Goal: Transaction & Acquisition: Purchase product/service

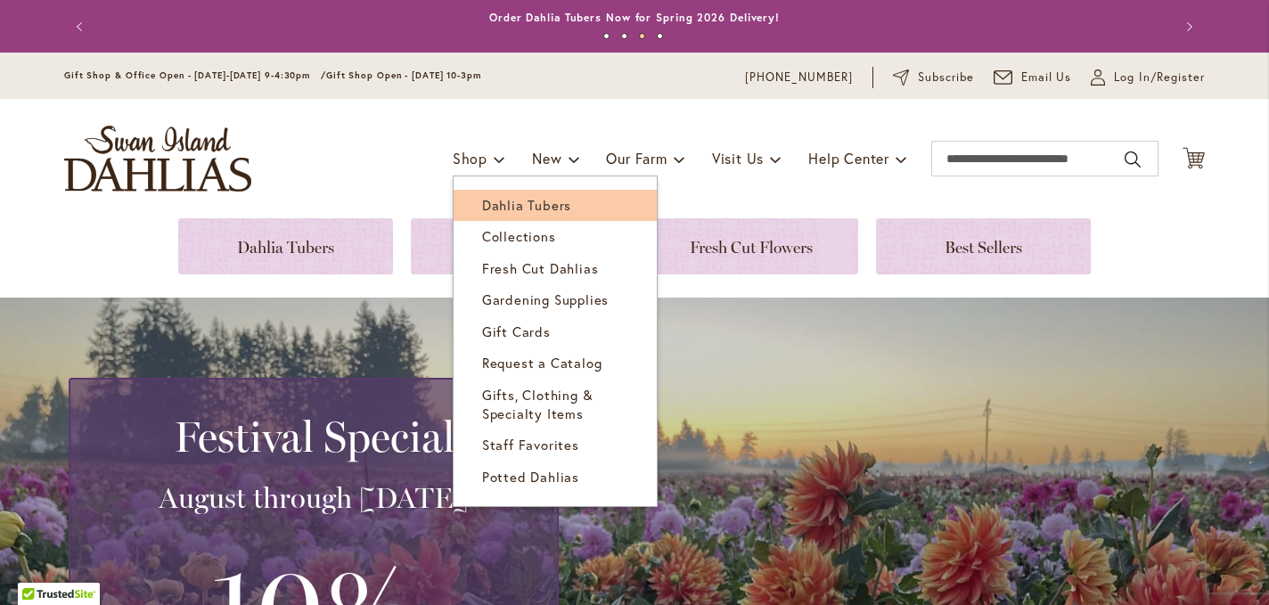
click at [494, 200] on span "Dahlia Tubers" at bounding box center [526, 205] width 89 height 18
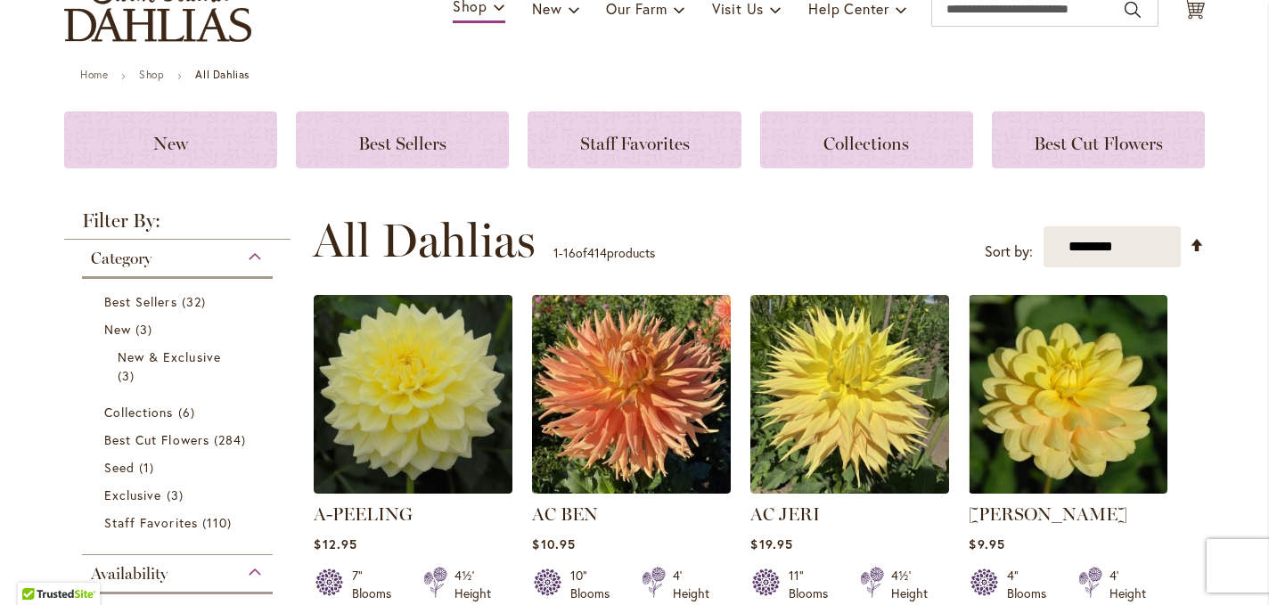
scroll to position [159, 0]
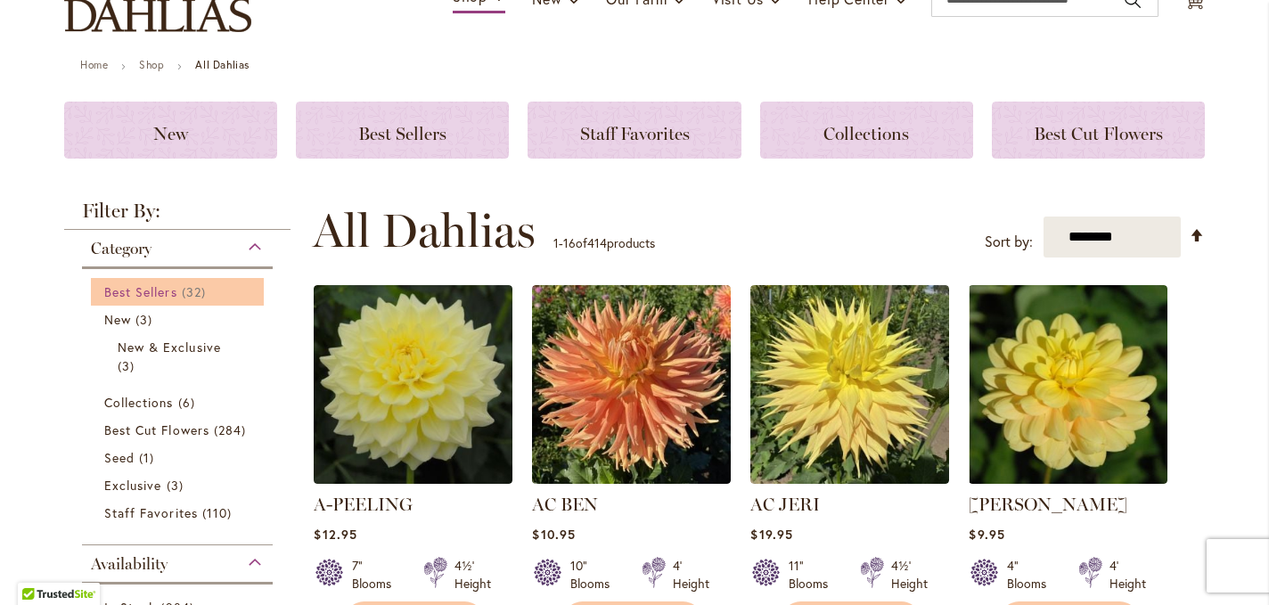
click at [143, 283] on link "Best Sellers 32 items" at bounding box center [179, 291] width 151 height 19
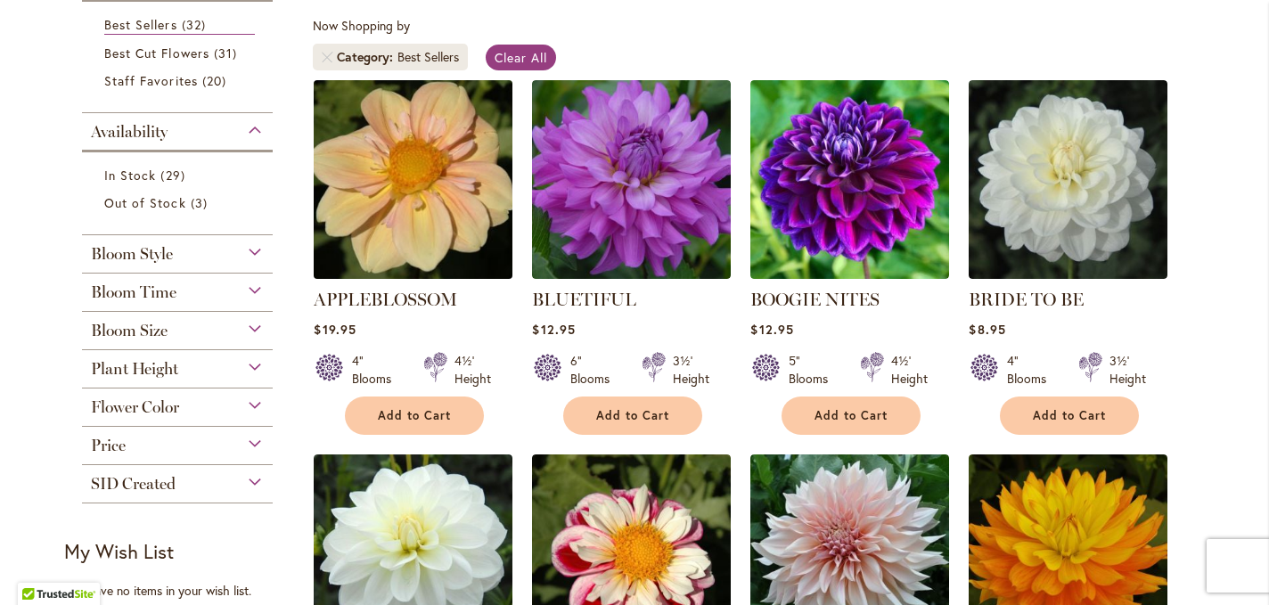
scroll to position [315, 0]
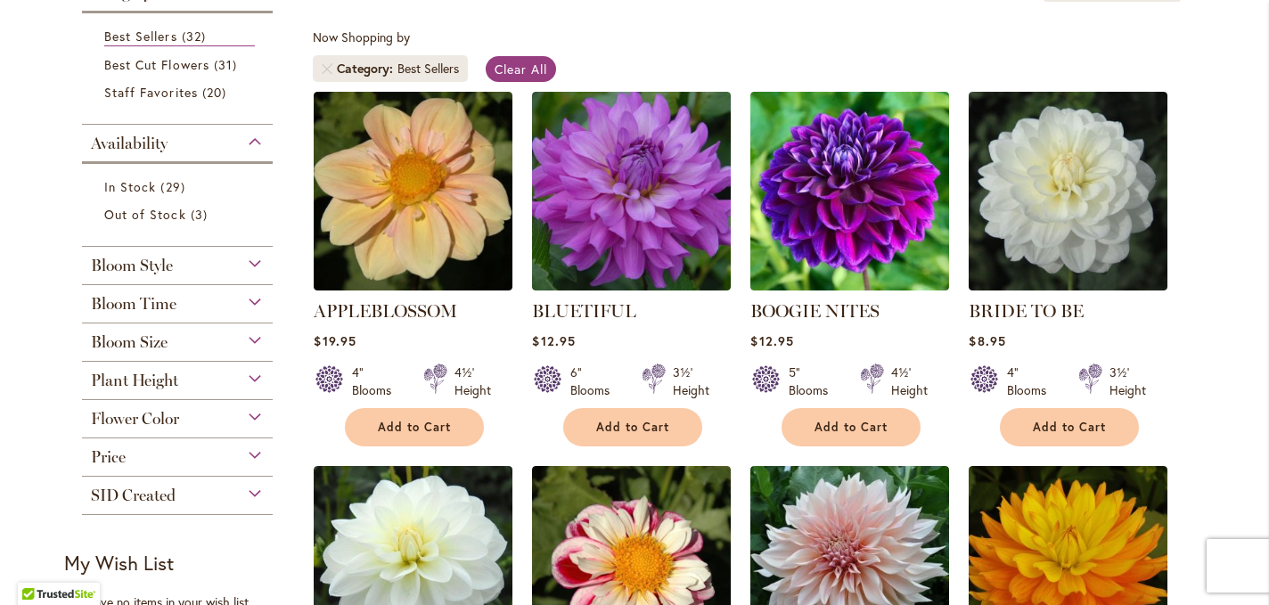
click at [194, 274] on div "Bloom Style" at bounding box center [177, 261] width 191 height 29
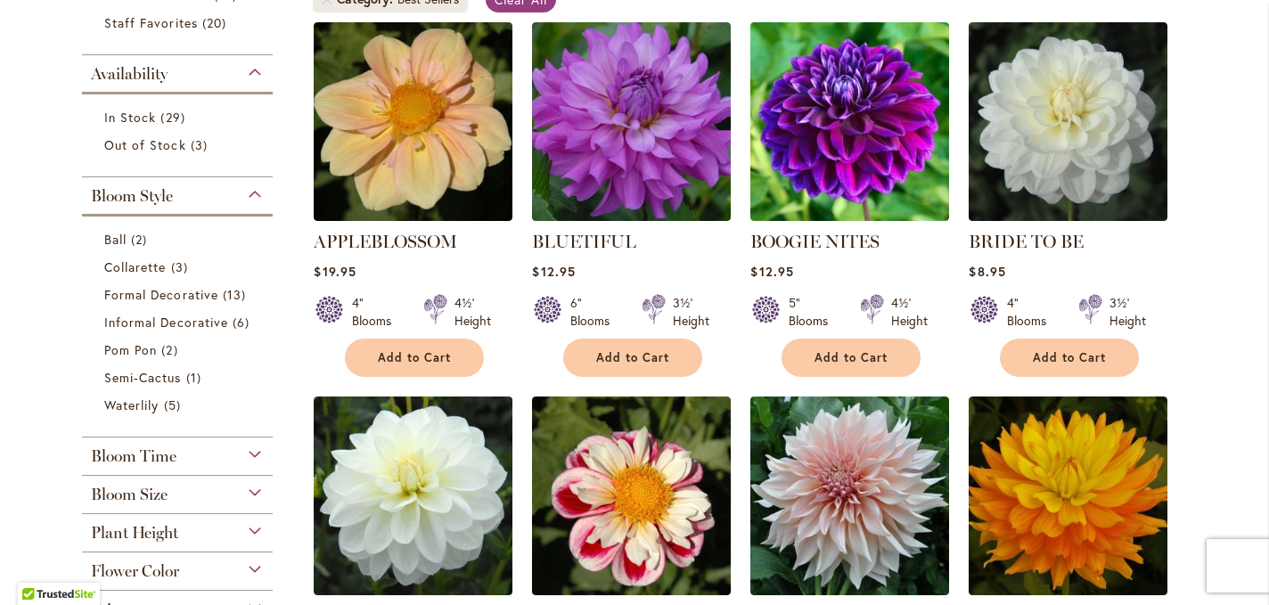
scroll to position [469, 0]
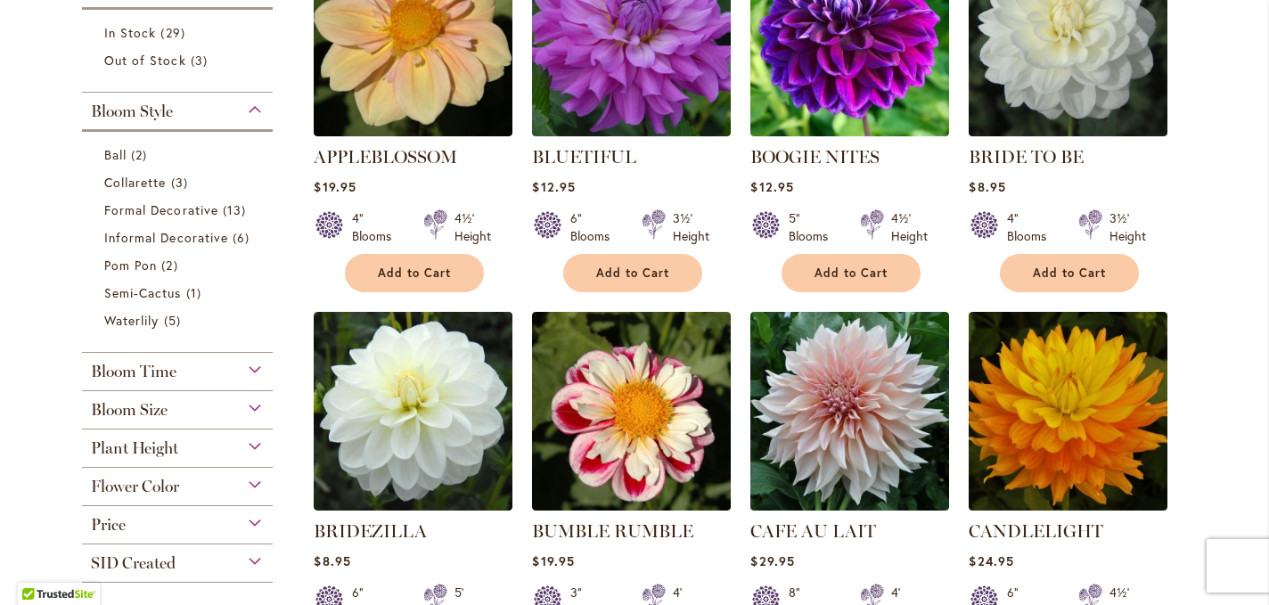
click at [159, 406] on span "Bloom Size" at bounding box center [129, 410] width 77 height 20
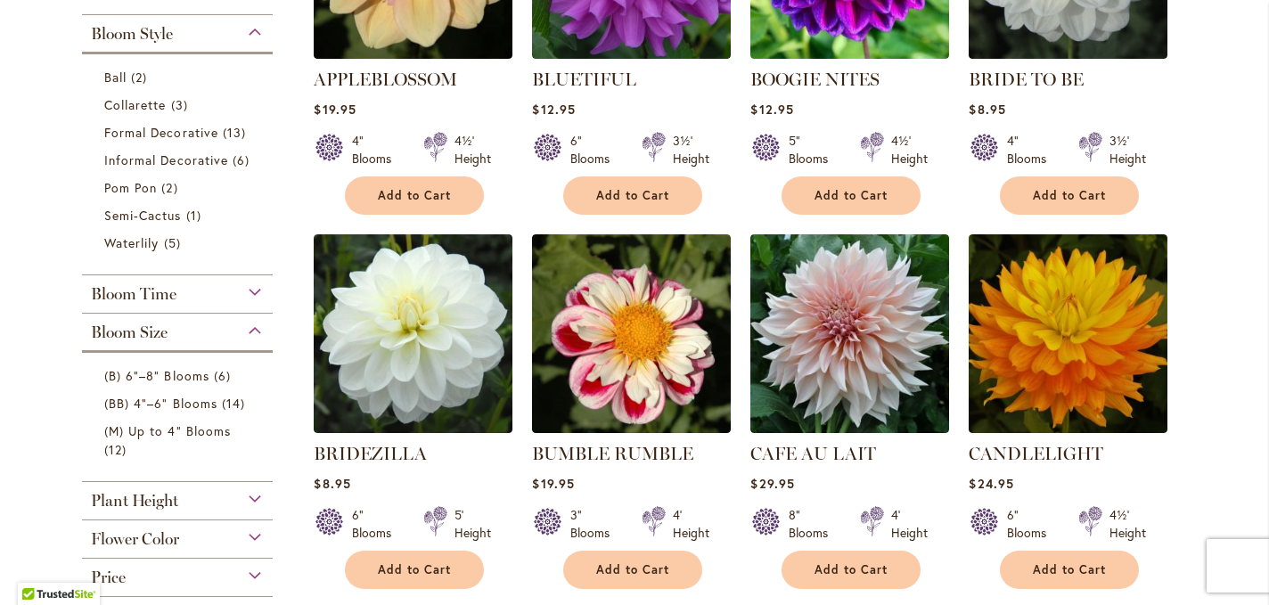
scroll to position [549, 0]
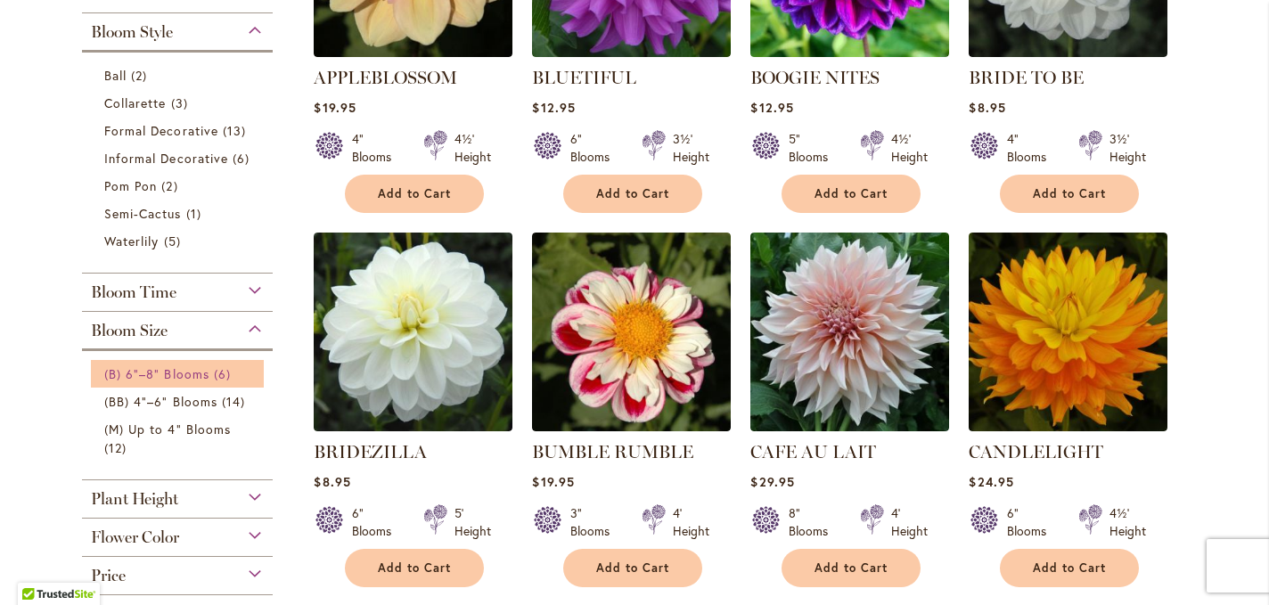
click at [159, 371] on span "(B) 6"–8" Blooms" at bounding box center [156, 373] width 105 height 17
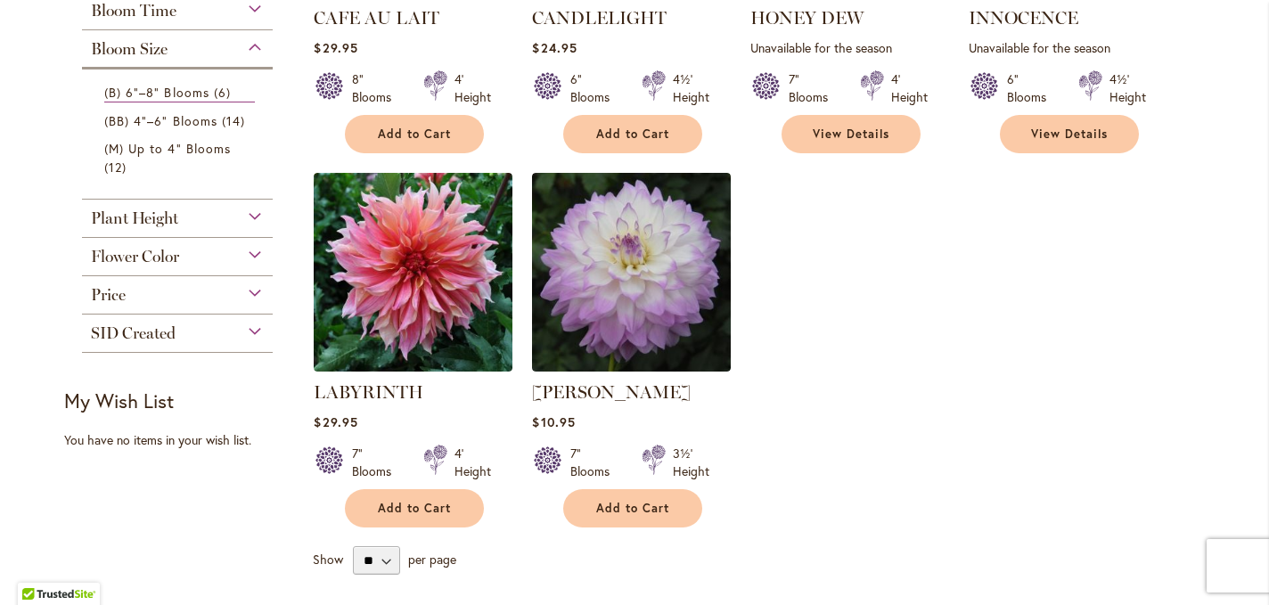
scroll to position [610, 0]
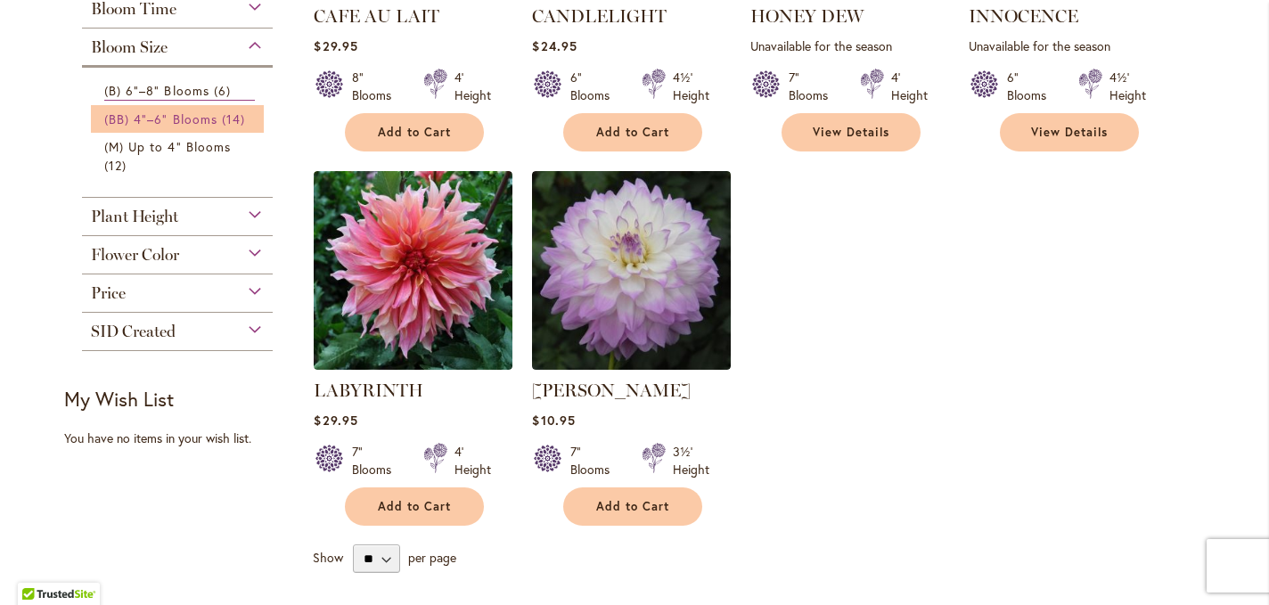
click at [199, 123] on span "(BB) 4"–6" Blooms" at bounding box center [160, 118] width 113 height 17
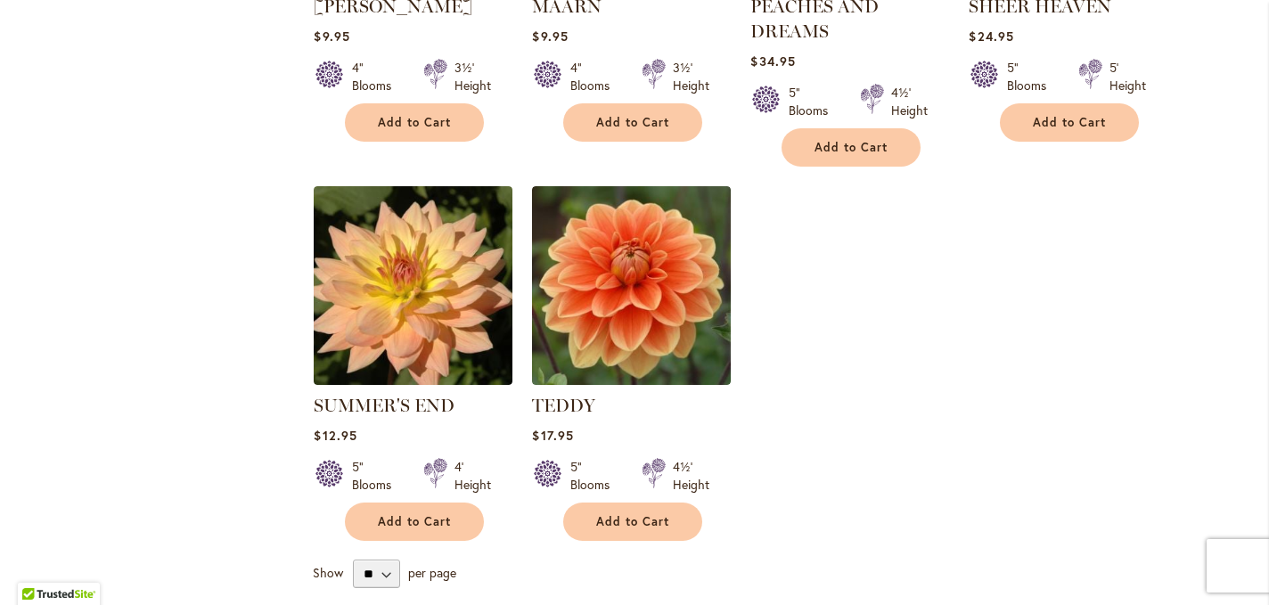
scroll to position [1419, 0]
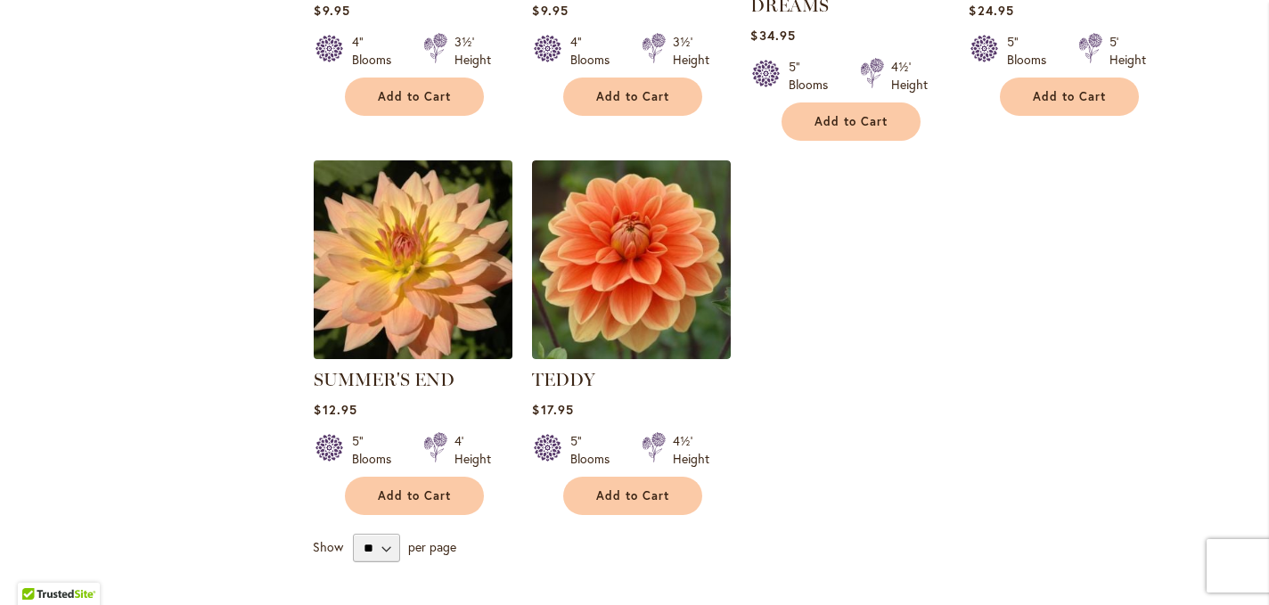
click at [429, 272] on img at bounding box center [413, 259] width 208 height 208
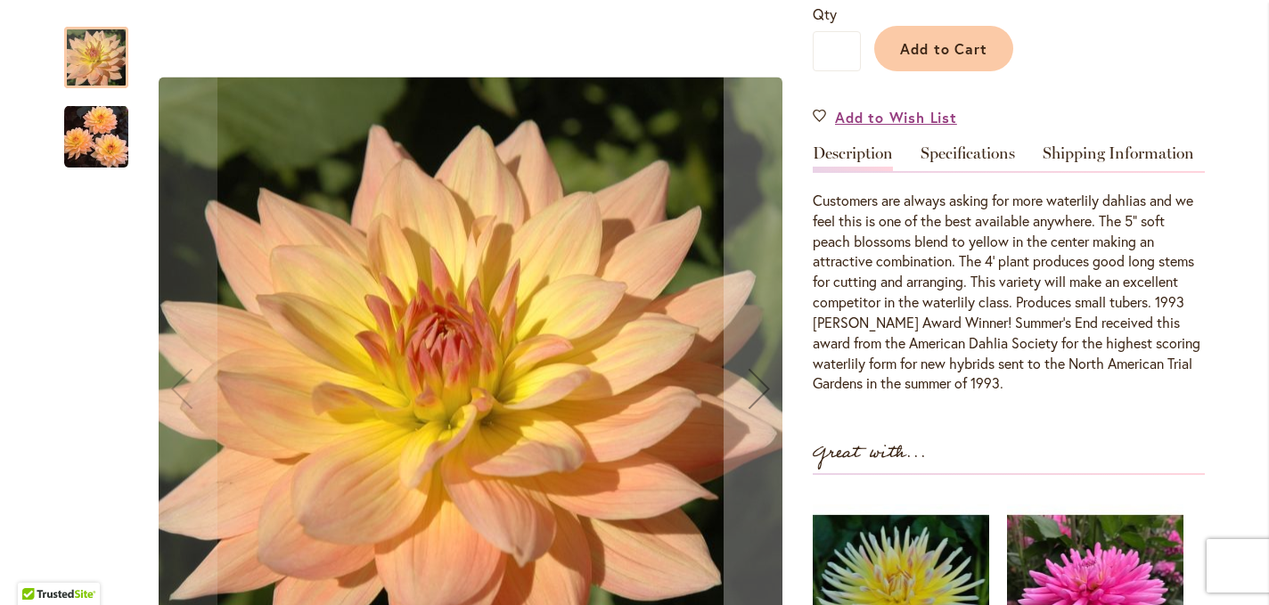
scroll to position [447, 0]
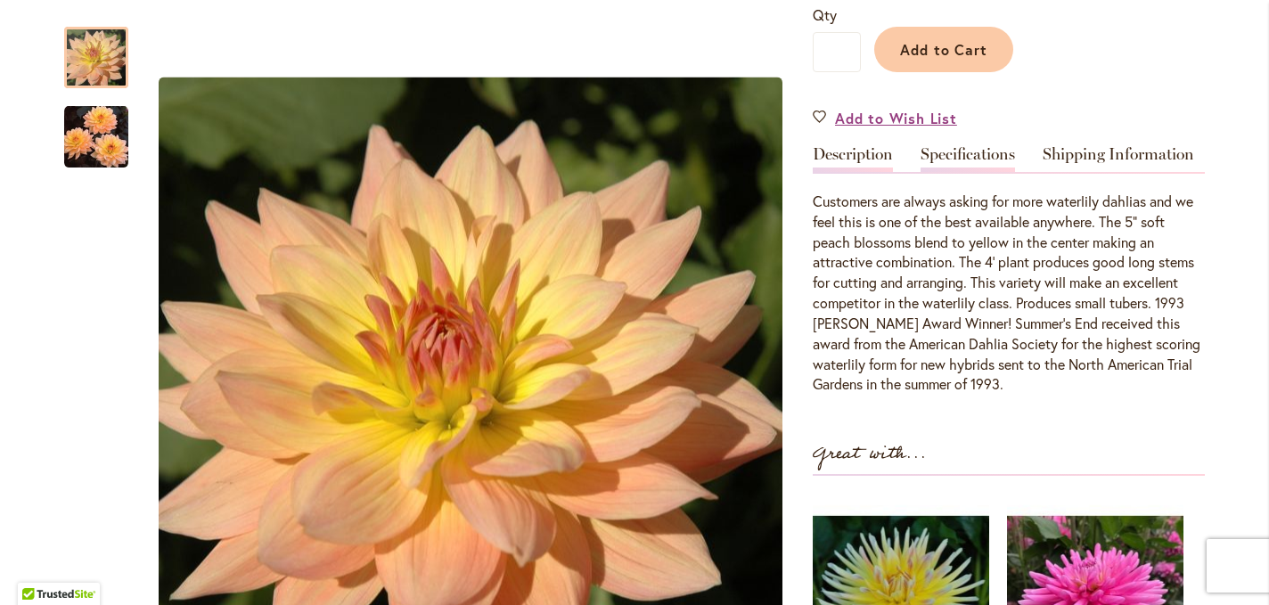
click at [959, 154] on link "Specifications" at bounding box center [967, 159] width 94 height 26
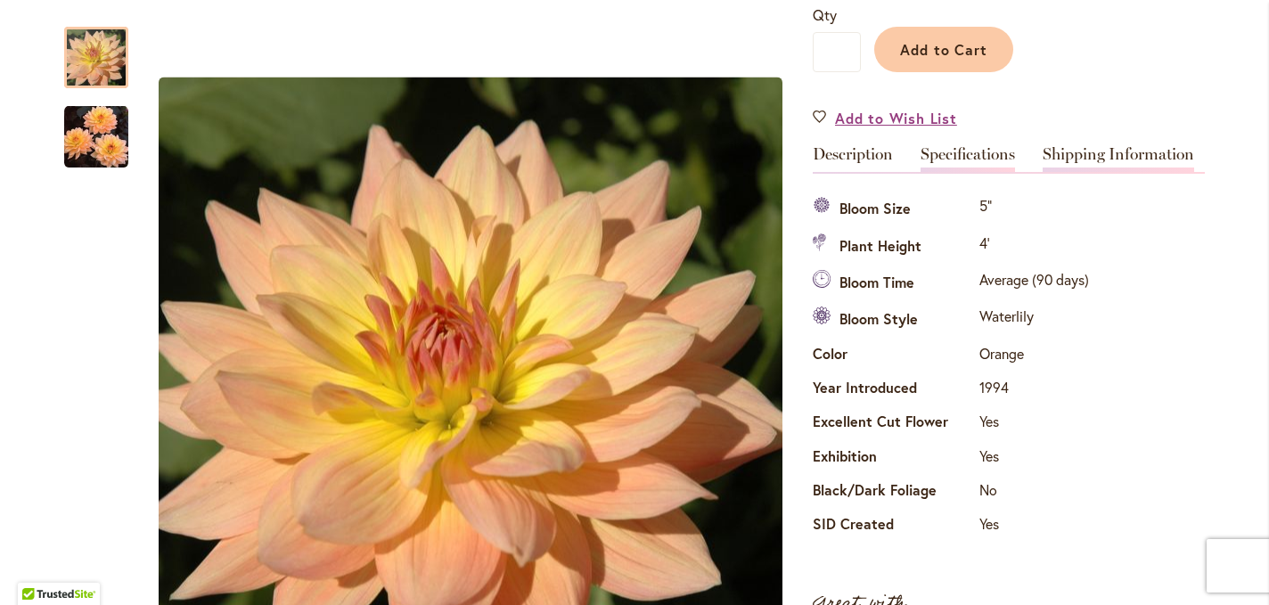
click at [1074, 159] on link "Shipping Information" at bounding box center [1117, 159] width 151 height 26
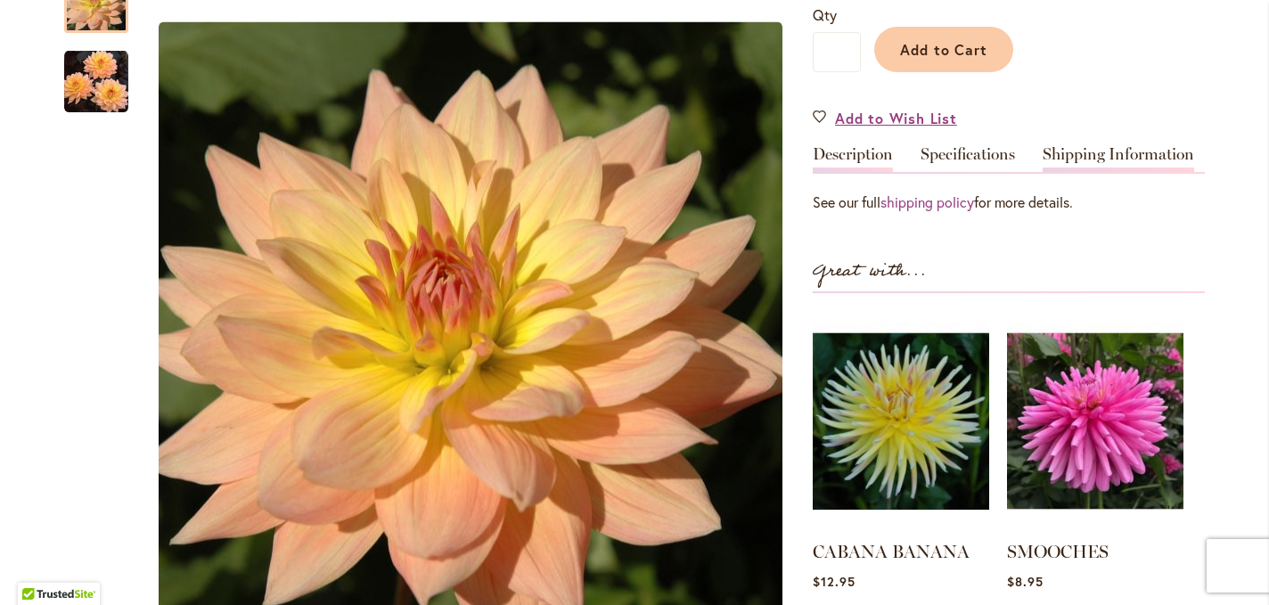
click at [866, 161] on link "Description" at bounding box center [852, 159] width 80 height 26
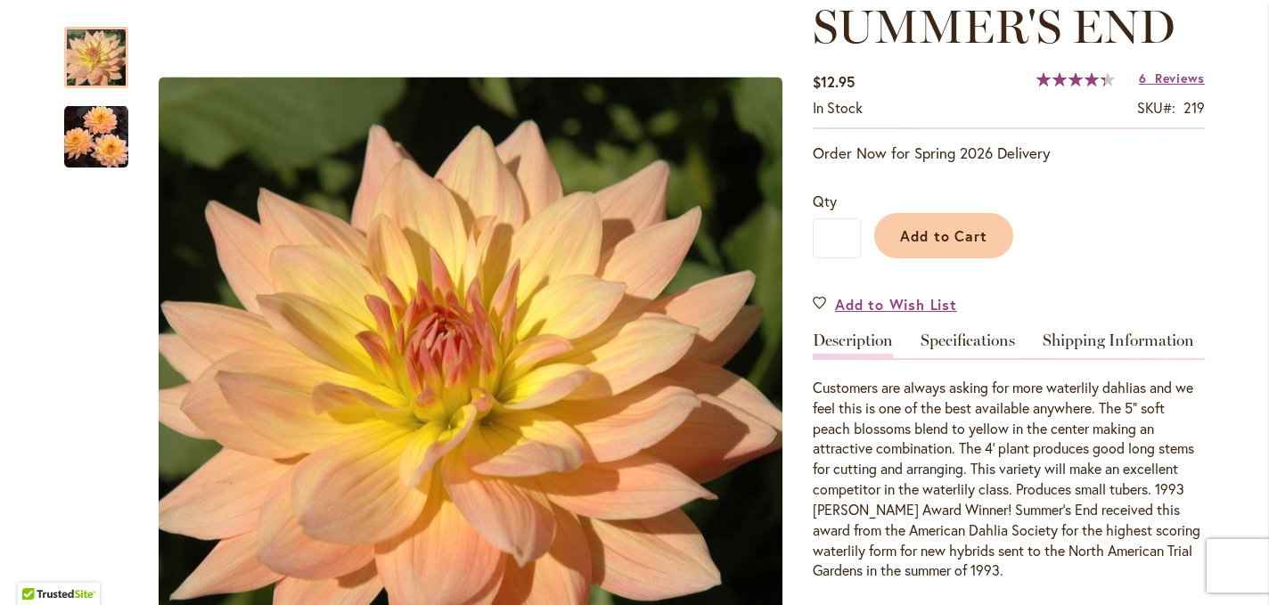
scroll to position [251, 0]
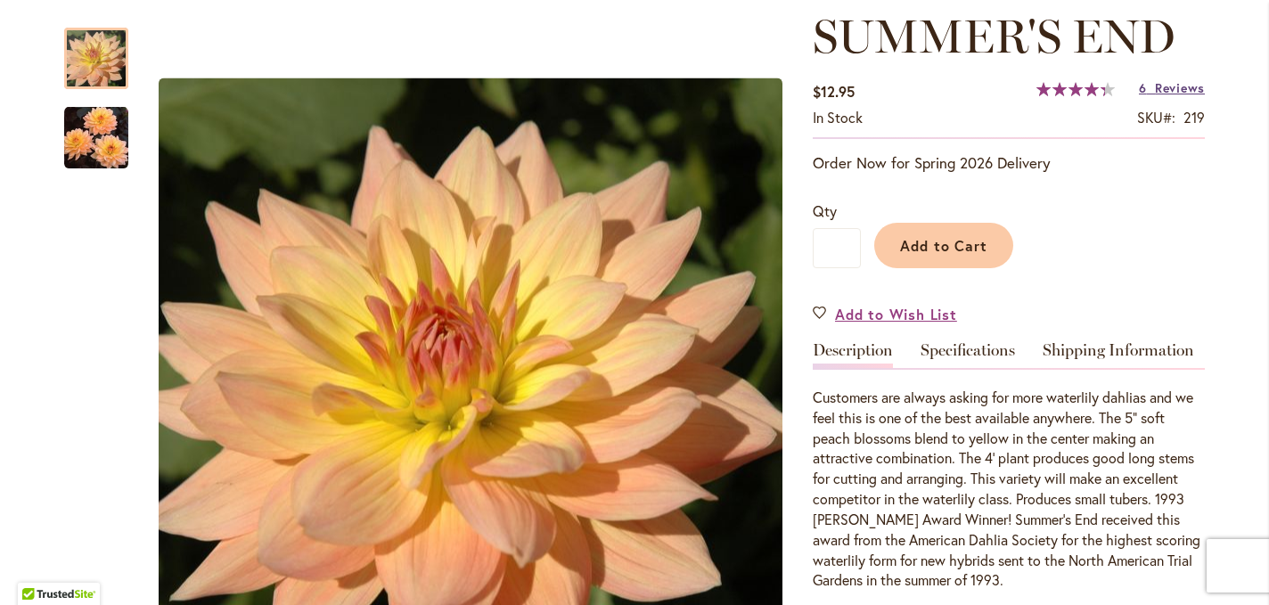
click at [1167, 87] on span "Reviews" at bounding box center [1180, 87] width 50 height 17
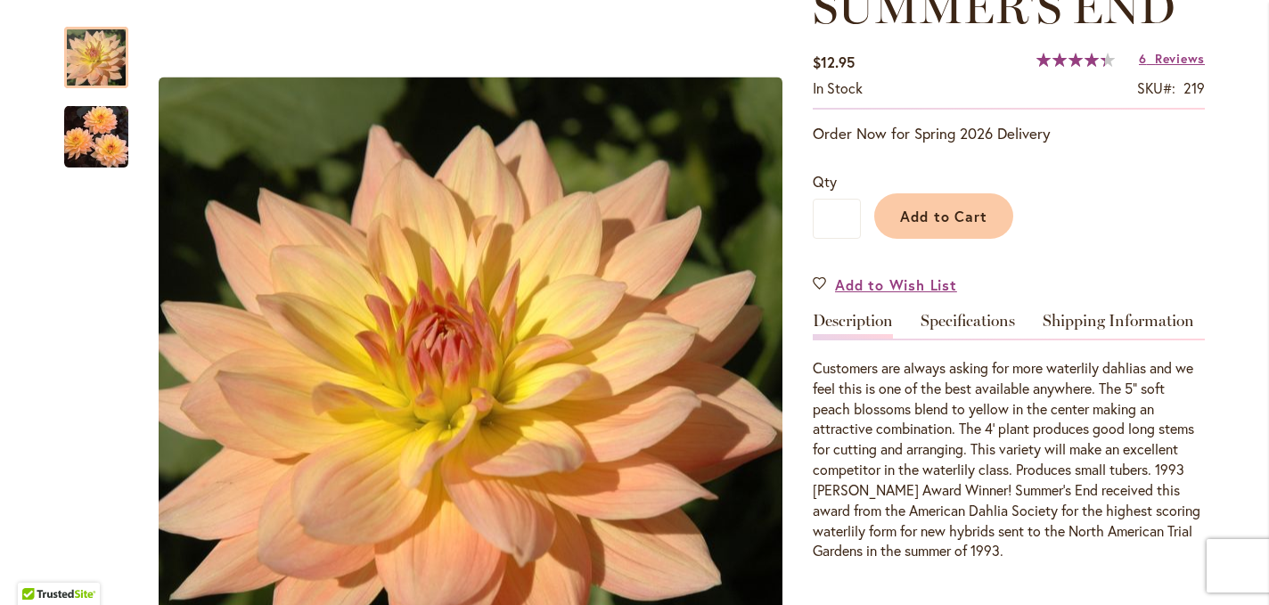
scroll to position [0, 0]
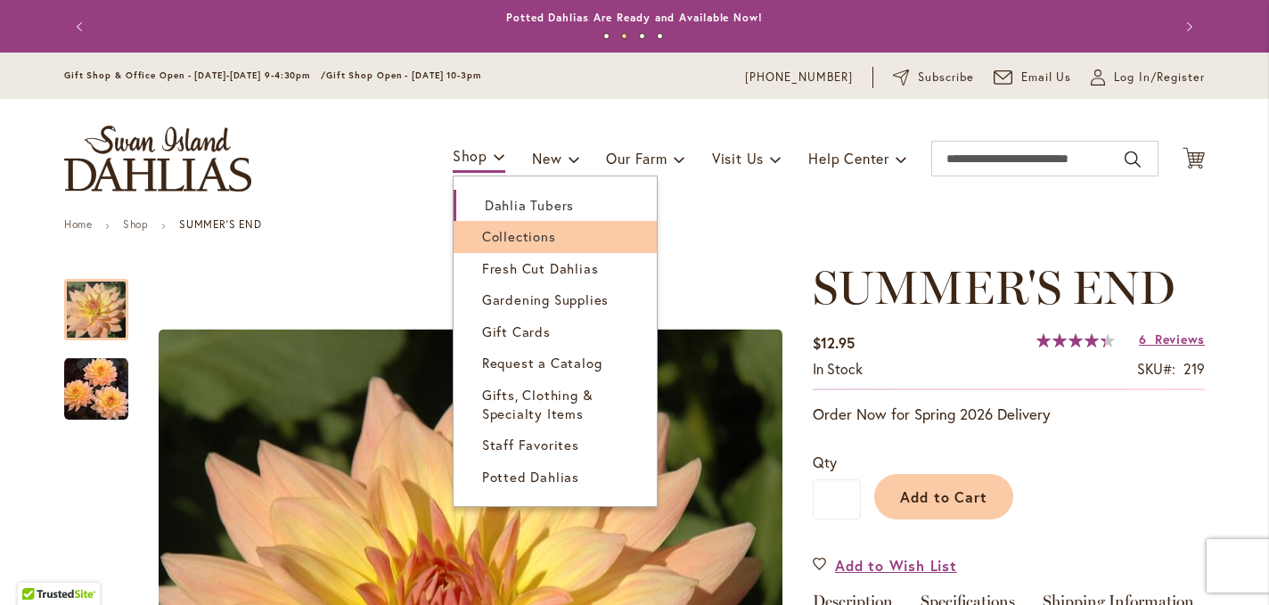
click at [494, 240] on span "Collections" at bounding box center [519, 236] width 74 height 18
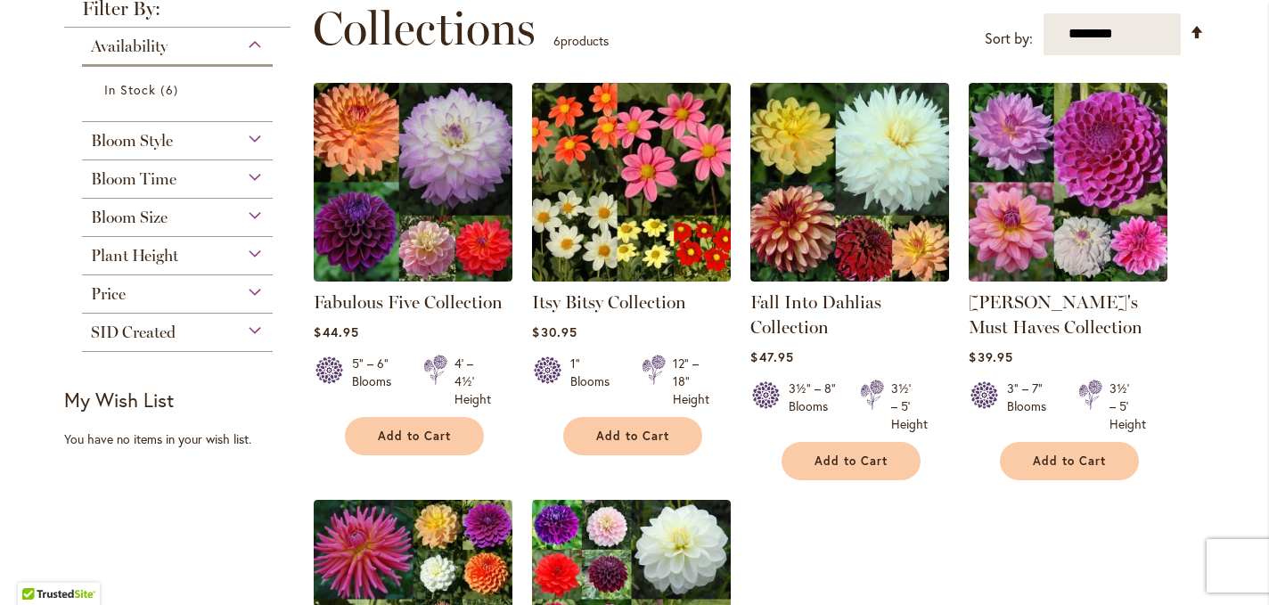
scroll to position [261, 0]
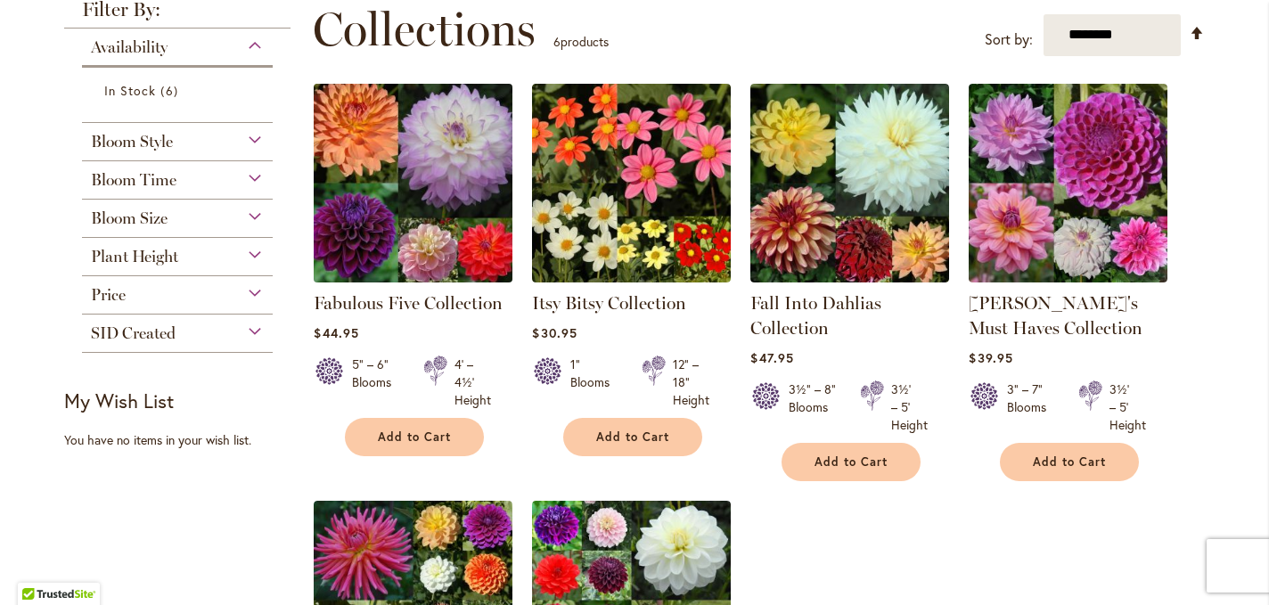
click at [431, 196] on img at bounding box center [413, 182] width 208 height 208
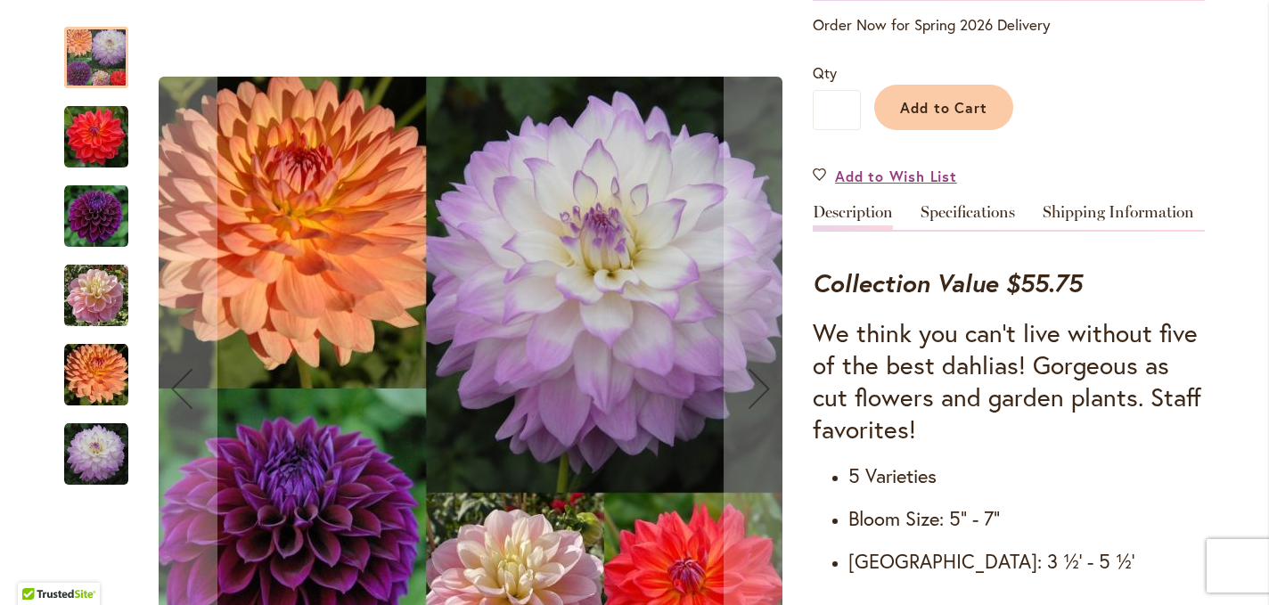
scroll to position [438, 0]
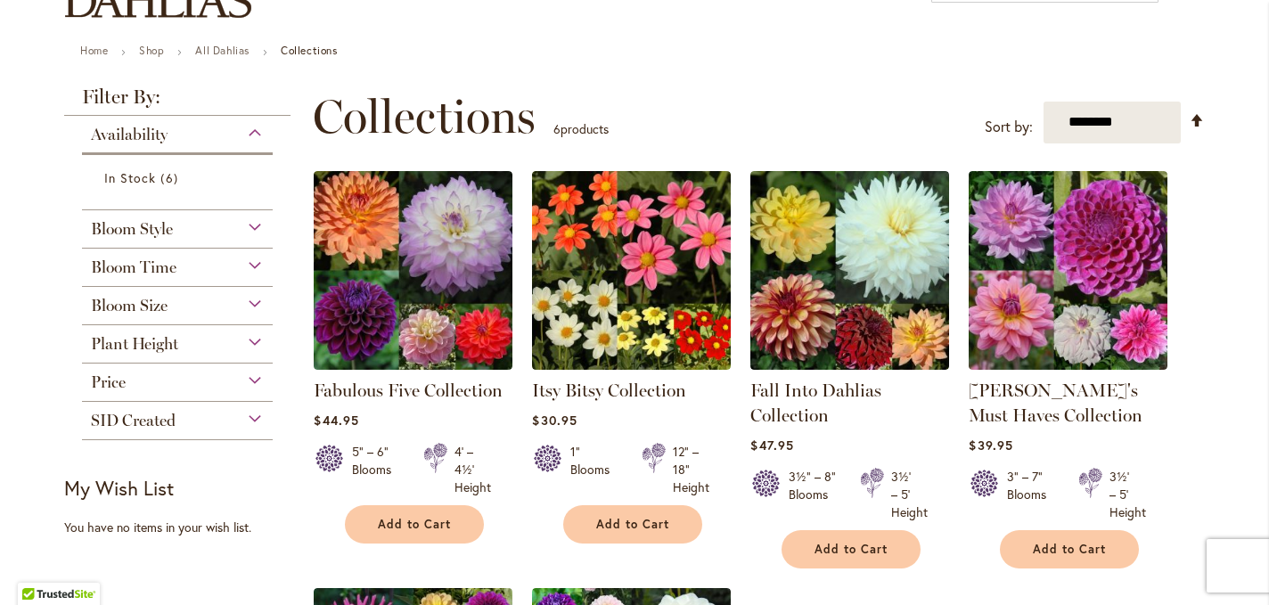
scroll to position [173, 0]
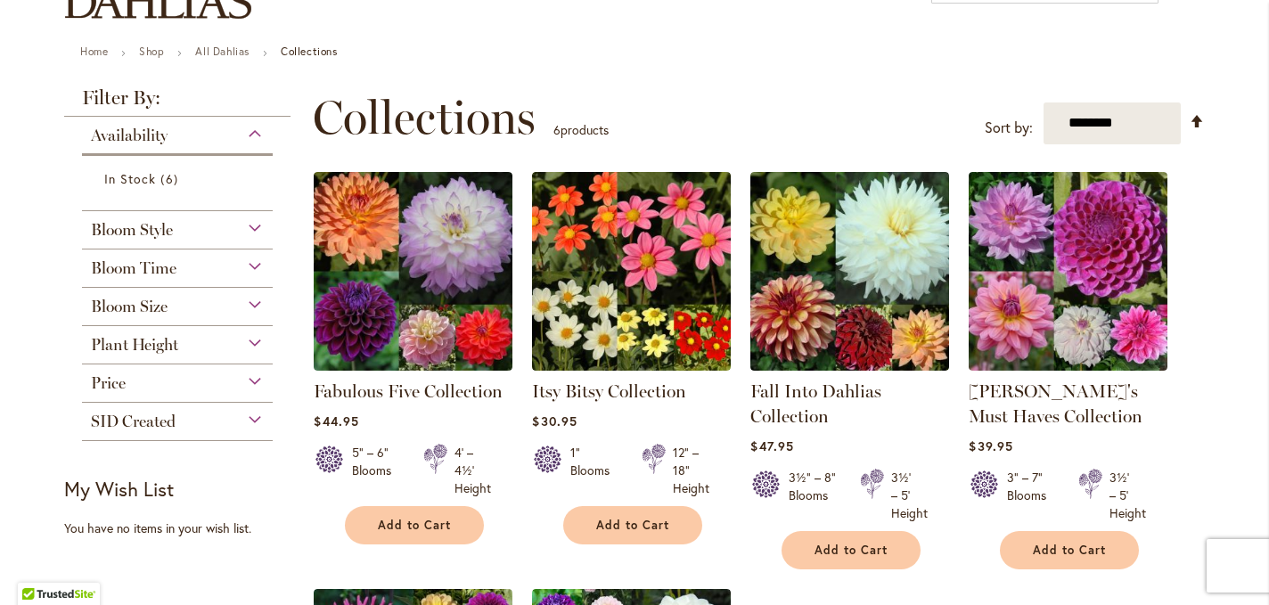
click at [189, 349] on div "Plant Height" at bounding box center [177, 340] width 191 height 29
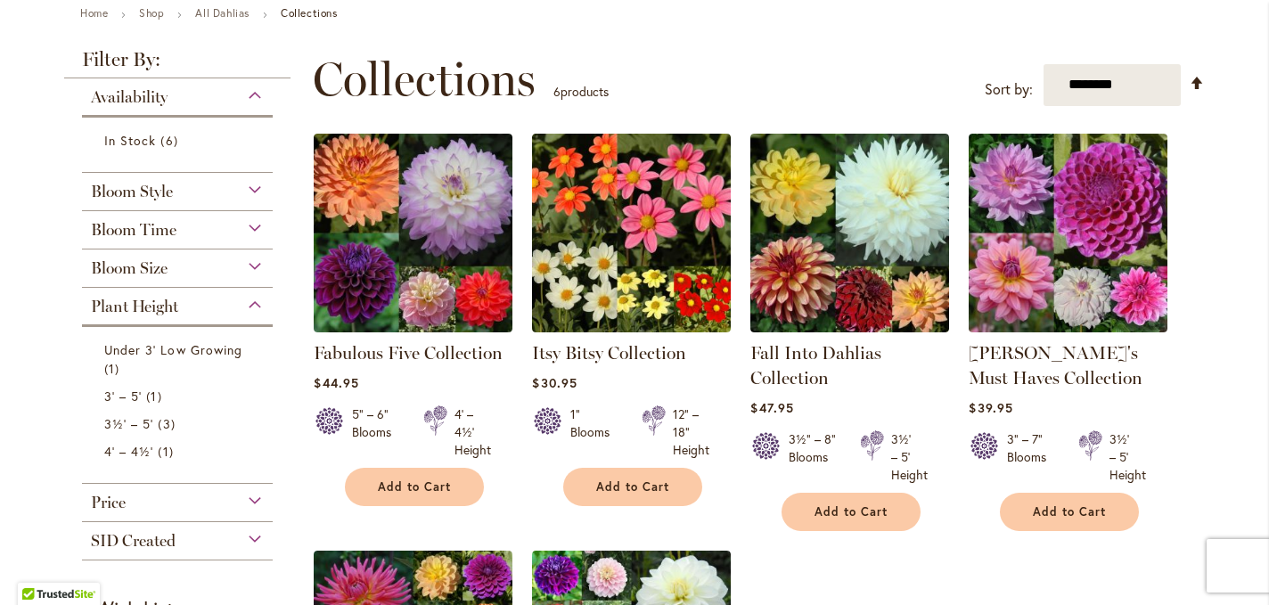
scroll to position [215, 0]
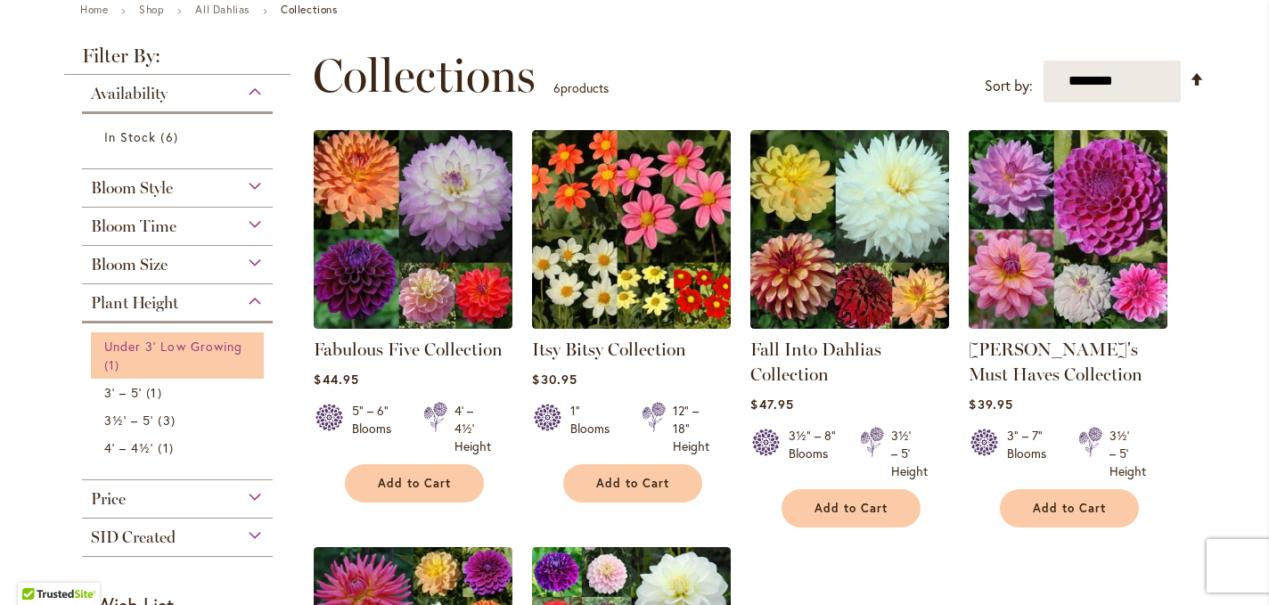
click at [189, 354] on span "Under 3' Low Growing" at bounding box center [173, 346] width 138 height 17
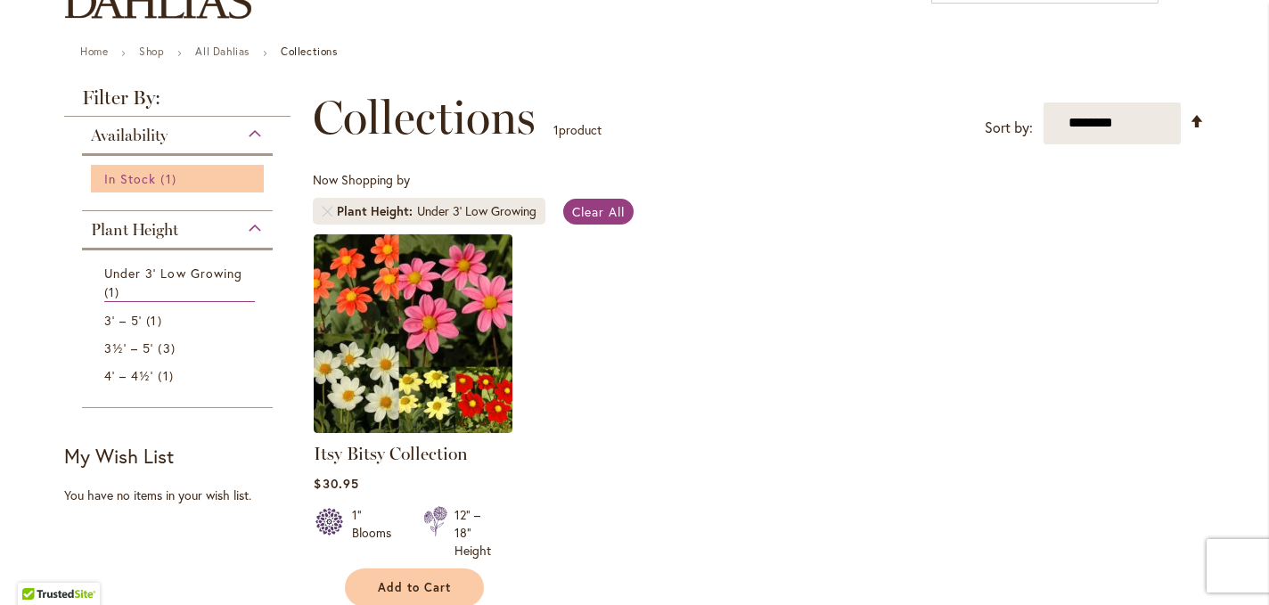
scroll to position [177, 0]
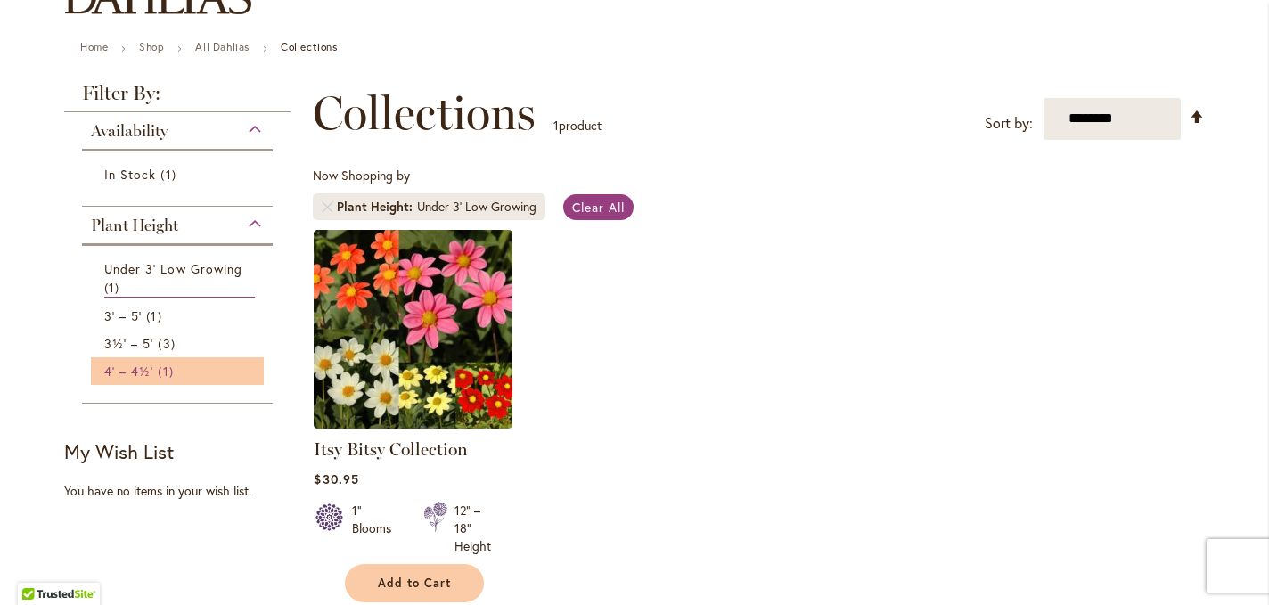
click at [146, 372] on span "4' – 4½'" at bounding box center [128, 371] width 49 height 17
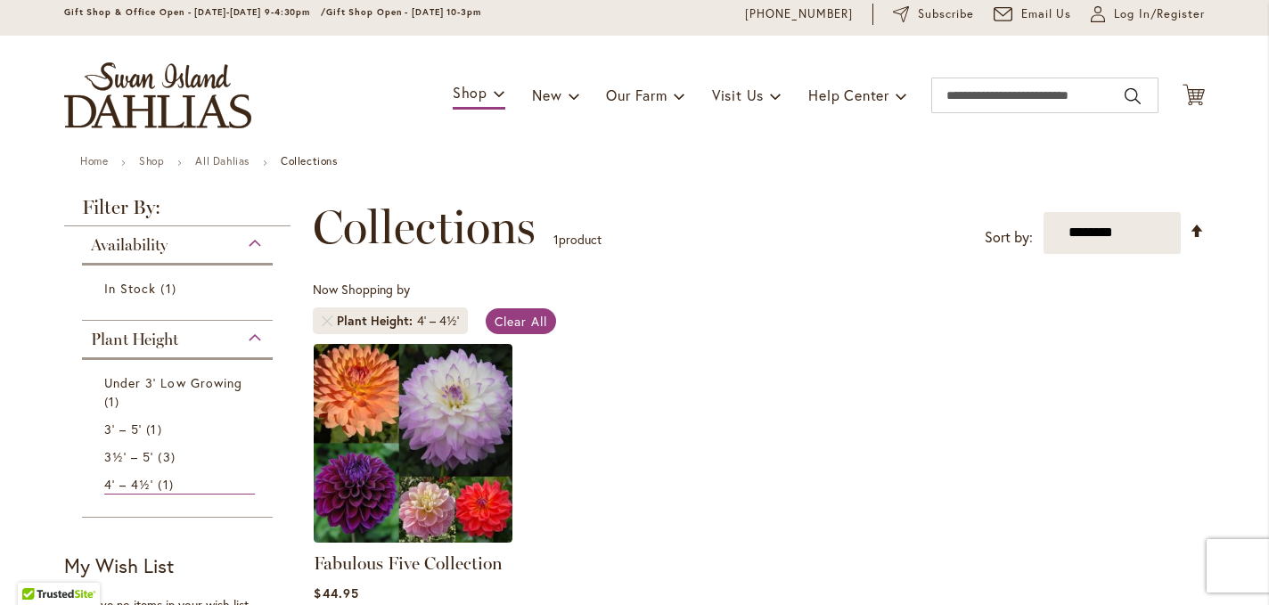
scroll to position [65, 0]
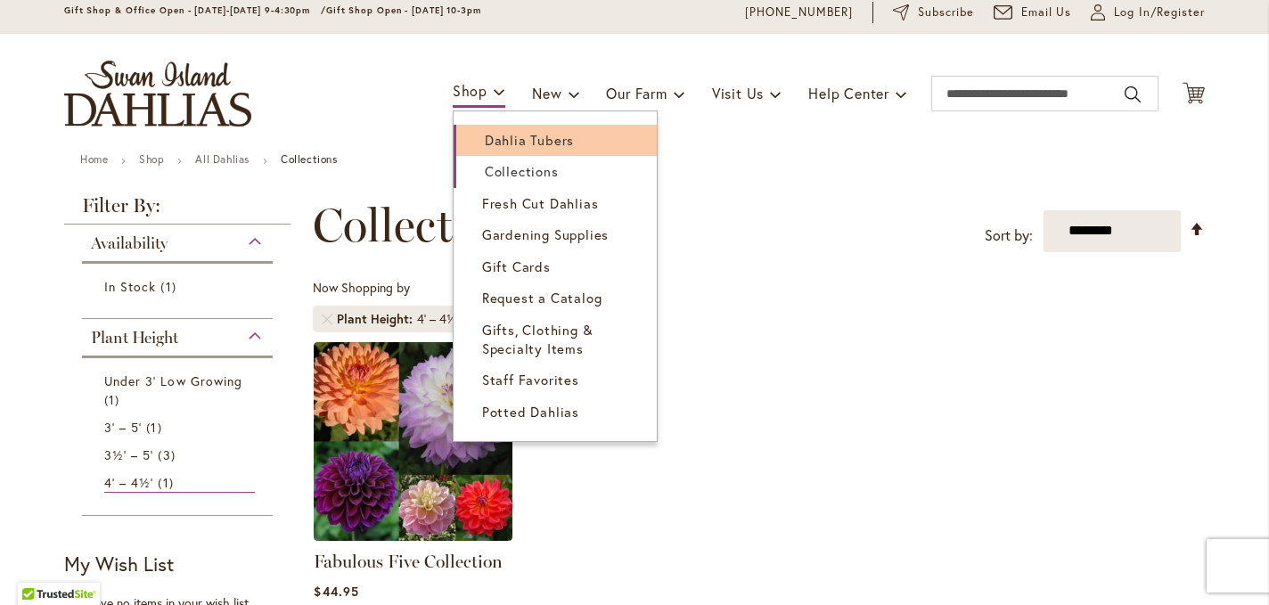
click at [490, 136] on span "Dahlia Tubers" at bounding box center [529, 140] width 89 height 18
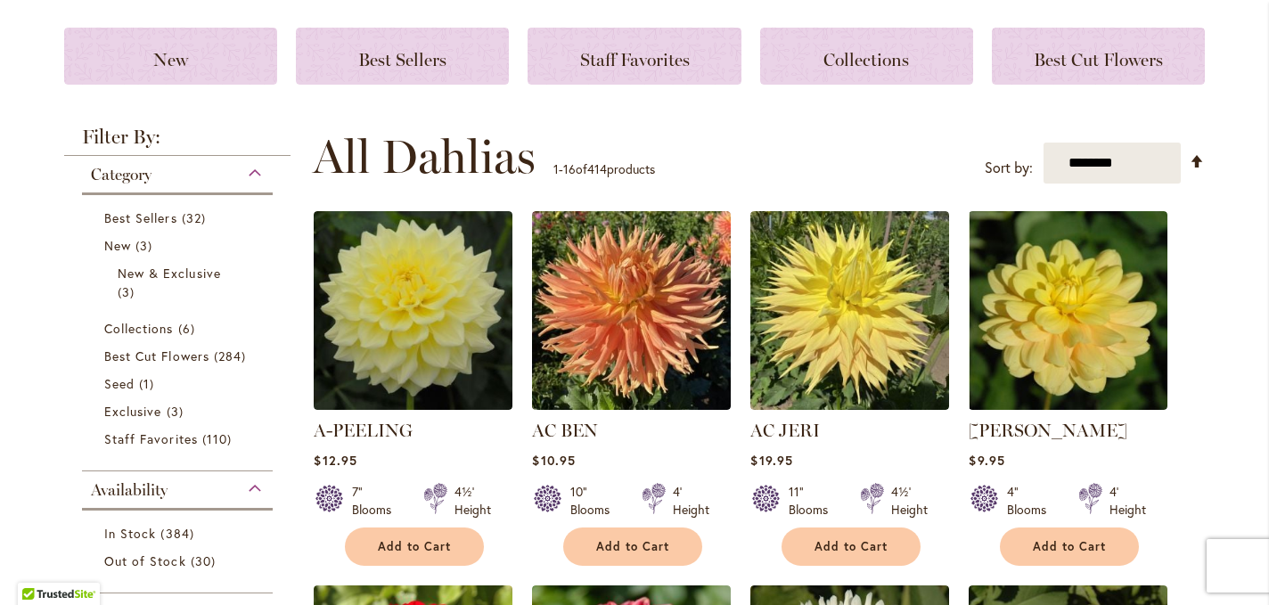
scroll to position [241, 0]
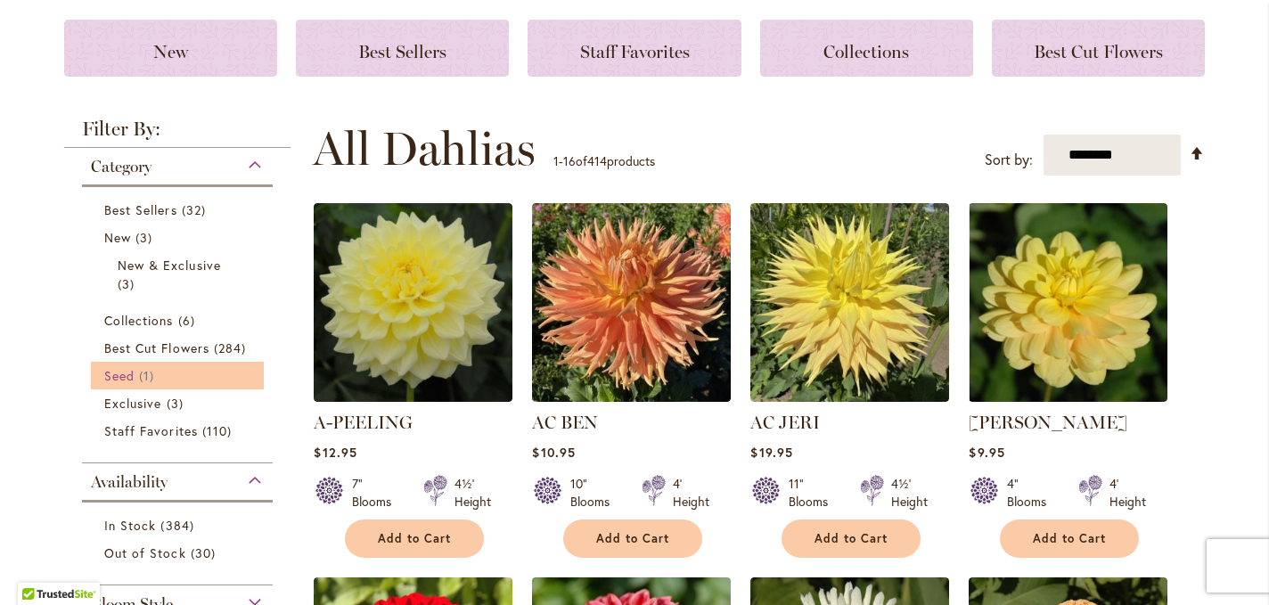
click at [212, 374] on link "Seed 1 item" at bounding box center [179, 375] width 151 height 19
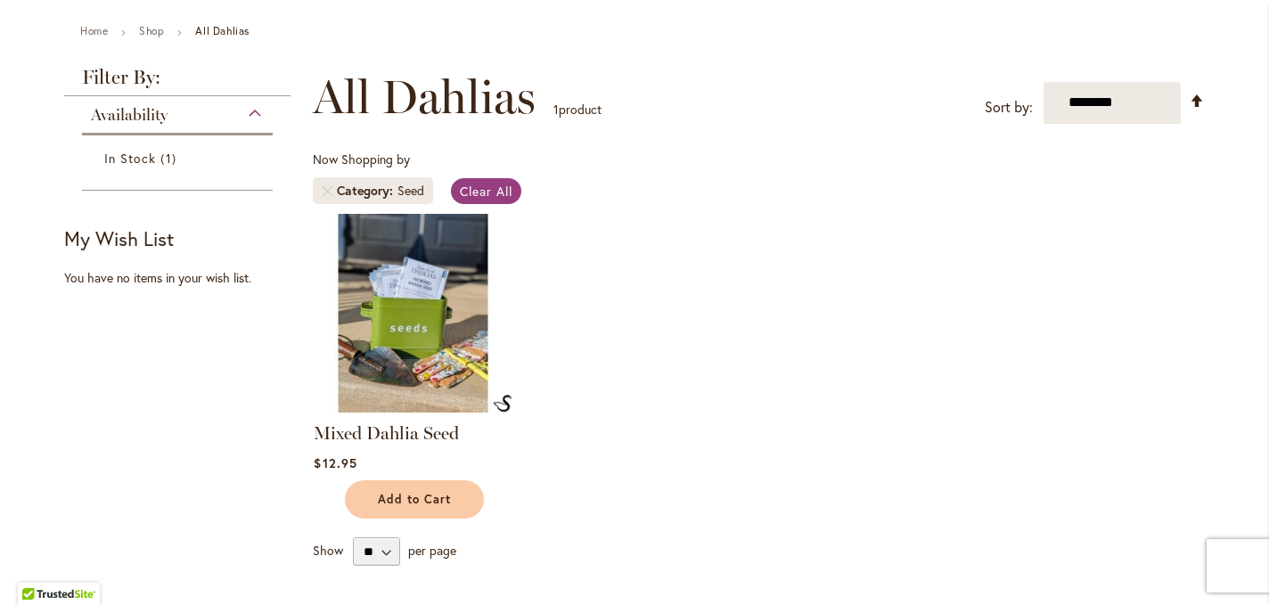
scroll to position [199, 0]
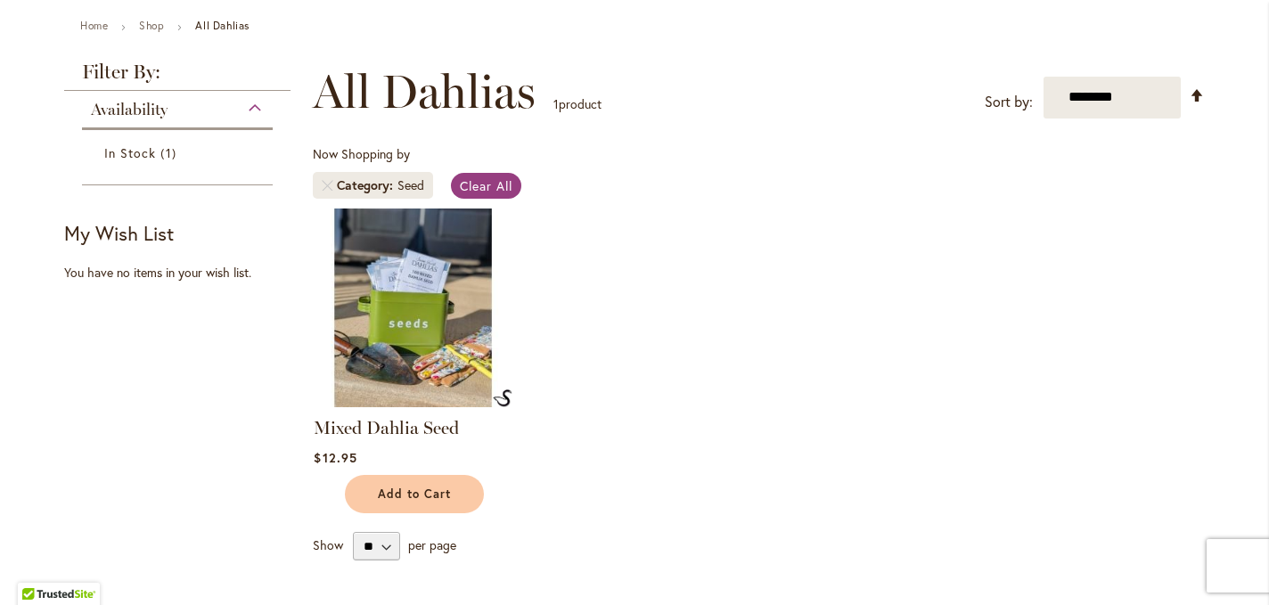
click at [396, 368] on img at bounding box center [413, 307] width 208 height 208
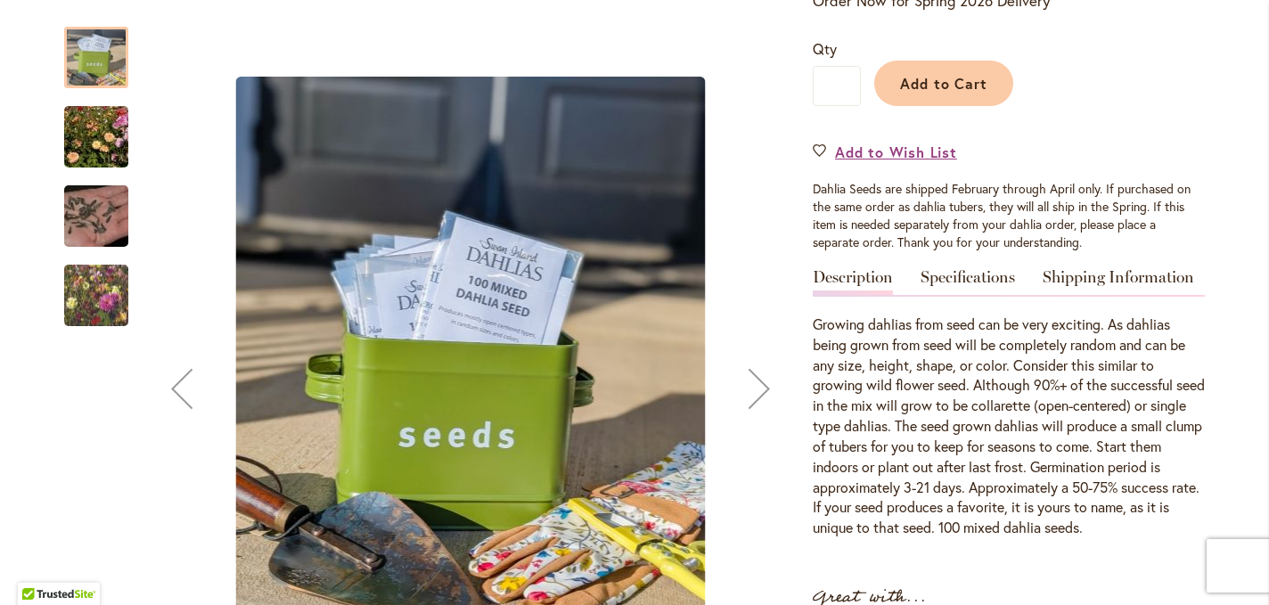
scroll to position [415, 0]
click at [82, 139] on img "Swan Island Dahlias - Dahlia Seedlings" at bounding box center [96, 137] width 128 height 86
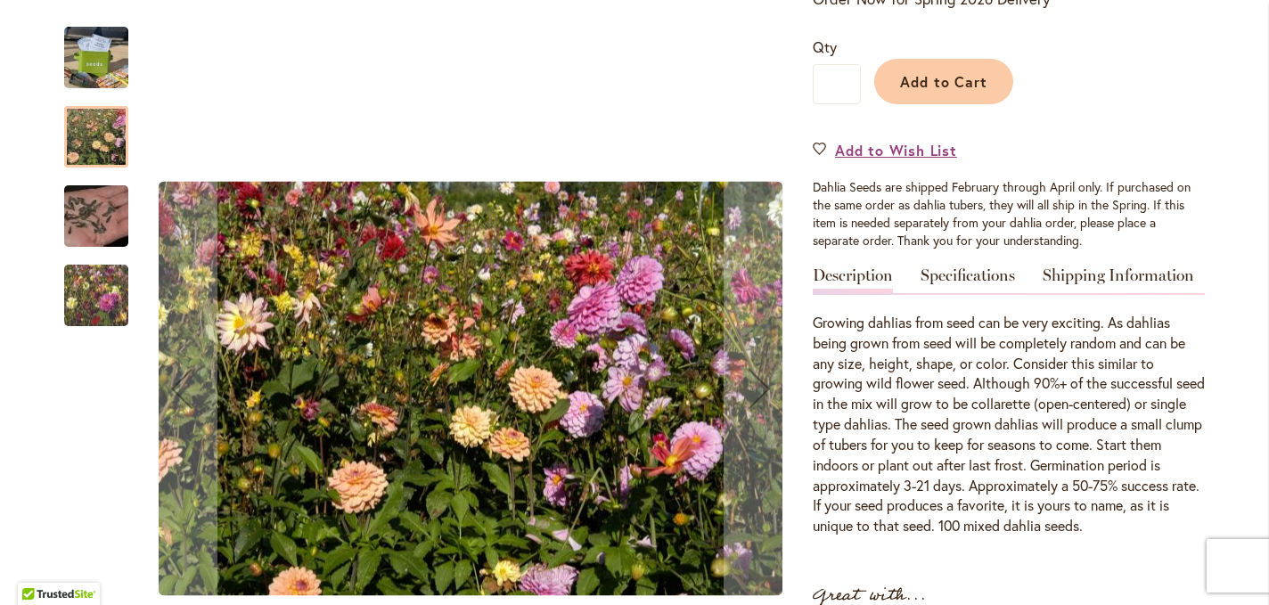
click at [93, 180] on div "Swan Island Dahlias - Dahlia Seed" at bounding box center [105, 206] width 82 height 79
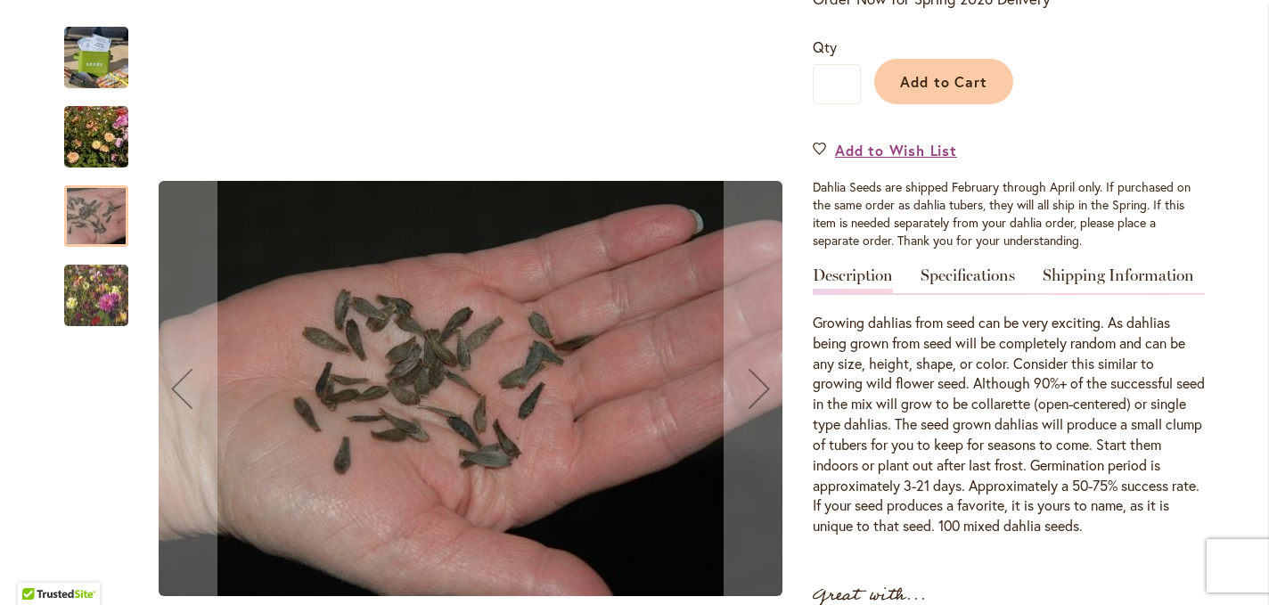
click at [92, 273] on img "Swan Island Dahlias - Dahlia Seedlings" at bounding box center [96, 295] width 128 height 108
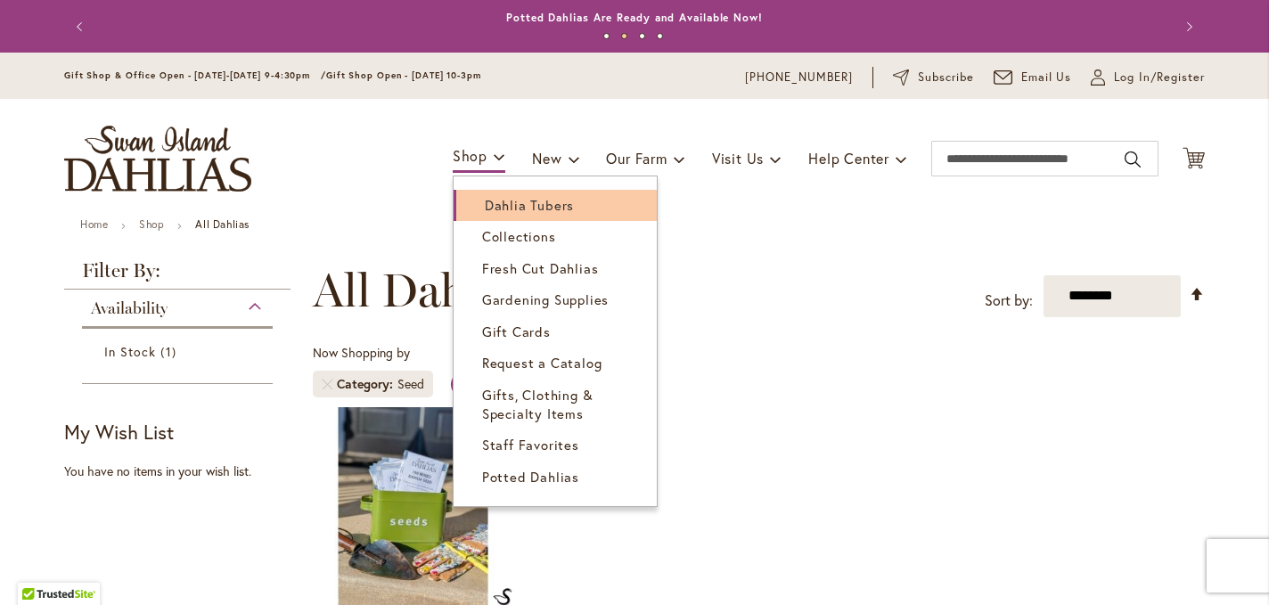
click at [493, 203] on span "Dahlia Tubers" at bounding box center [529, 205] width 89 height 18
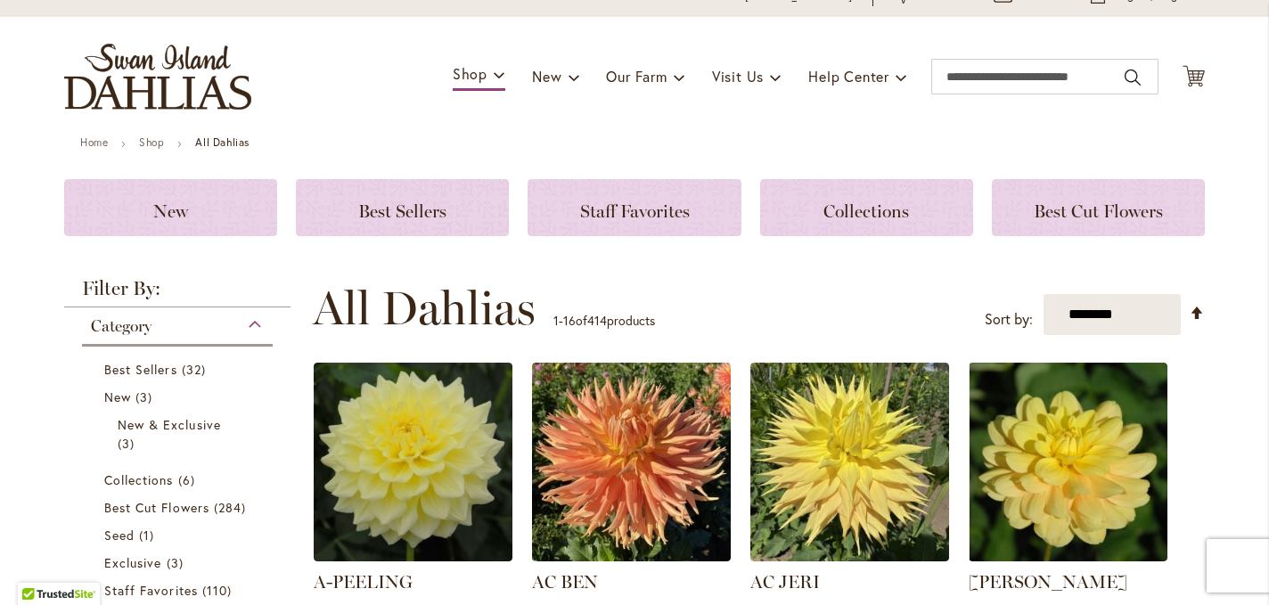
scroll to position [83, 0]
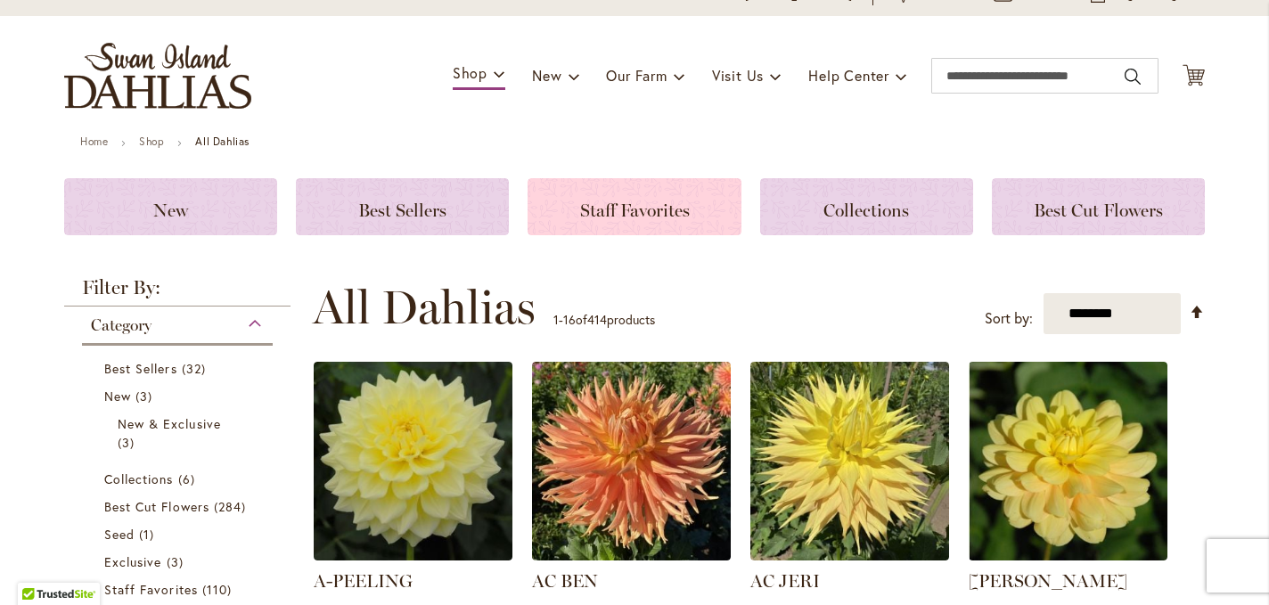
click at [669, 201] on span "Staff Favorites" at bounding box center [635, 210] width 110 height 21
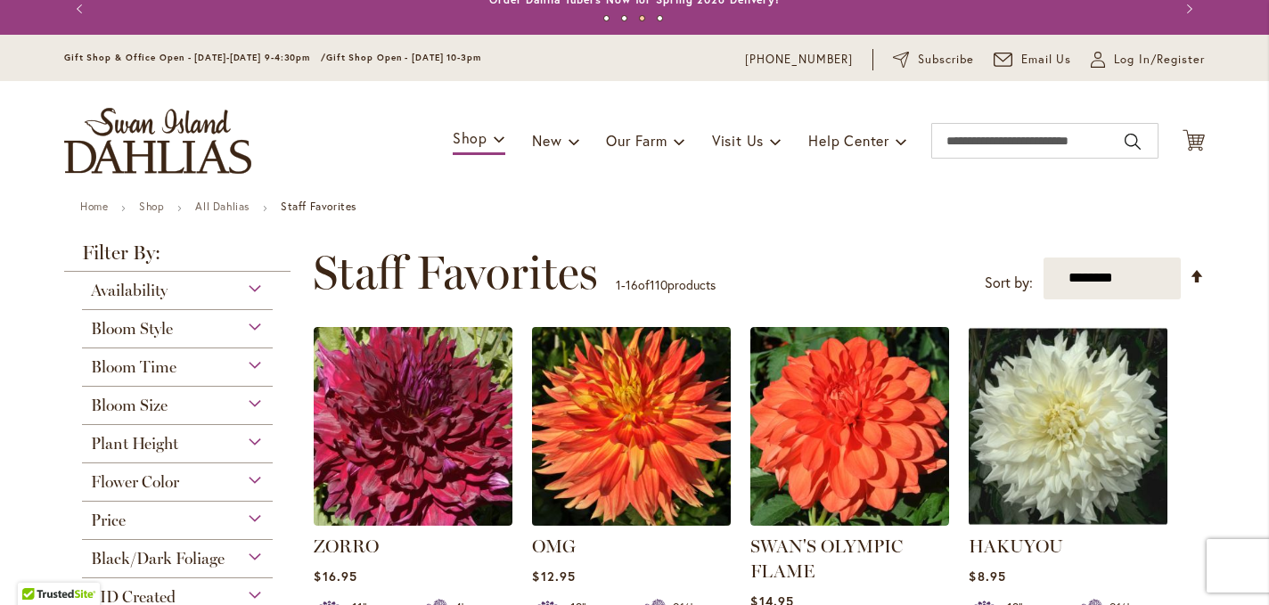
scroll to position [16, 0]
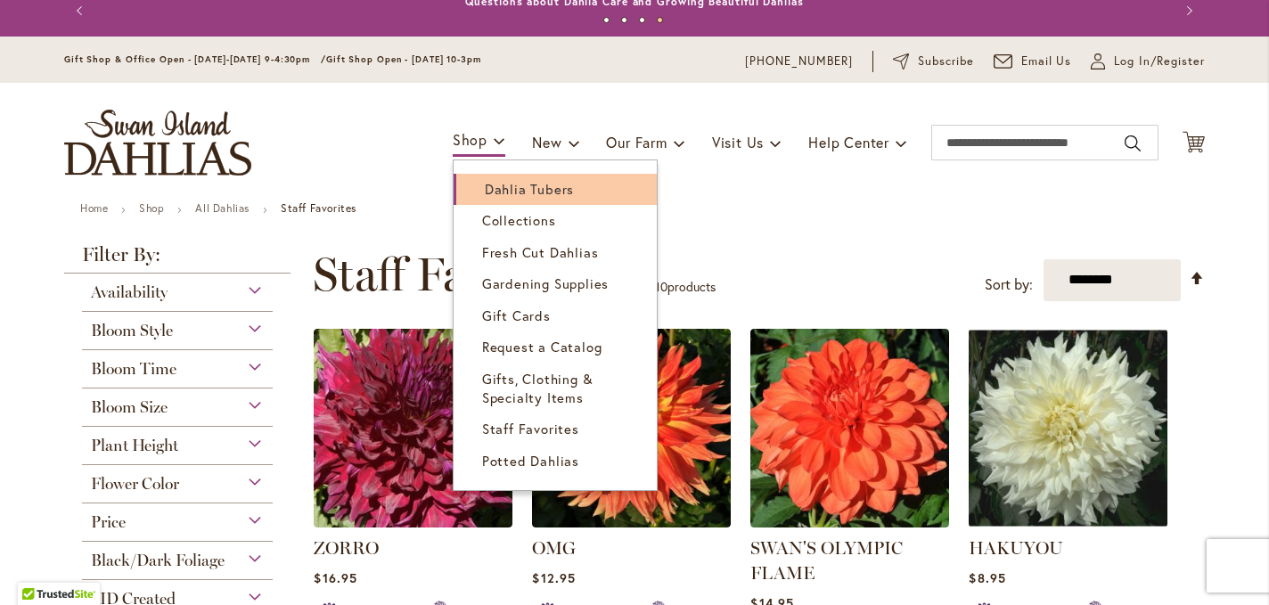
click at [490, 186] on span "Dahlia Tubers" at bounding box center [529, 189] width 89 height 18
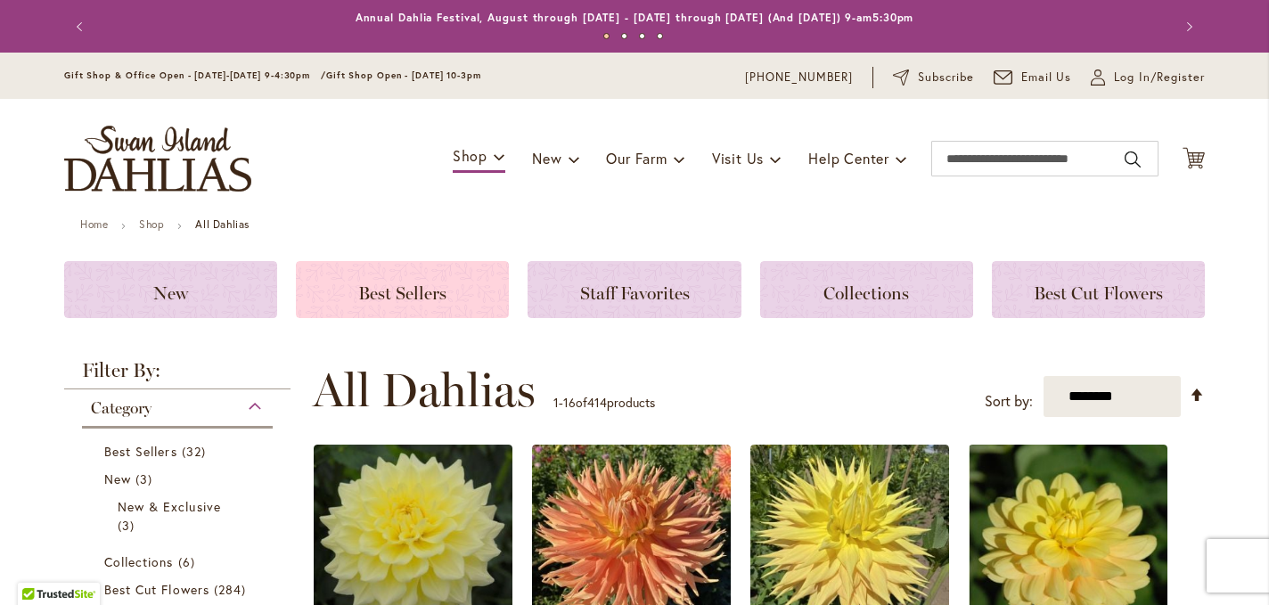
click at [417, 294] on span "Best Sellers" at bounding box center [402, 292] width 88 height 21
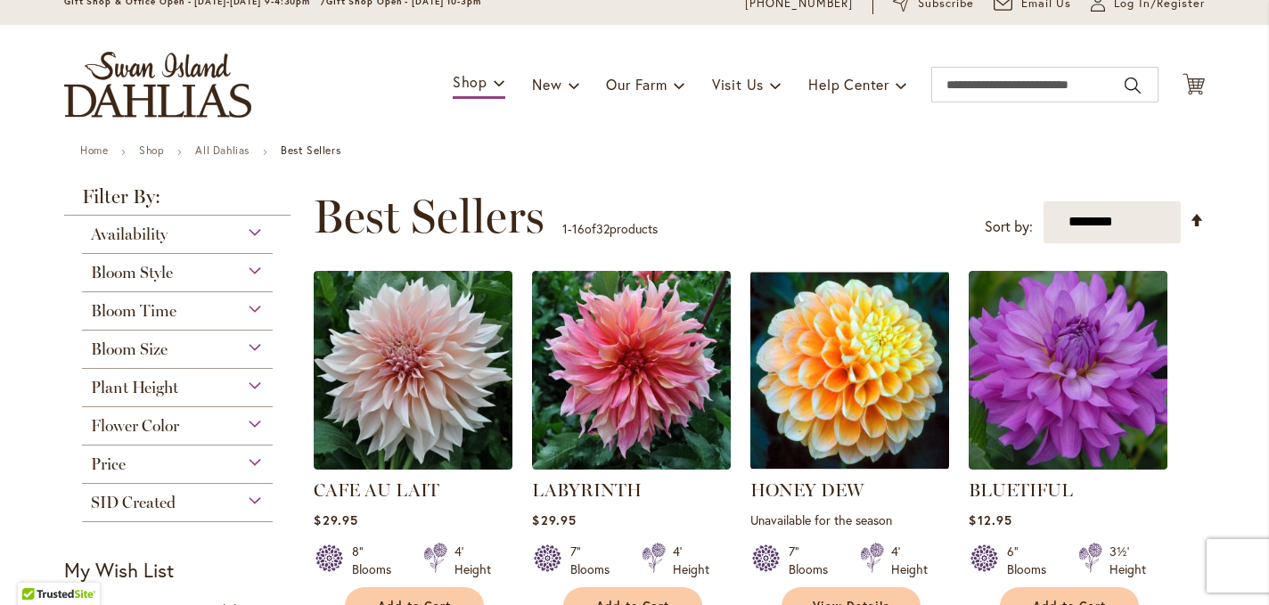
scroll to position [77, 0]
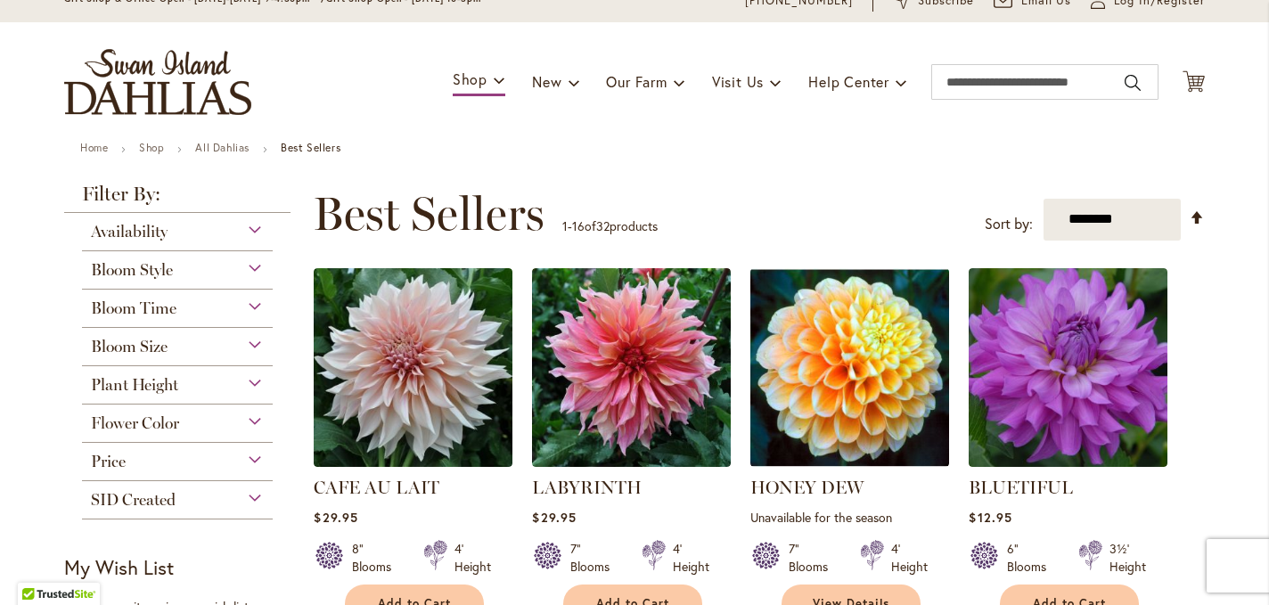
click at [241, 382] on div "Plant Height" at bounding box center [177, 380] width 191 height 29
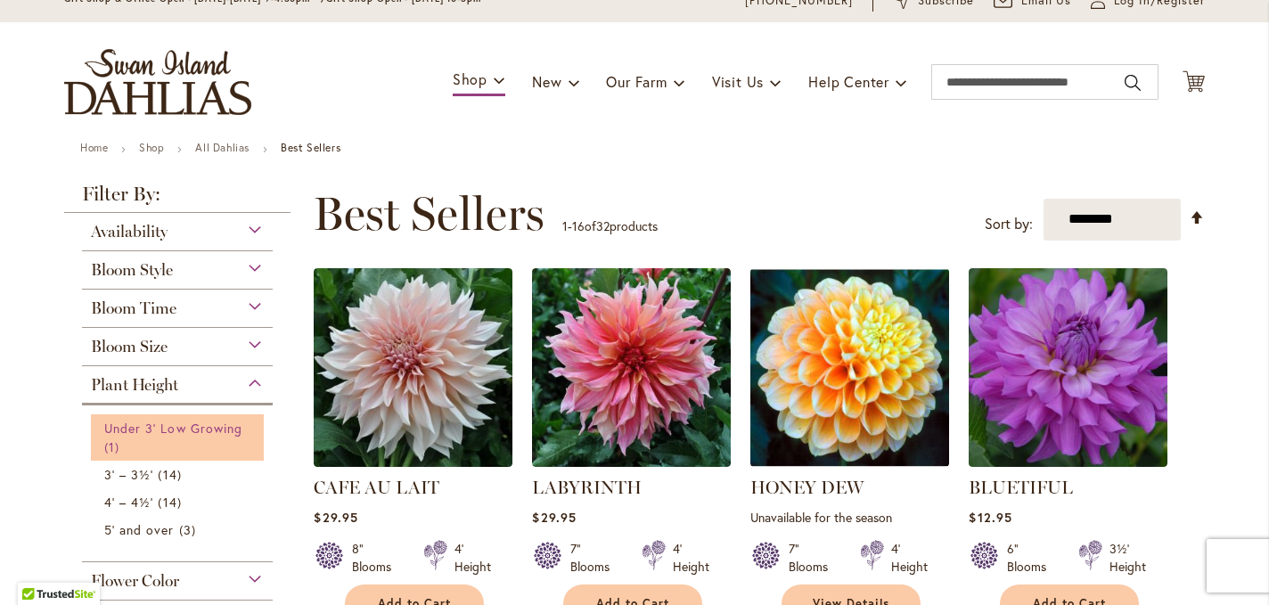
click at [206, 433] on span "Under 3' Low Growing" at bounding box center [173, 428] width 138 height 17
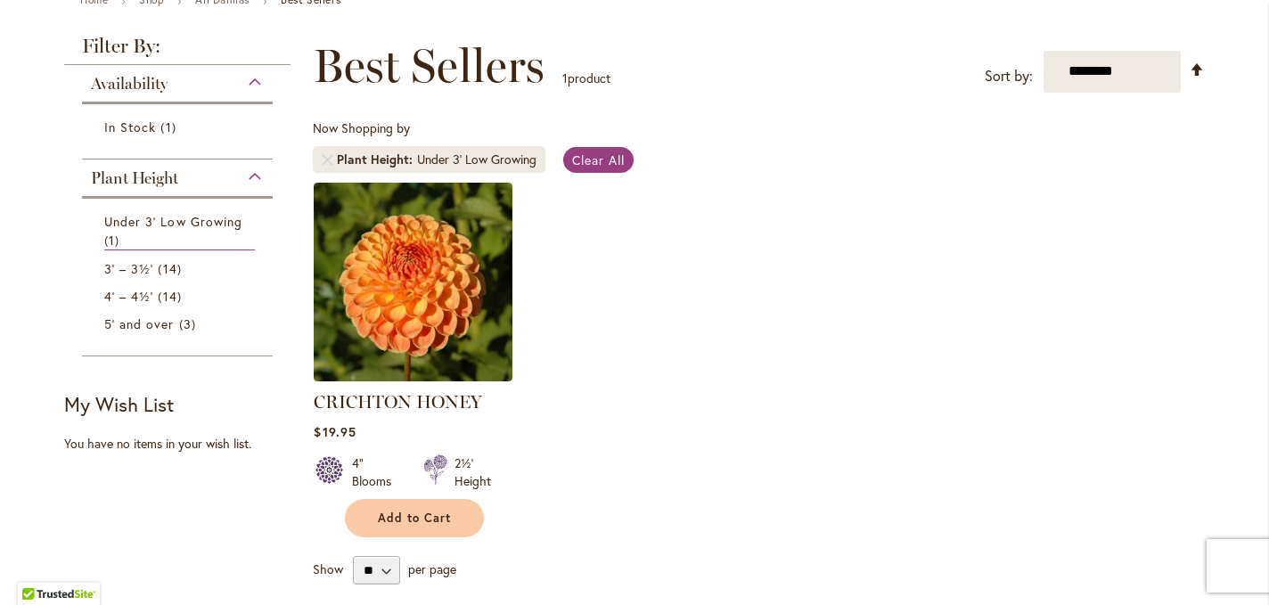
scroll to position [244, 0]
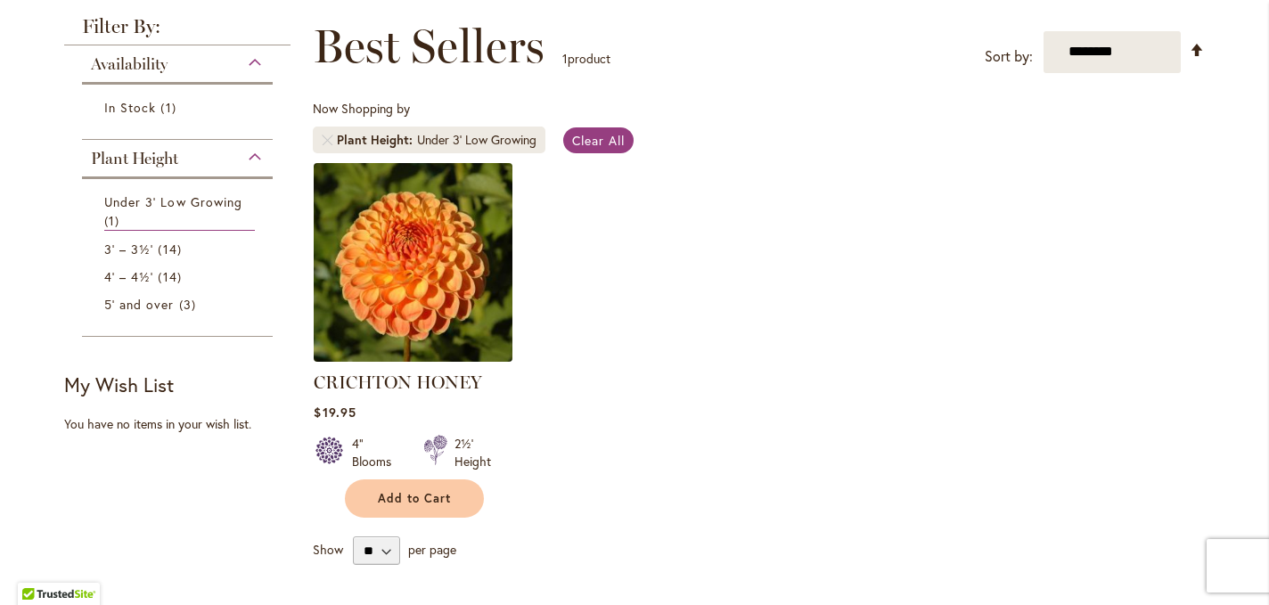
click at [391, 335] on img at bounding box center [413, 262] width 208 height 208
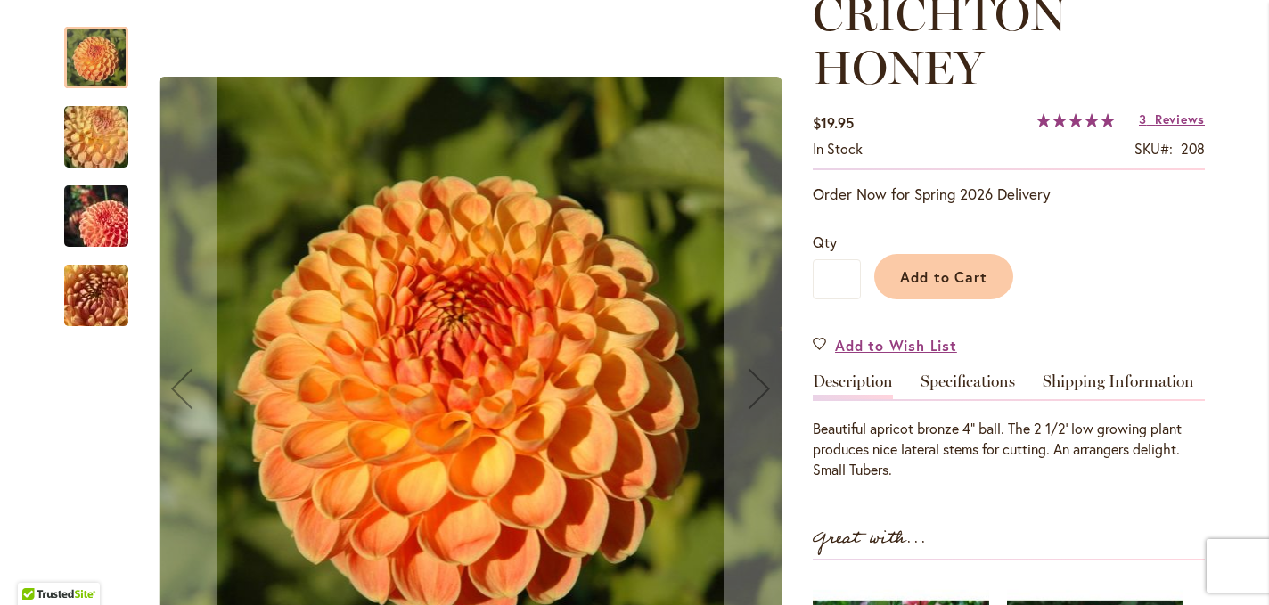
scroll to position [302, 0]
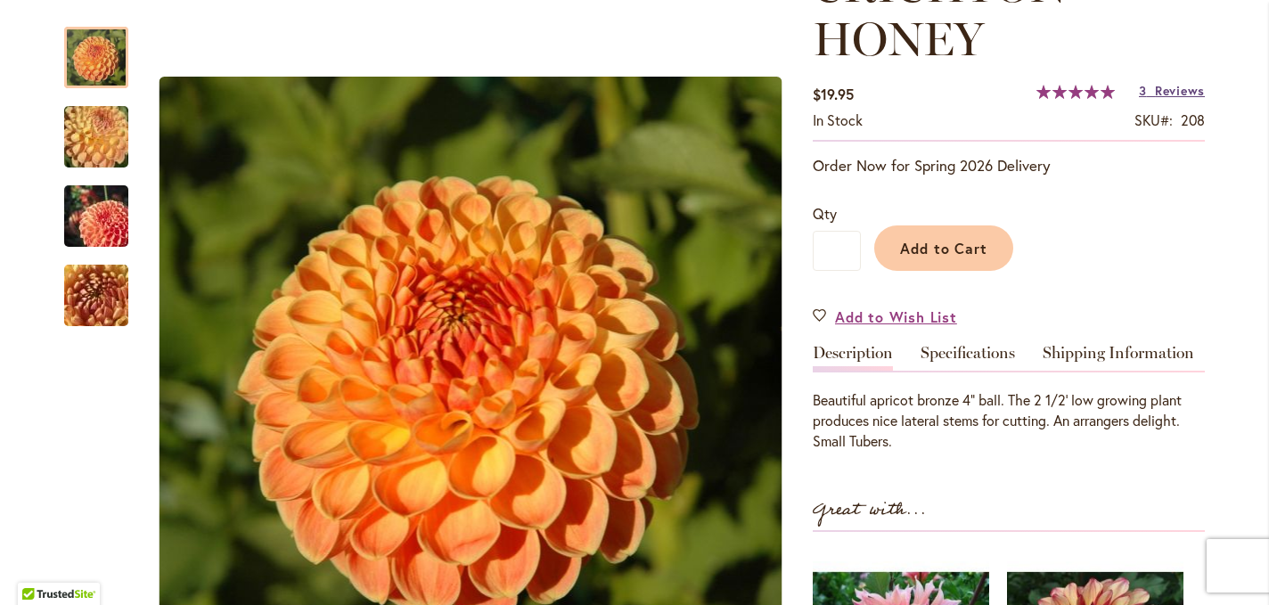
click at [1163, 86] on span "Reviews" at bounding box center [1180, 90] width 50 height 17
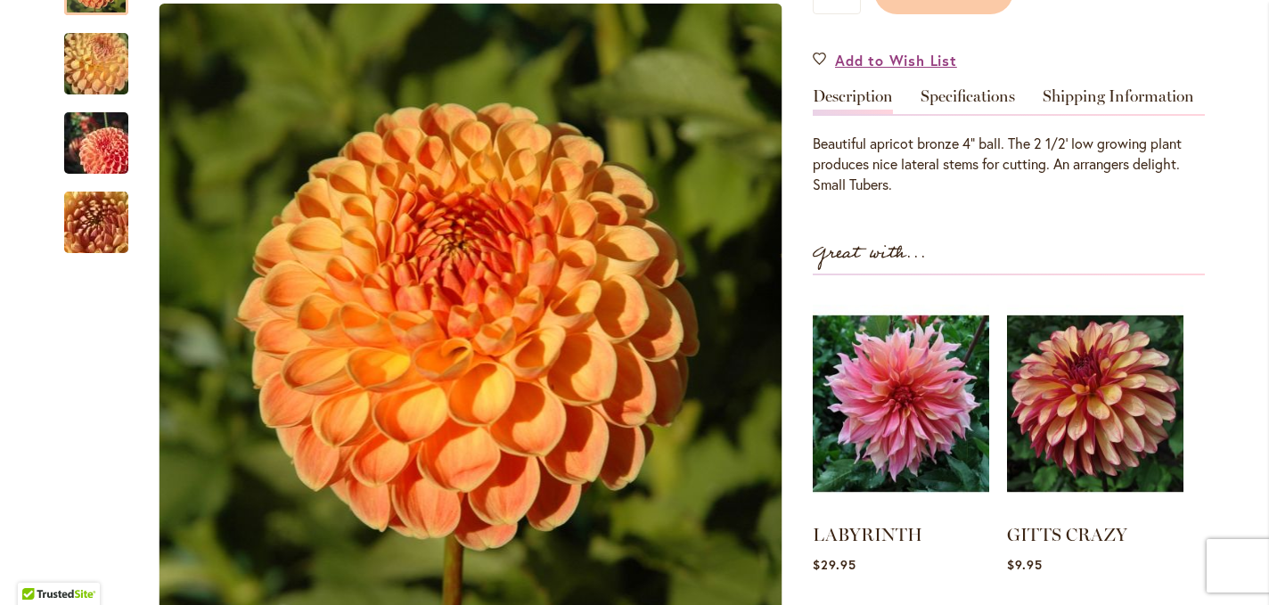
scroll to position [468, 0]
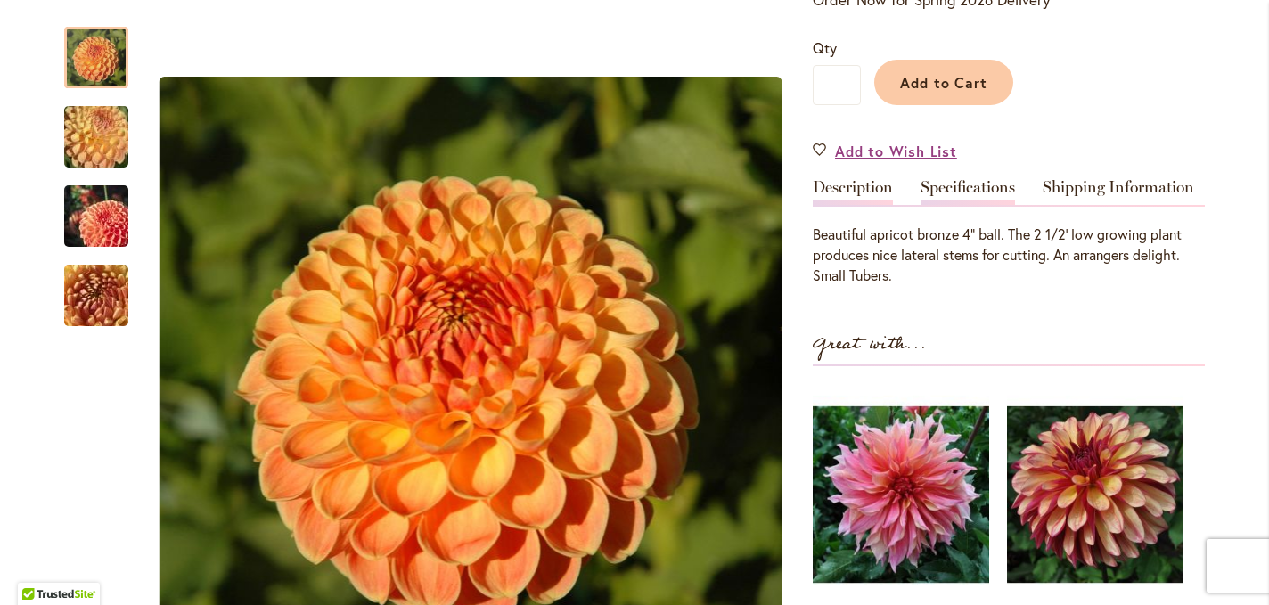
click at [951, 190] on link "Specifications" at bounding box center [967, 192] width 94 height 26
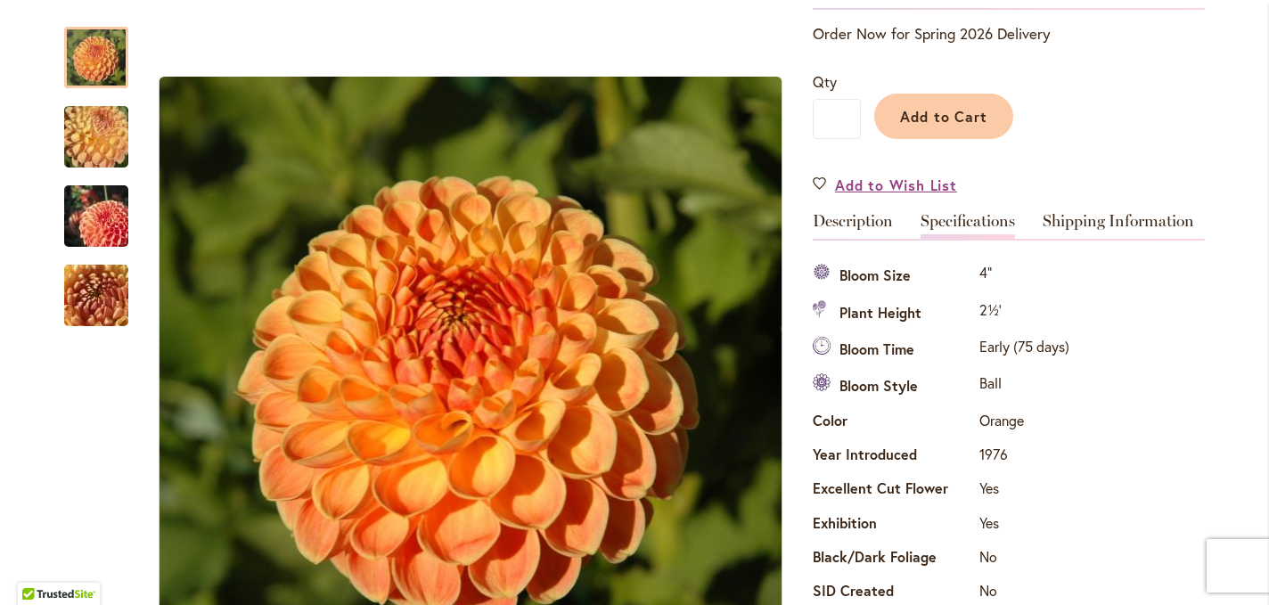
scroll to position [381, 0]
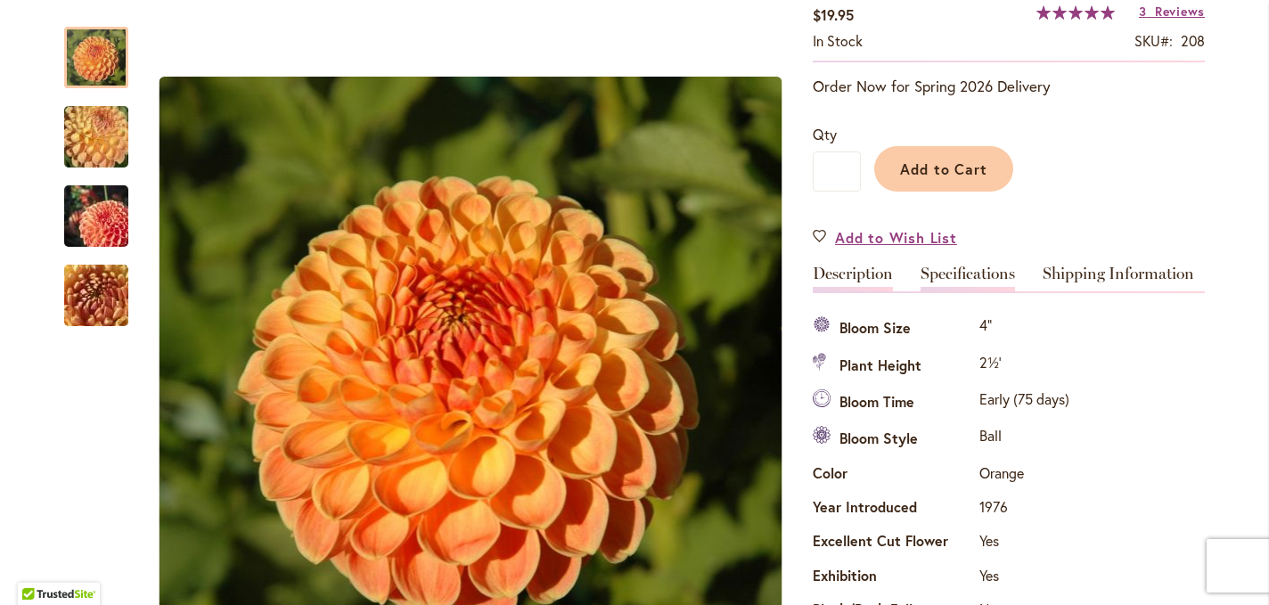
click at [845, 280] on link "Description" at bounding box center [852, 278] width 80 height 26
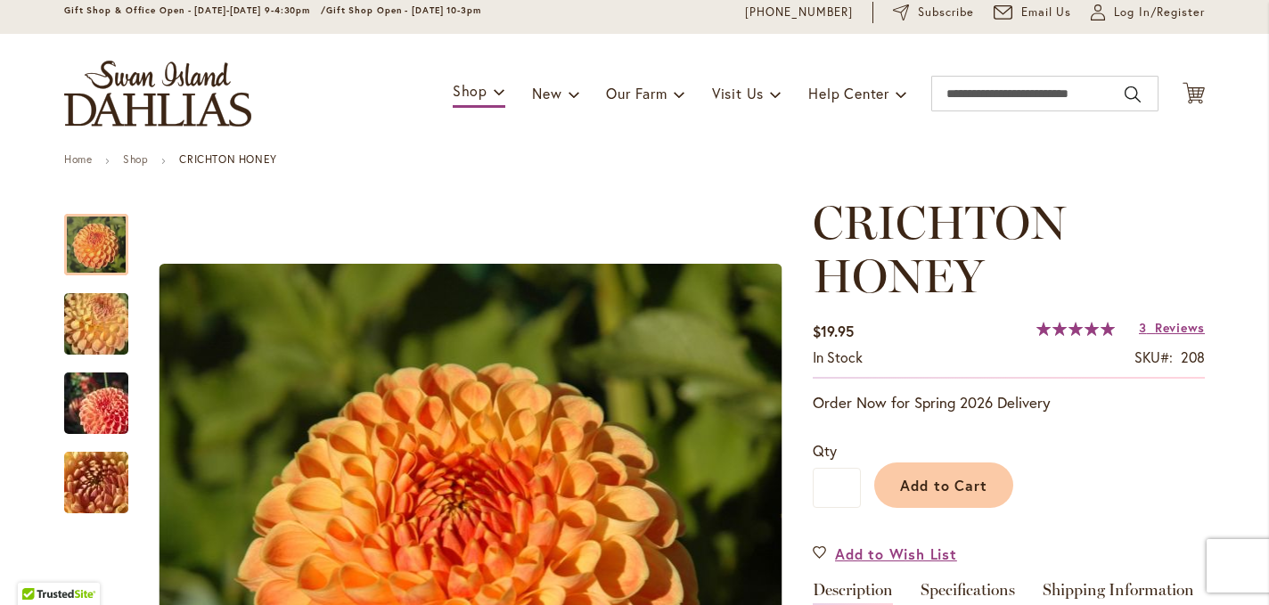
scroll to position [63, 0]
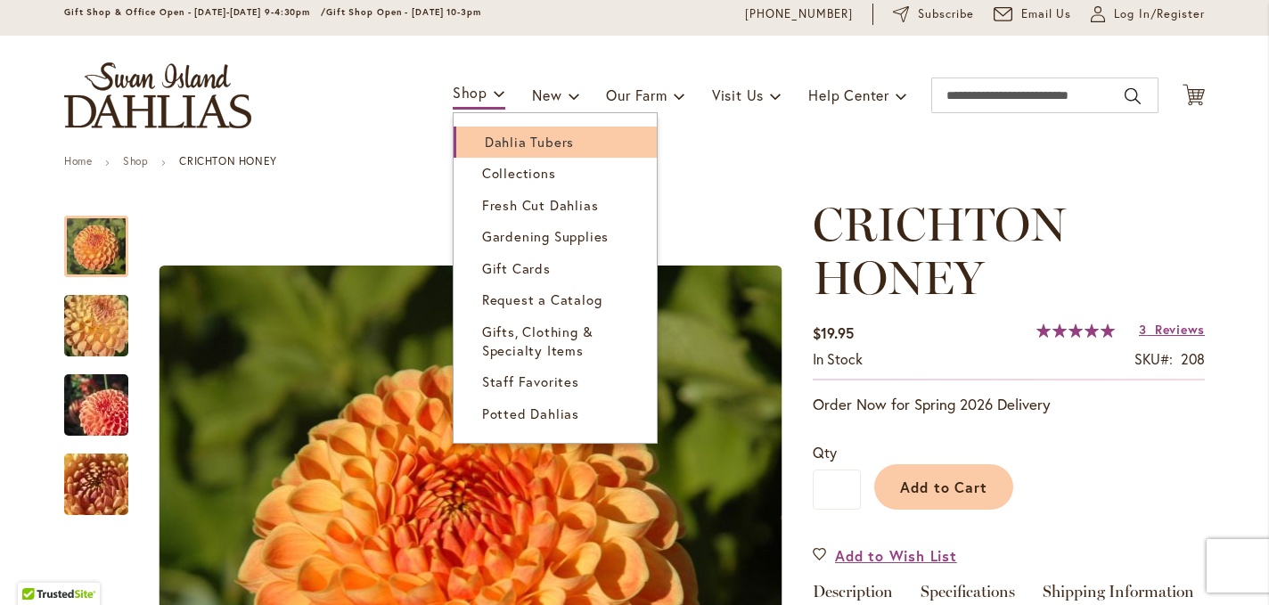
click at [491, 140] on span "Dahlia Tubers" at bounding box center [529, 142] width 89 height 18
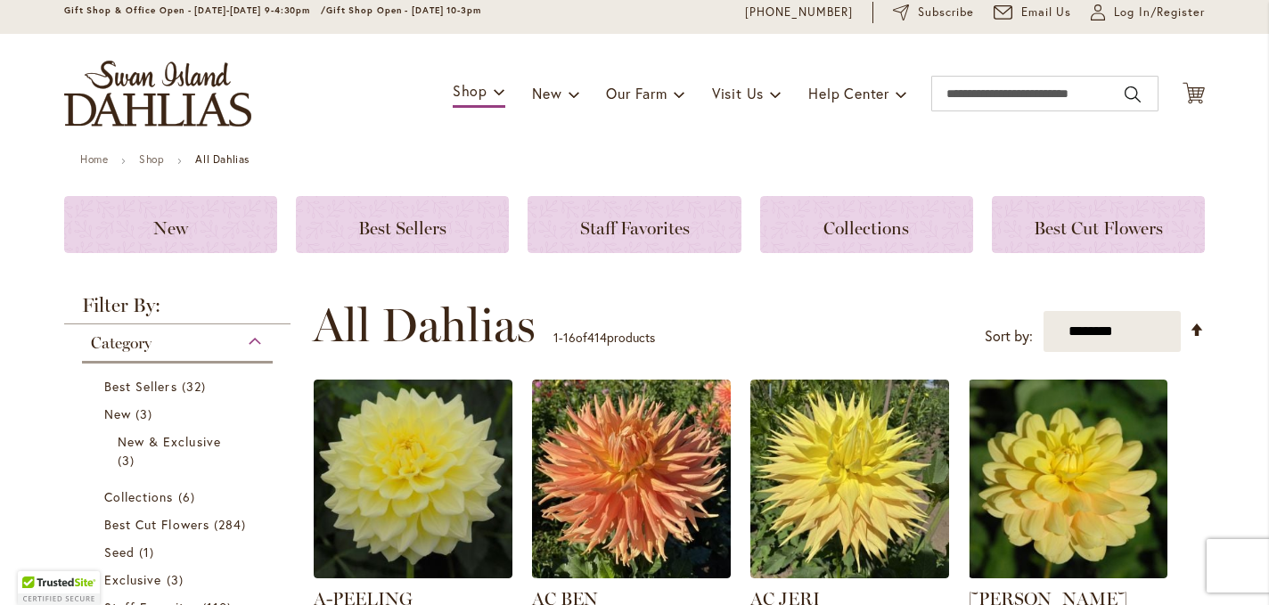
scroll to position [66, 0]
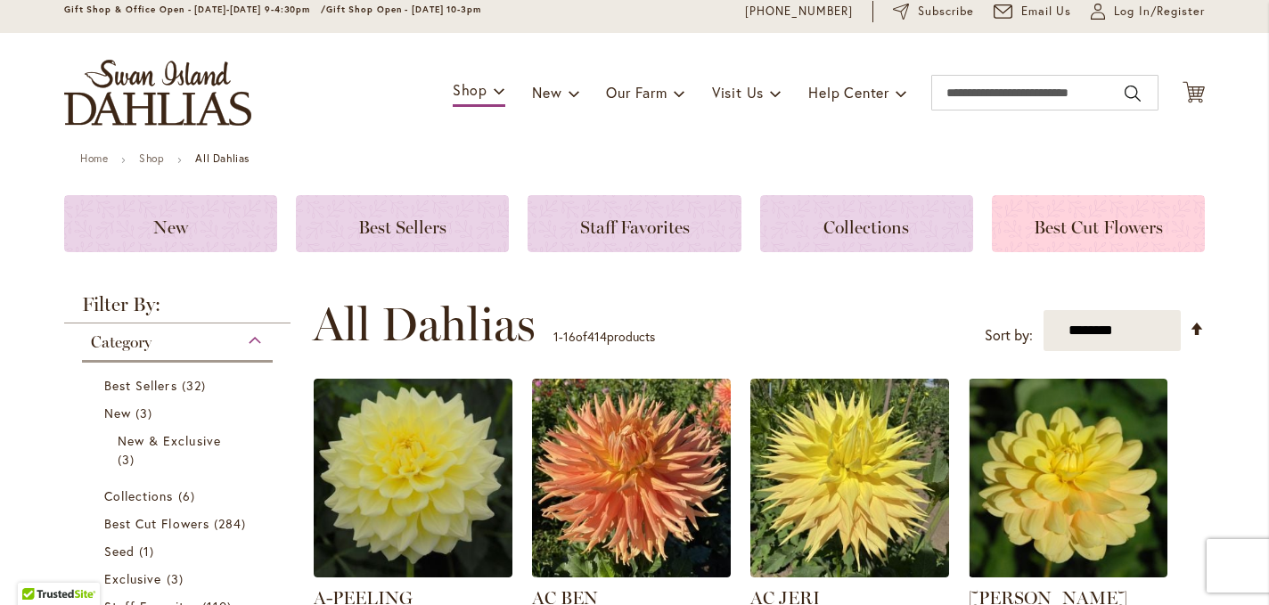
click at [1070, 224] on span "Best Cut Flowers" at bounding box center [1097, 226] width 129 height 21
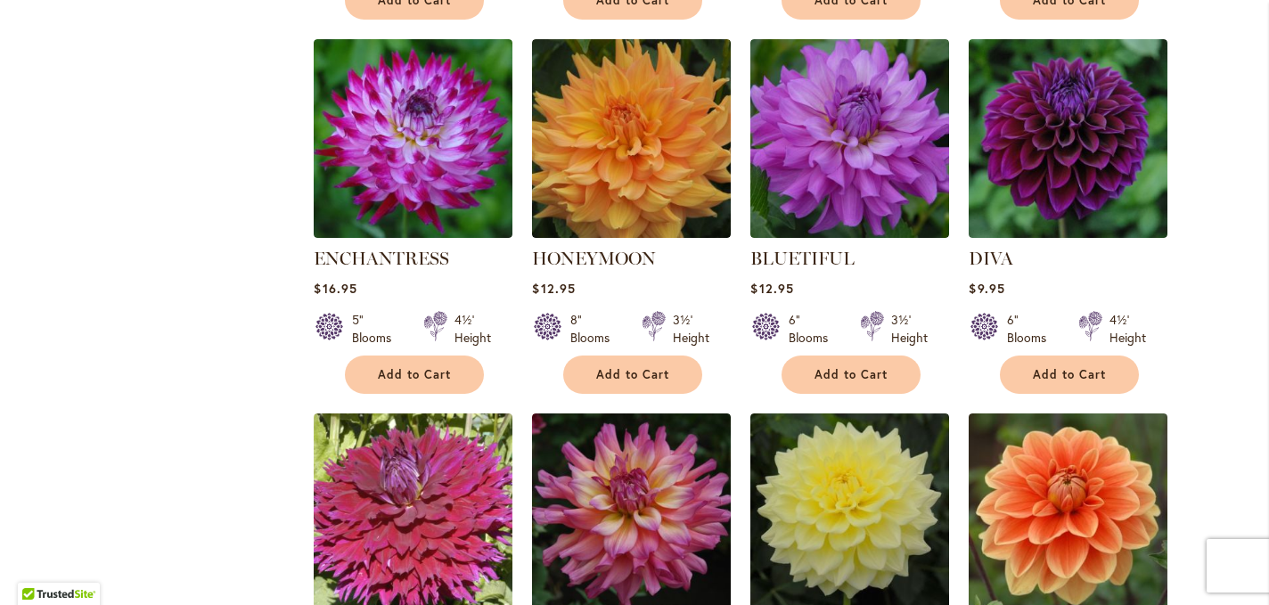
scroll to position [1081, 0]
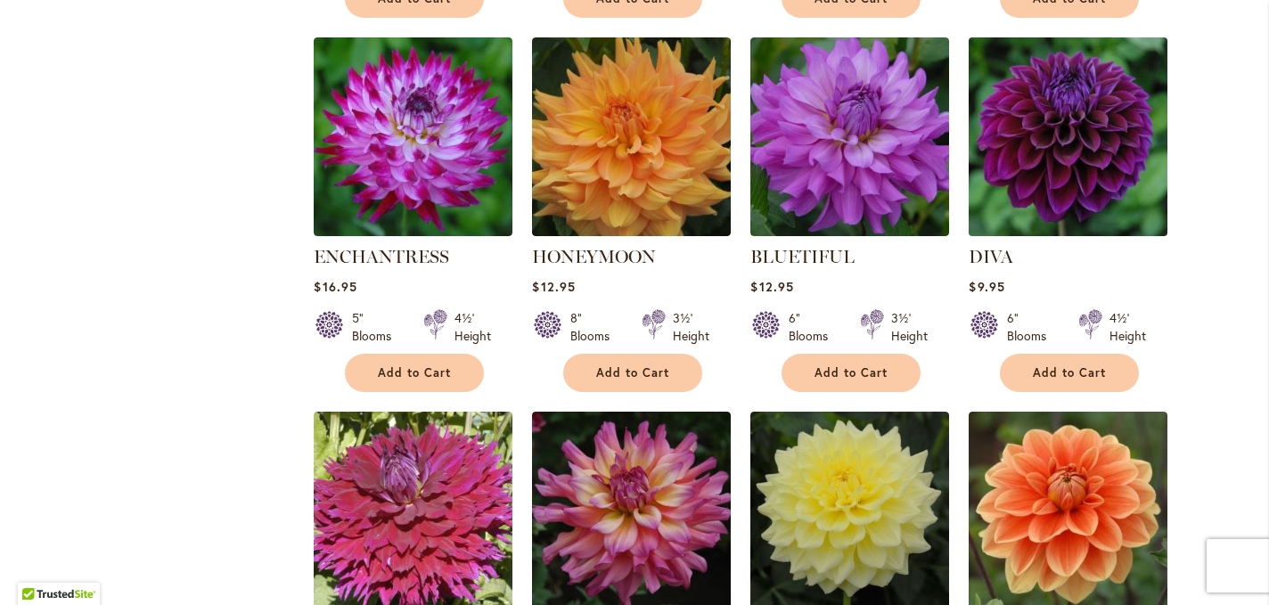
click at [1072, 162] on img at bounding box center [1068, 136] width 208 height 208
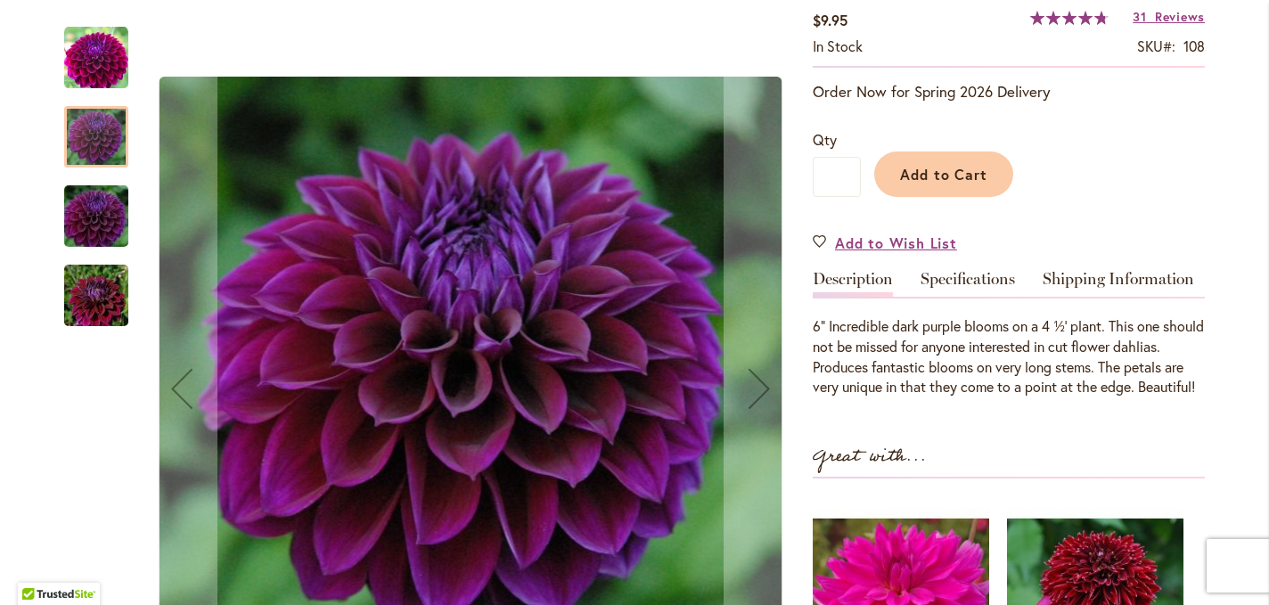
scroll to position [334, 0]
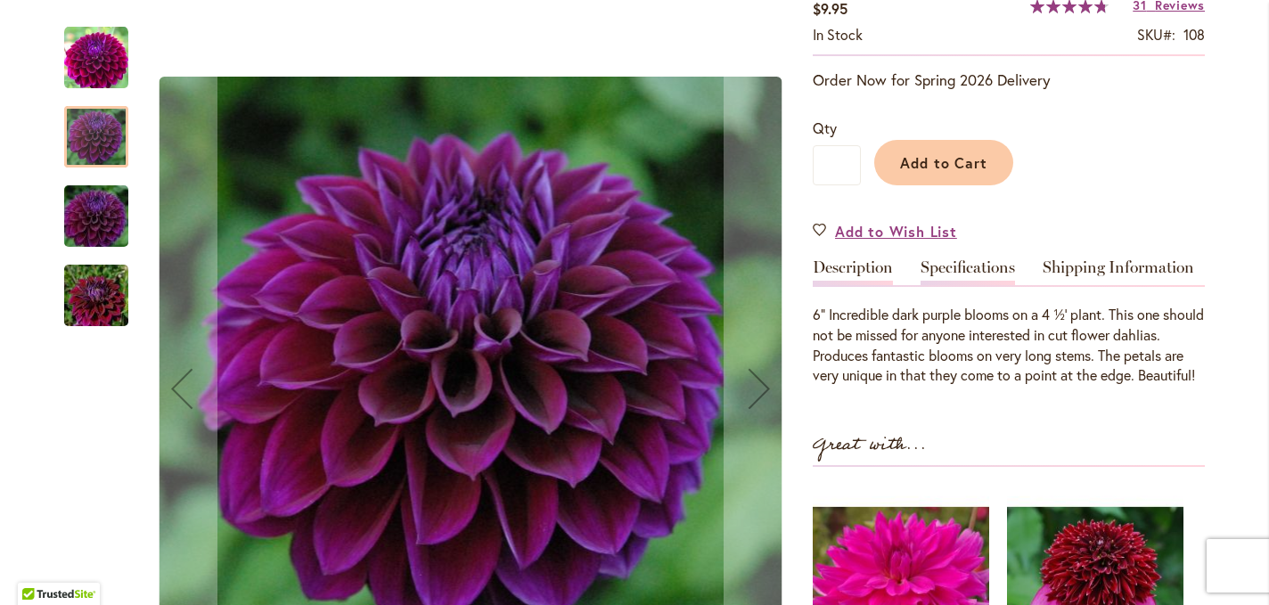
click at [968, 274] on link "Specifications" at bounding box center [967, 272] width 94 height 26
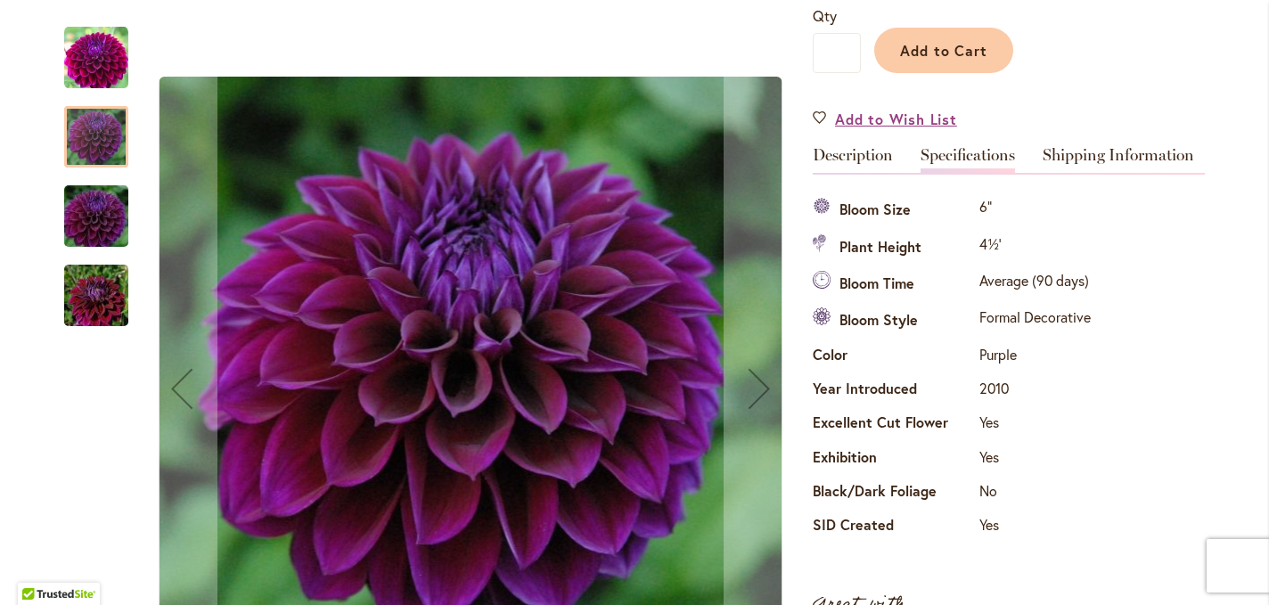
scroll to position [445, 0]
click at [1111, 161] on link "Shipping Information" at bounding box center [1117, 161] width 151 height 26
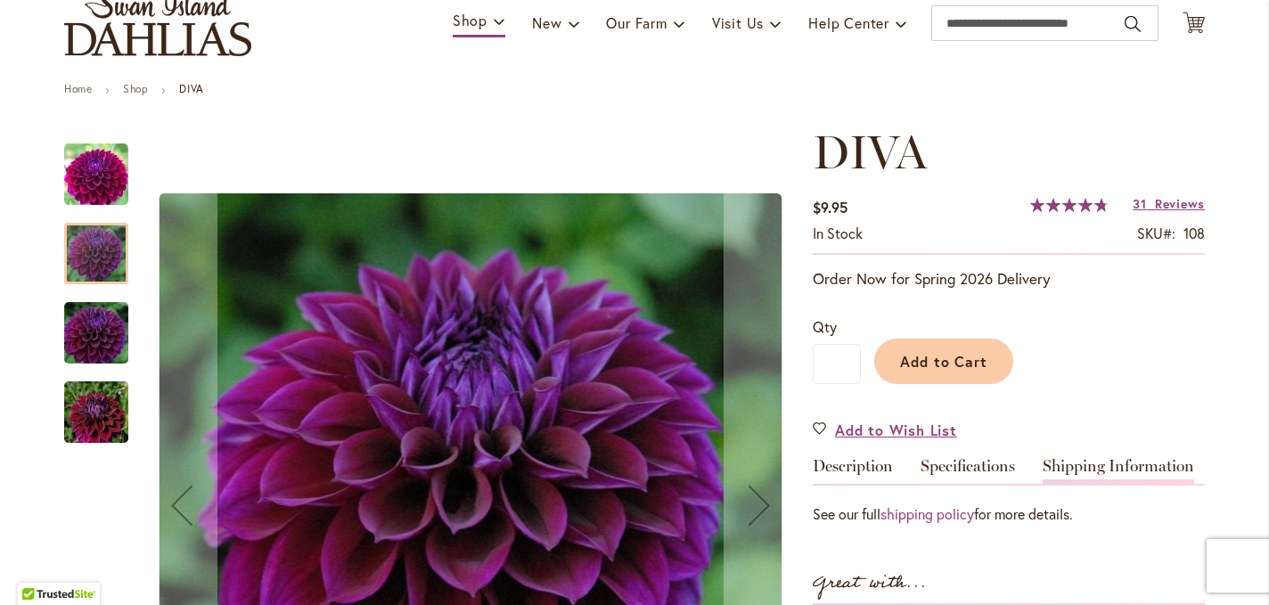
scroll to position [133, 0]
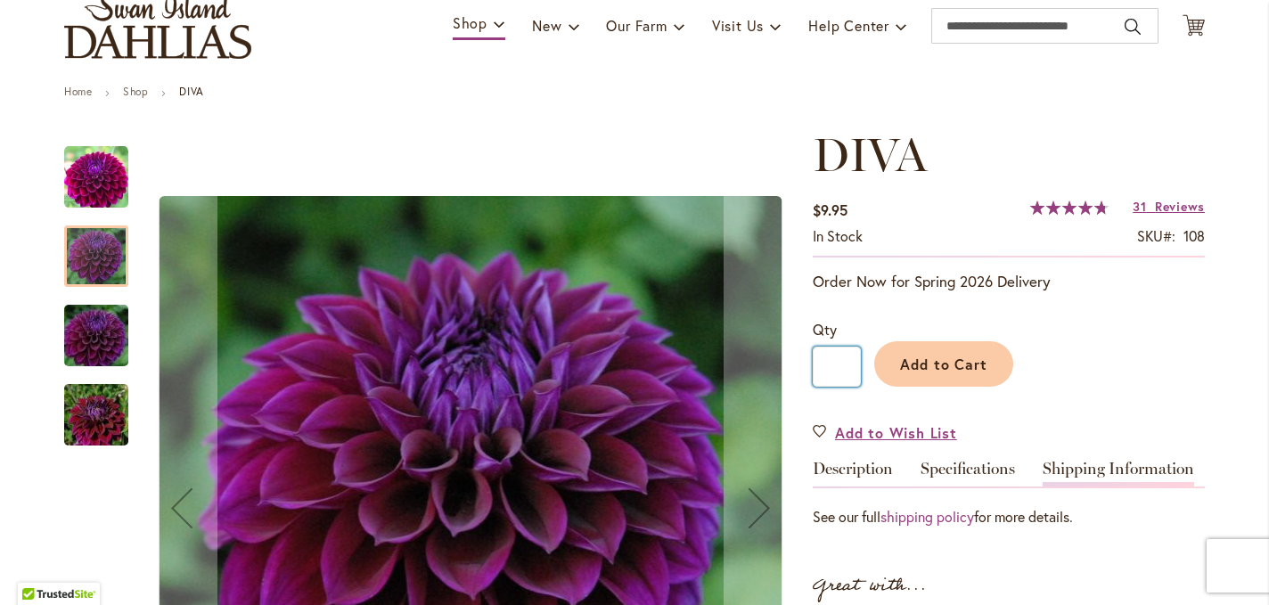
click at [846, 365] on input "*" at bounding box center [836, 367] width 48 height 40
type input "*"
click at [951, 363] on span "Add to Cart" at bounding box center [944, 364] width 88 height 19
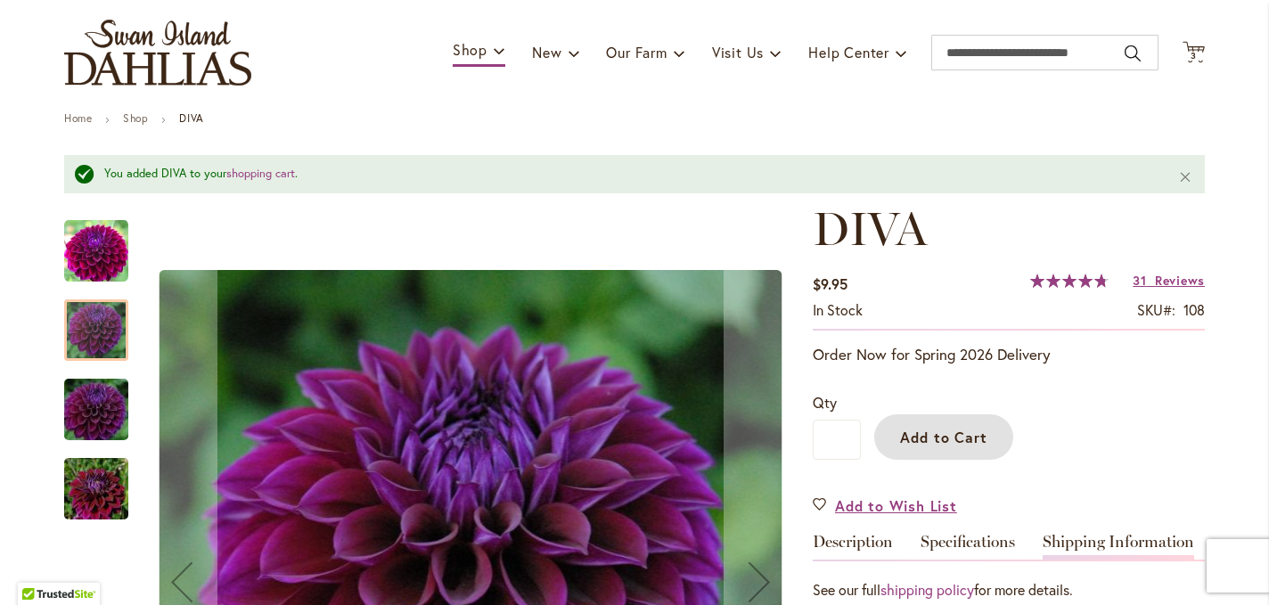
scroll to position [104, 0]
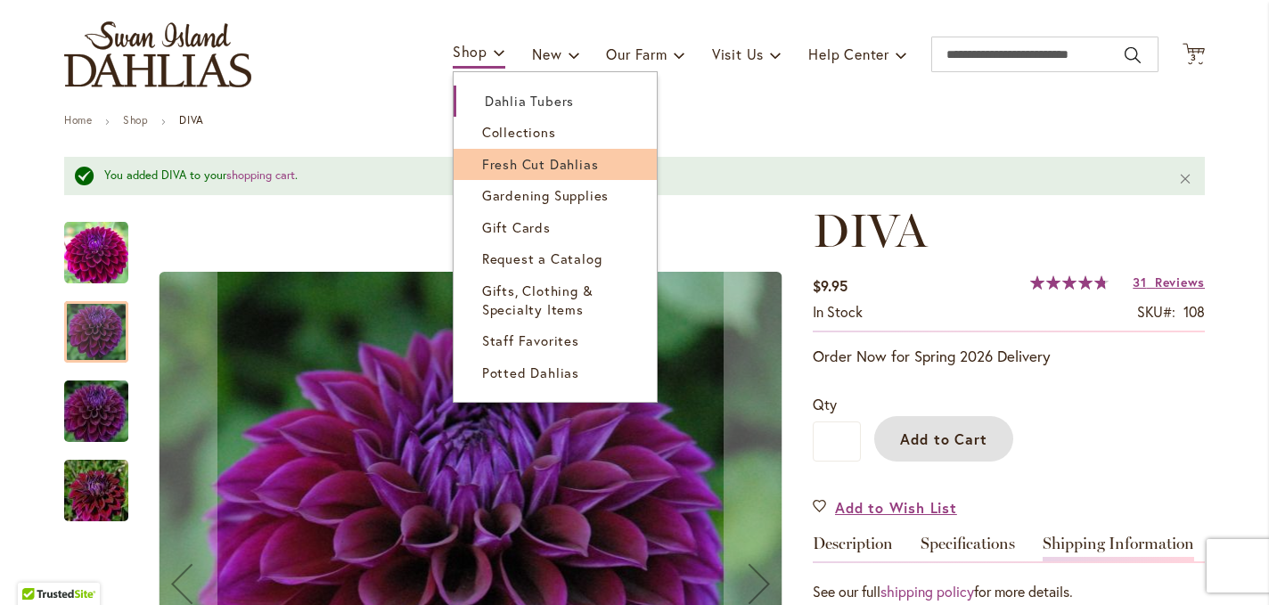
click at [505, 174] on link "Fresh Cut Dahlias" at bounding box center [554, 164] width 203 height 31
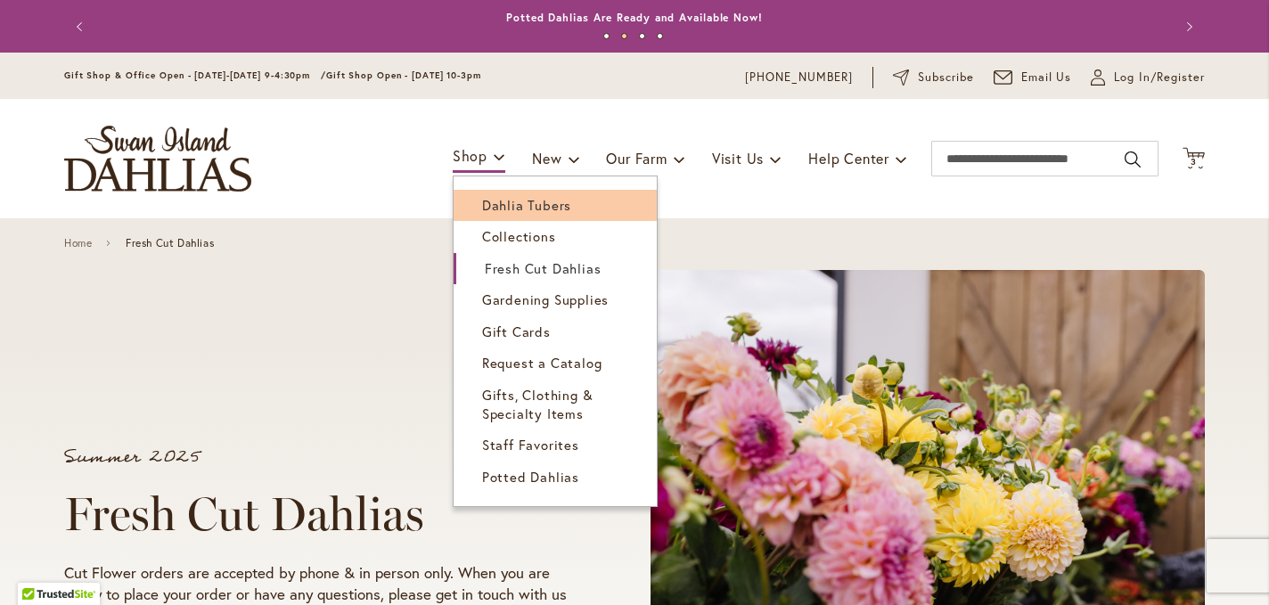
click at [486, 201] on span "Dahlia Tubers" at bounding box center [526, 205] width 89 height 18
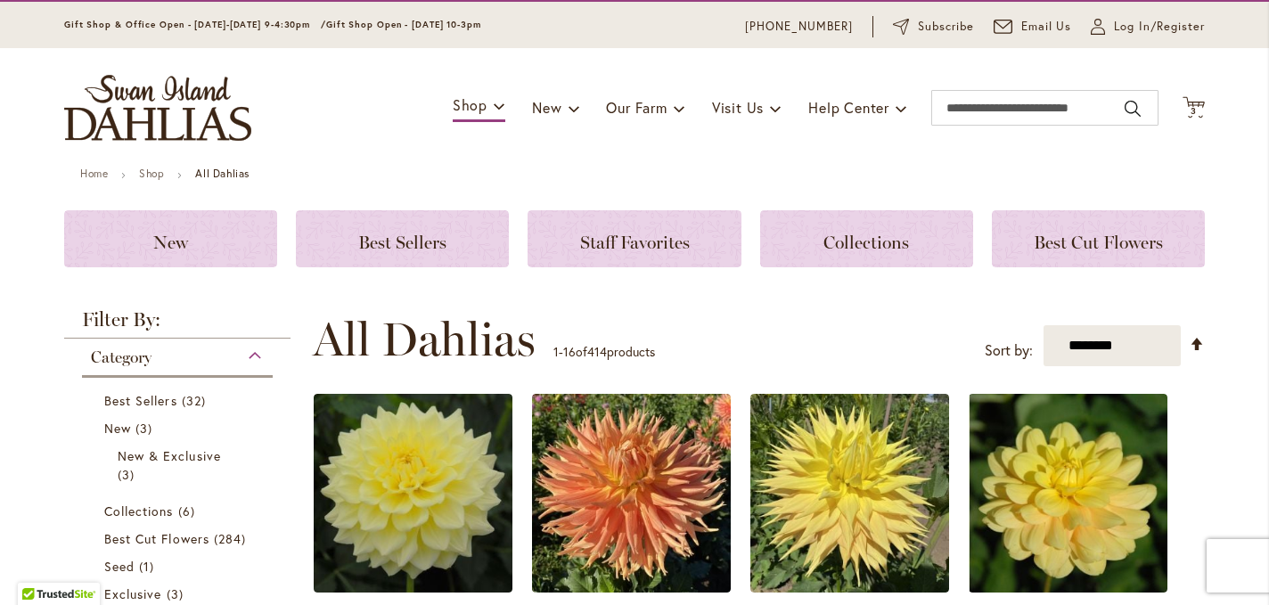
scroll to position [52, 0]
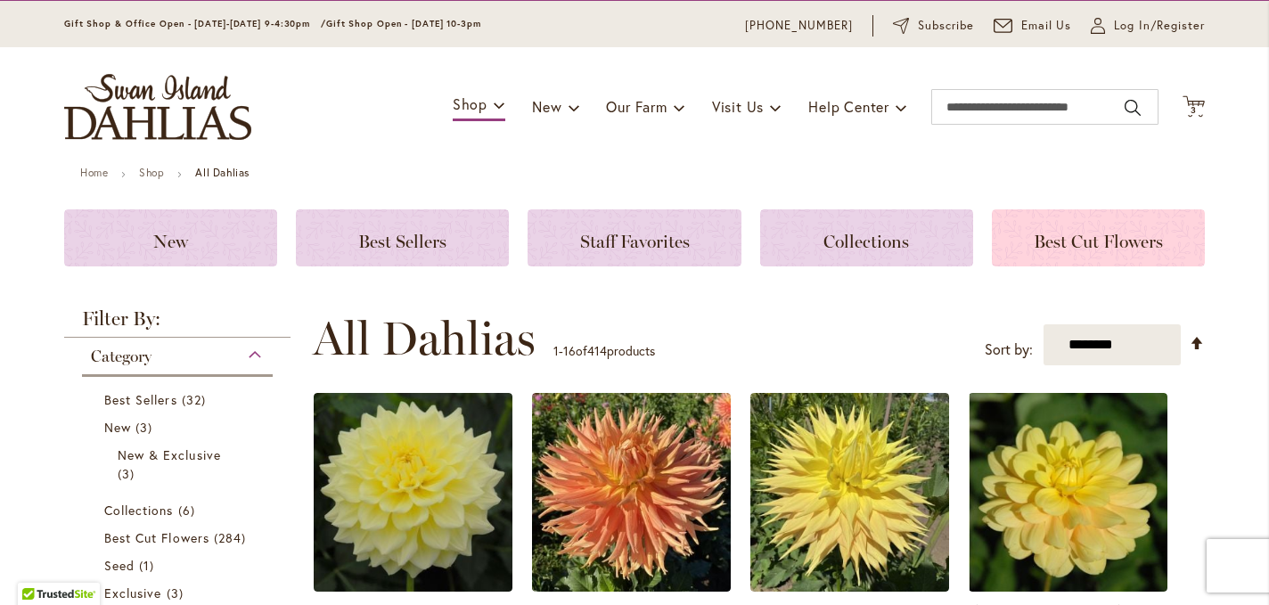
click at [1058, 243] on span "Best Cut Flowers" at bounding box center [1097, 241] width 129 height 21
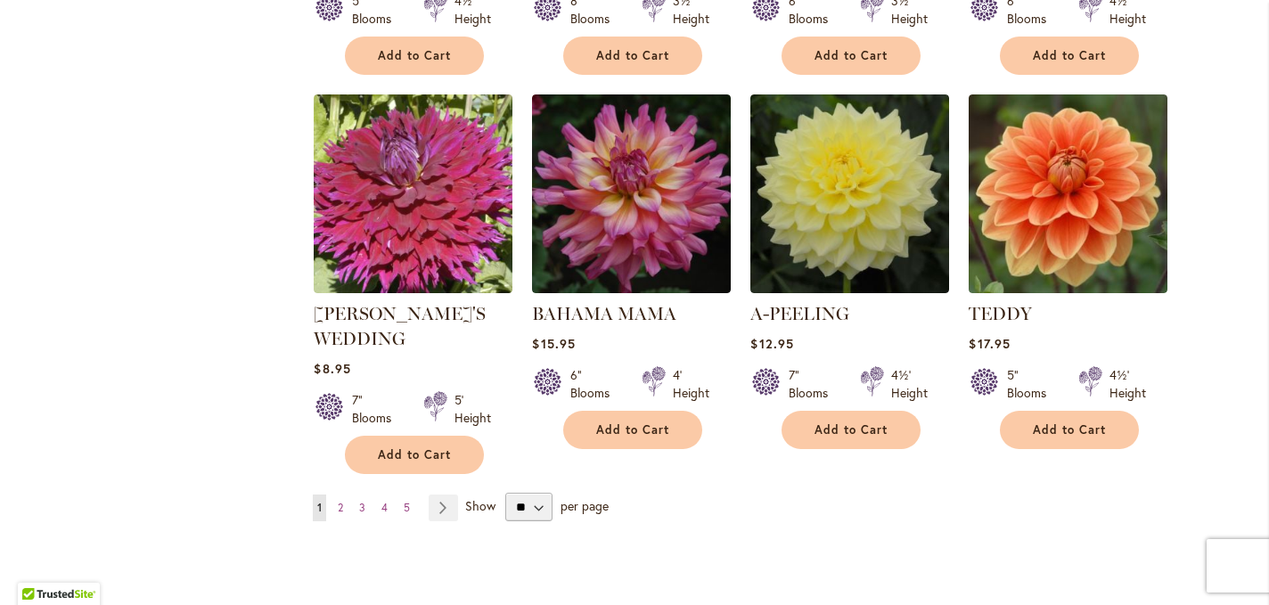
scroll to position [1405, 0]
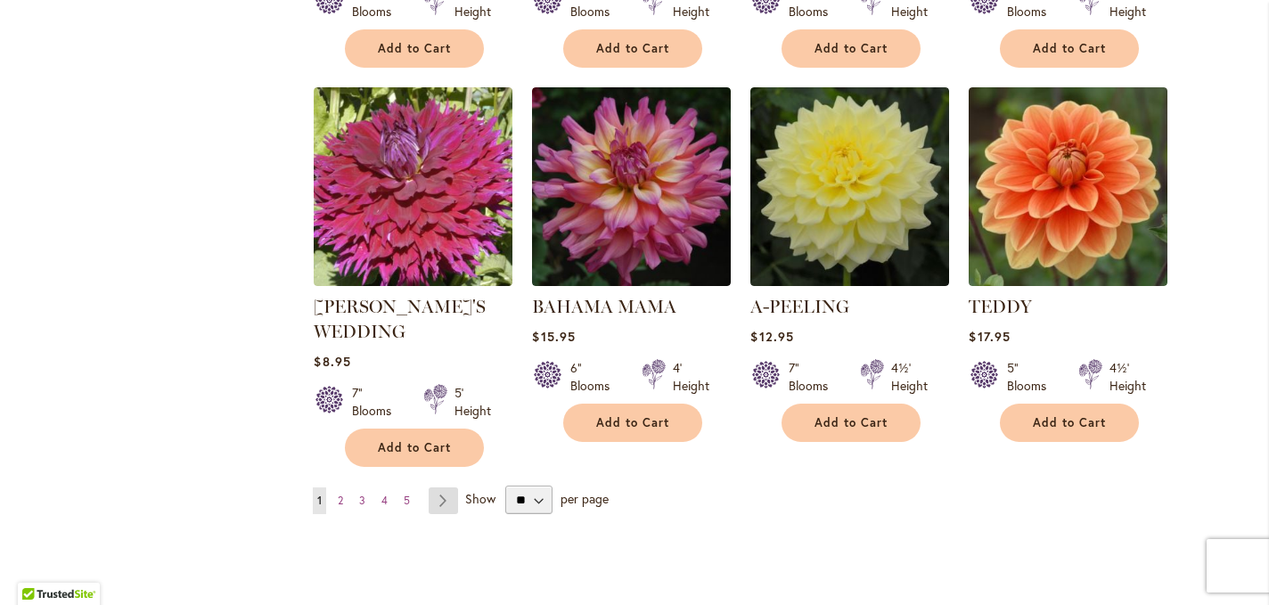
click at [444, 504] on link "Page Next" at bounding box center [443, 500] width 29 height 27
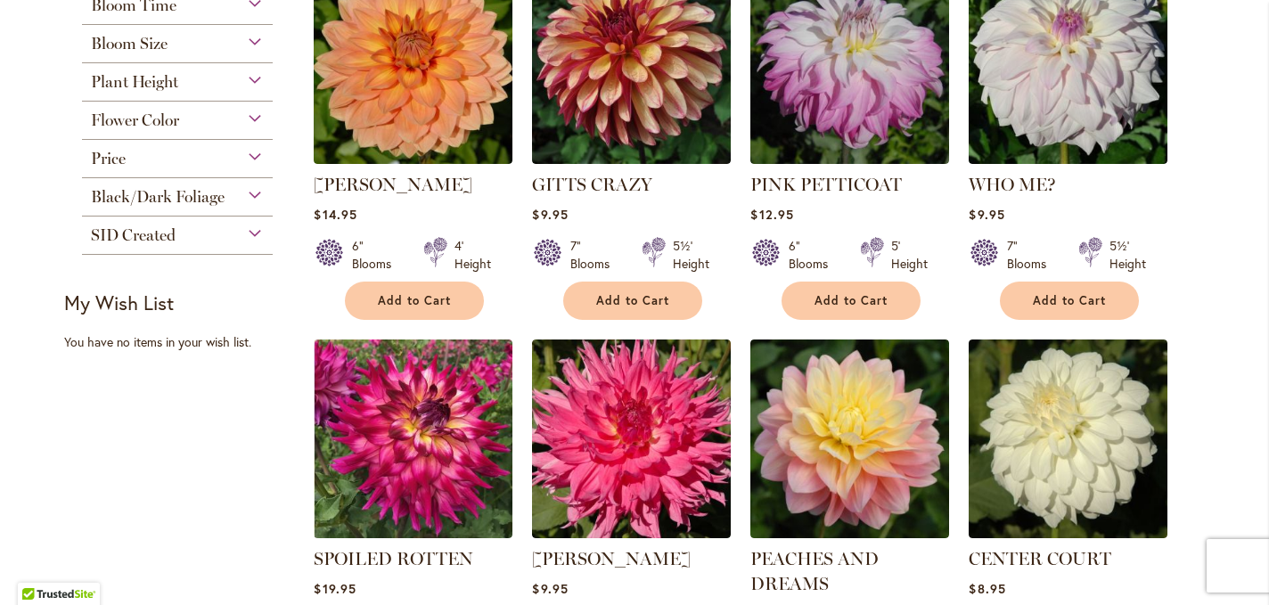
scroll to position [194, 0]
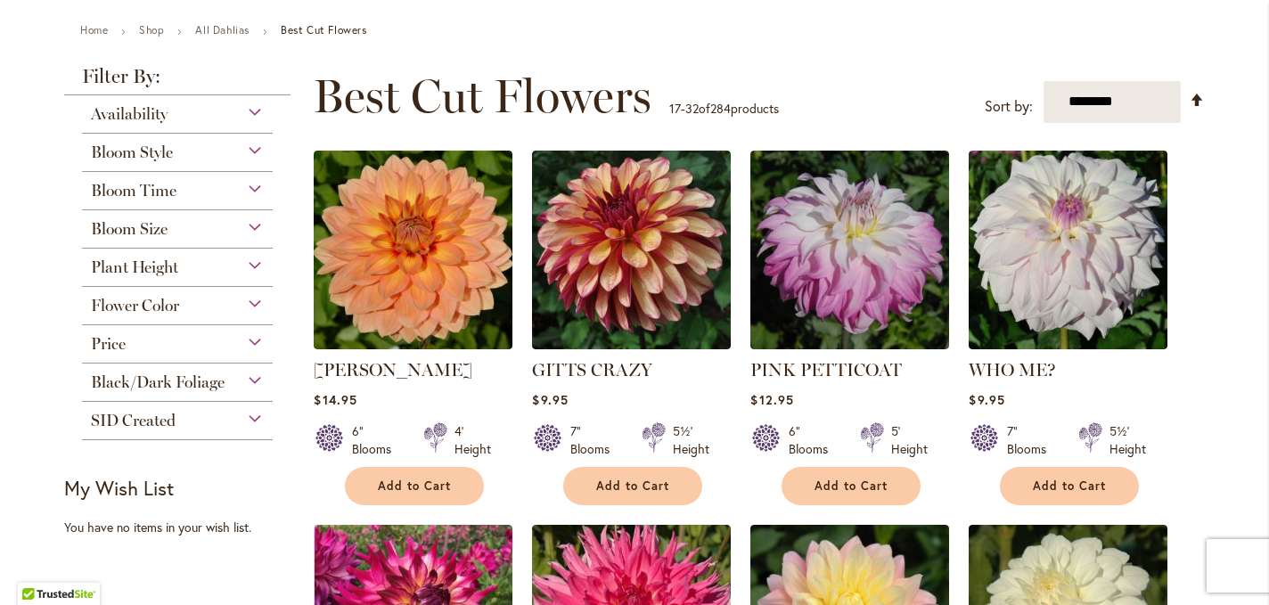
click at [249, 340] on div "Price" at bounding box center [177, 339] width 191 height 29
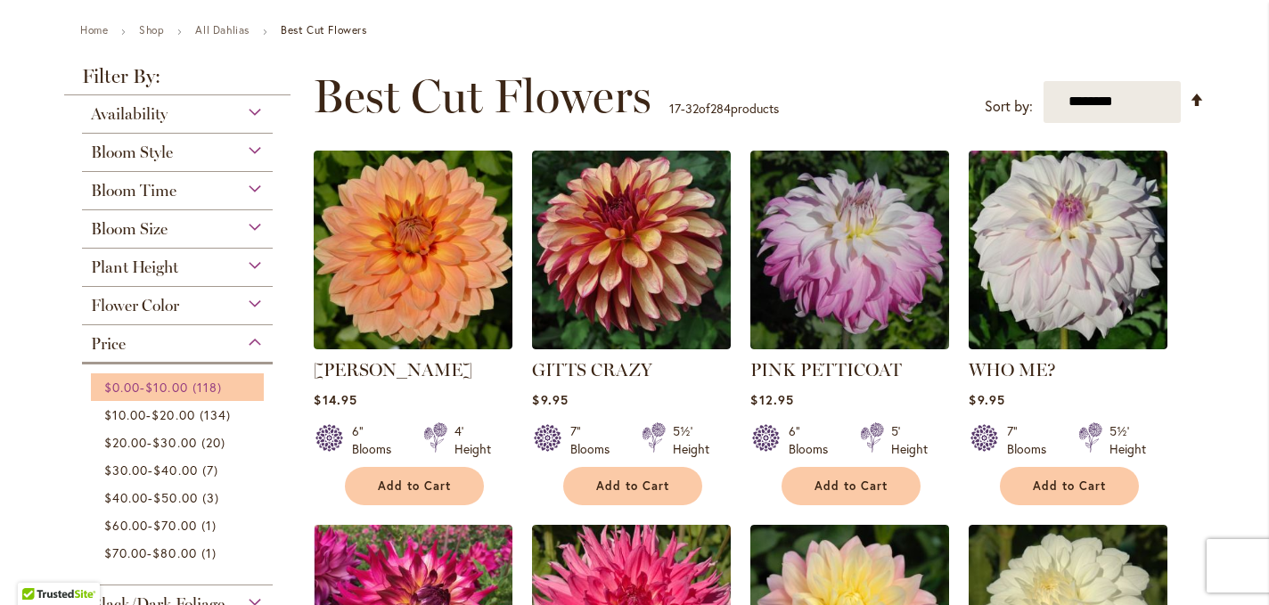
click at [210, 392] on span "118 items" at bounding box center [209, 387] width 34 height 19
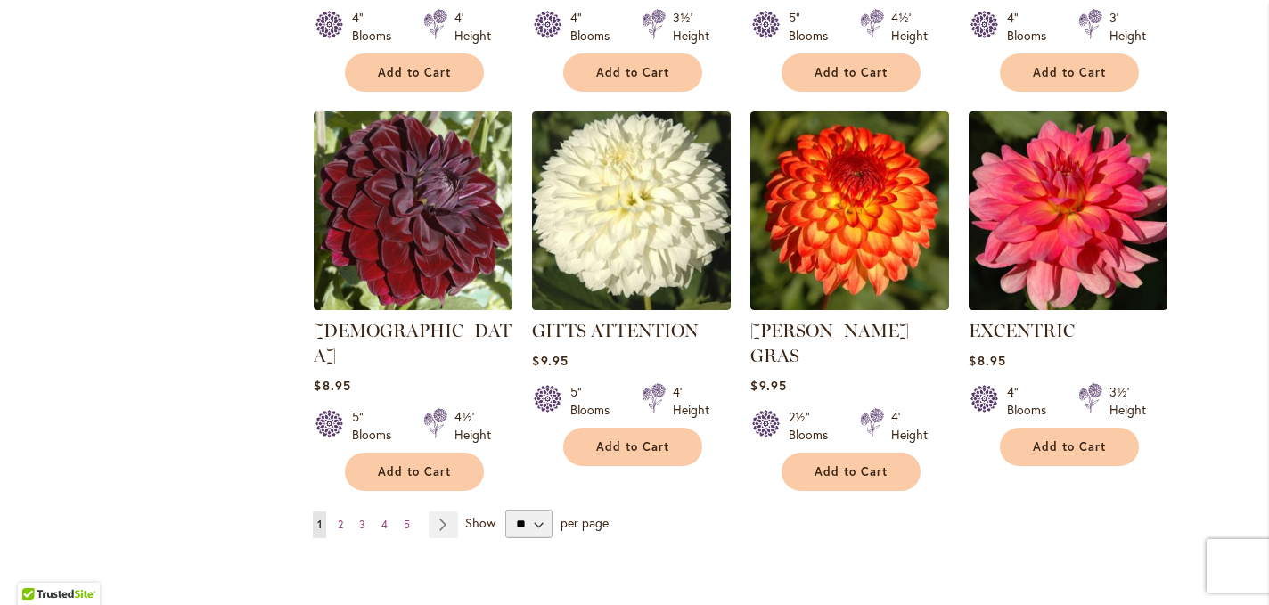
scroll to position [1445, 0]
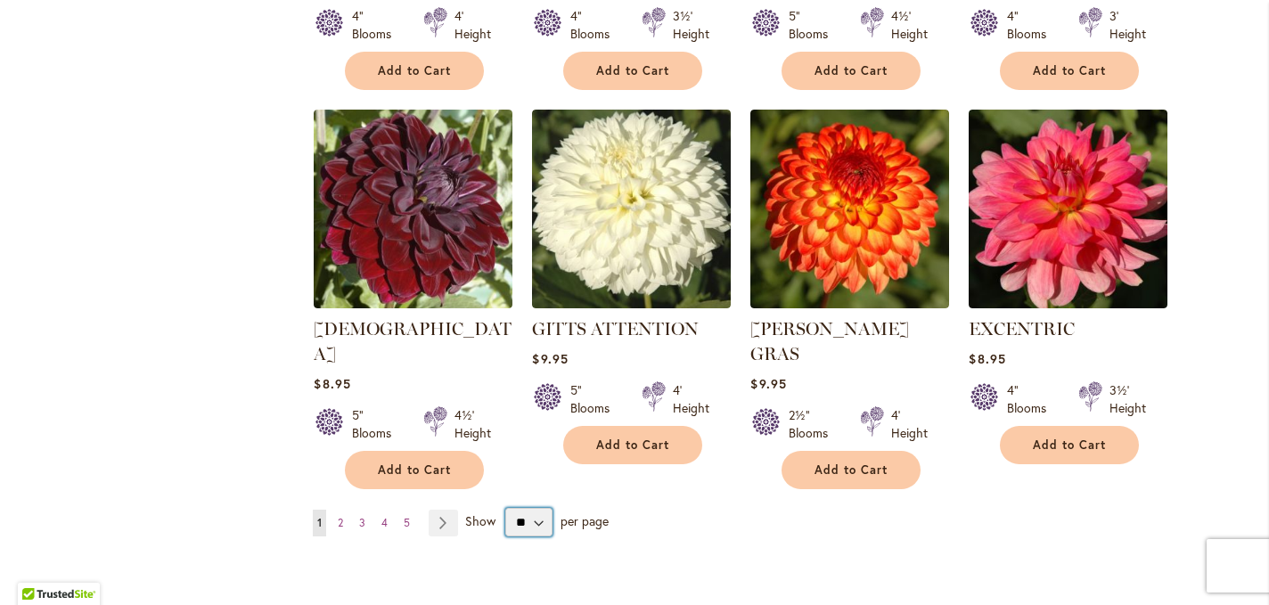
select select "**"
click option "**" at bounding box center [0, 0] width 0 height 0
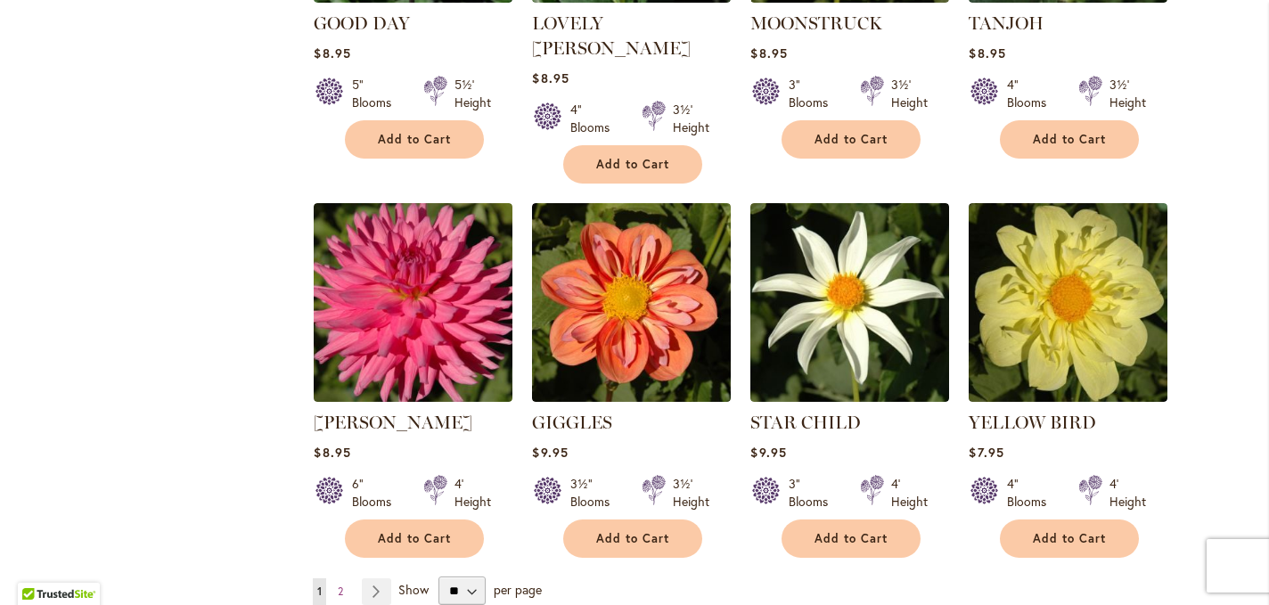
scroll to position [5993, 0]
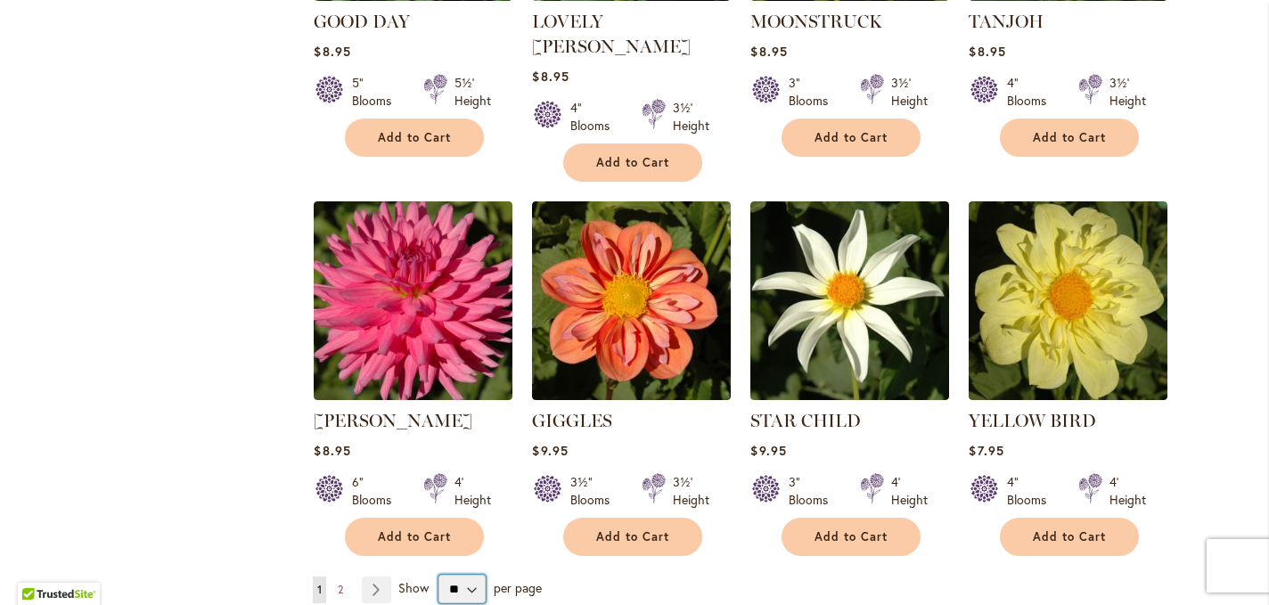
click option "**" at bounding box center [0, 0] width 0 height 0
click at [376, 576] on link "Page Next" at bounding box center [376, 589] width 29 height 27
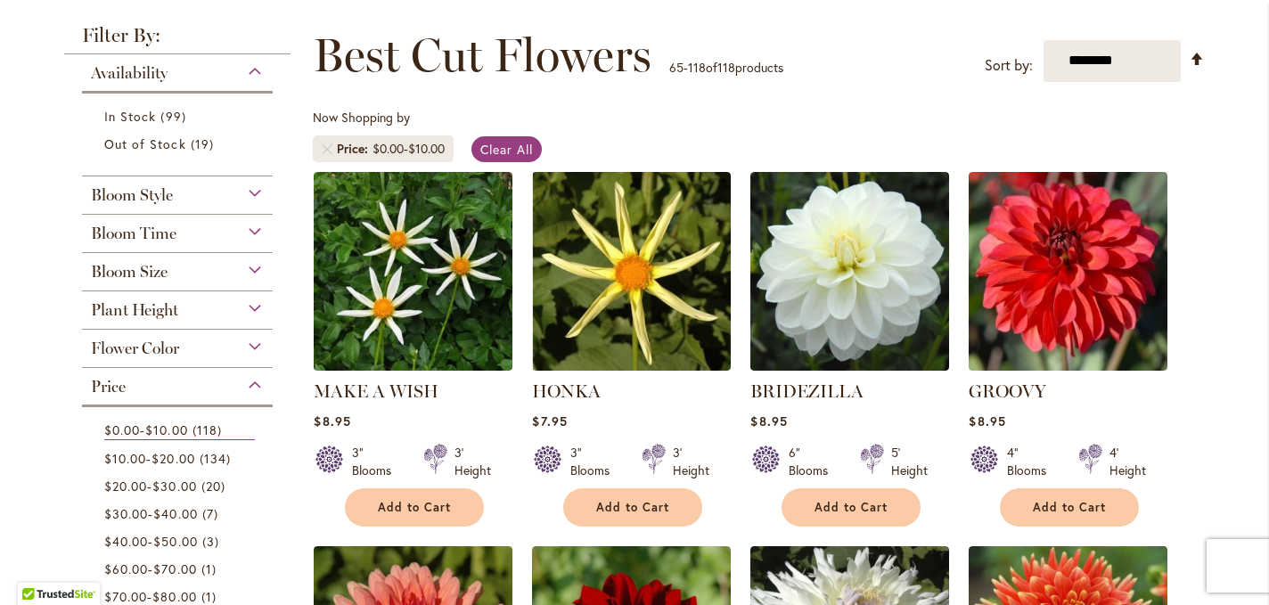
scroll to position [245, 0]
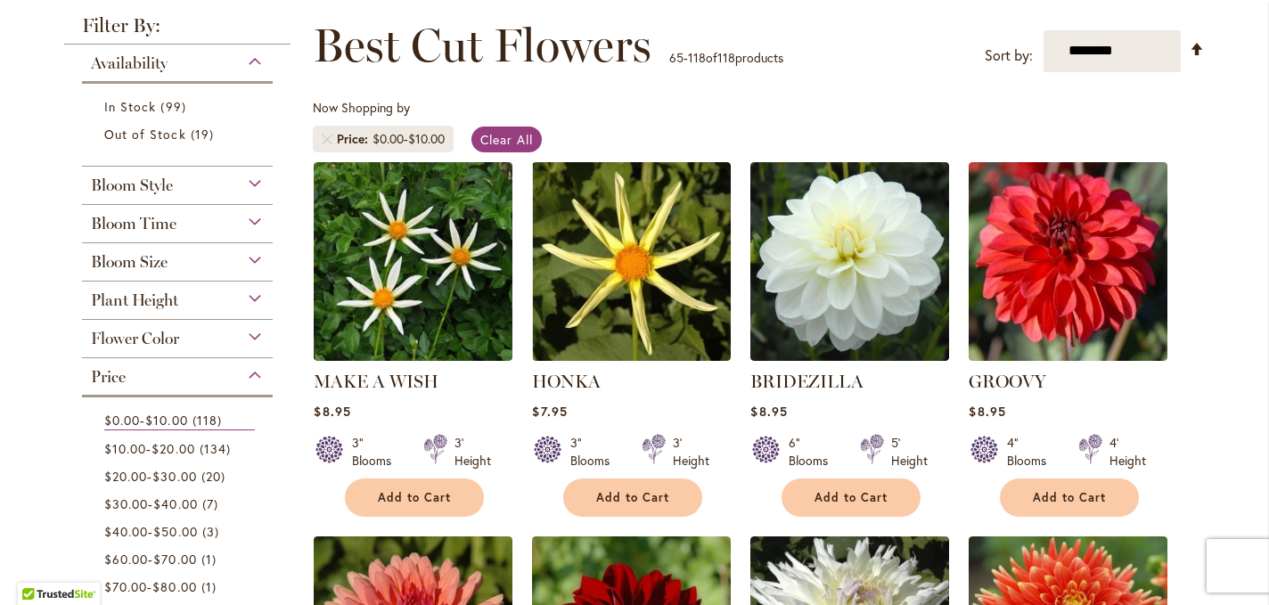
click at [257, 380] on div "Price" at bounding box center [177, 372] width 191 height 29
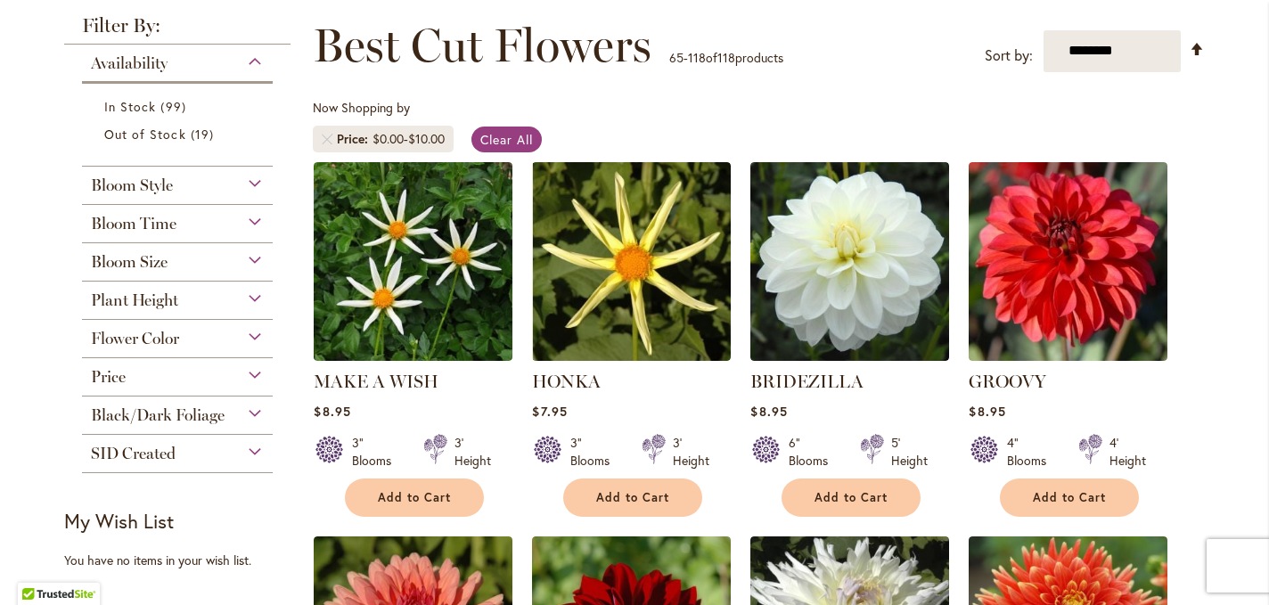
click at [192, 227] on div "Bloom Time" at bounding box center [177, 219] width 191 height 29
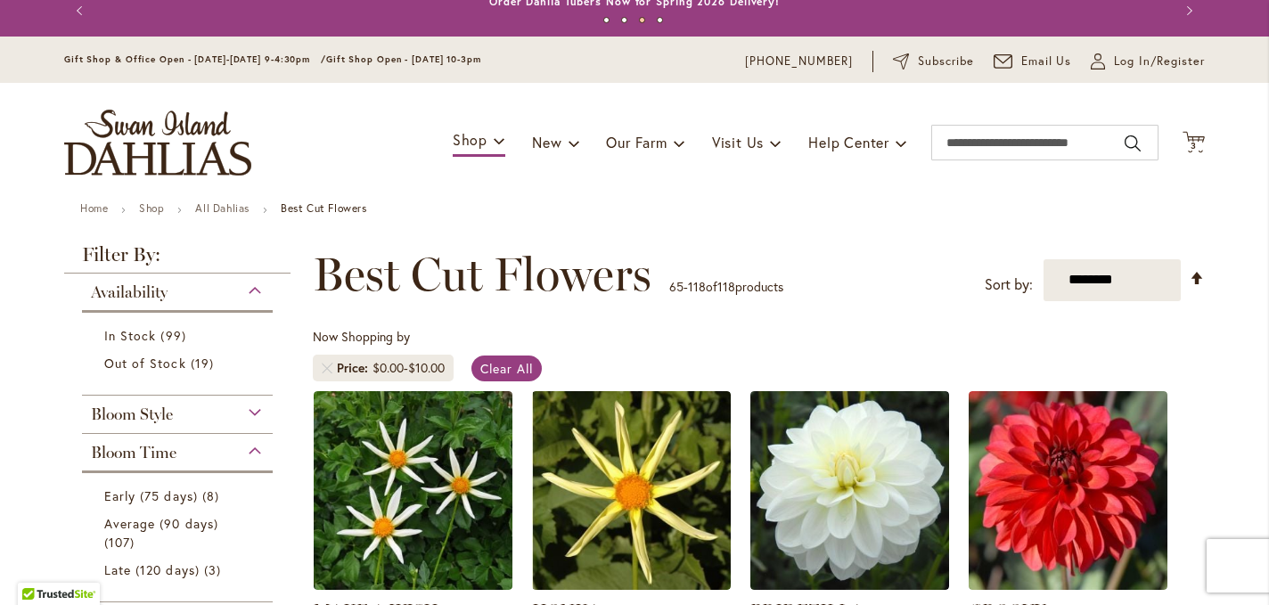
scroll to position [0, 0]
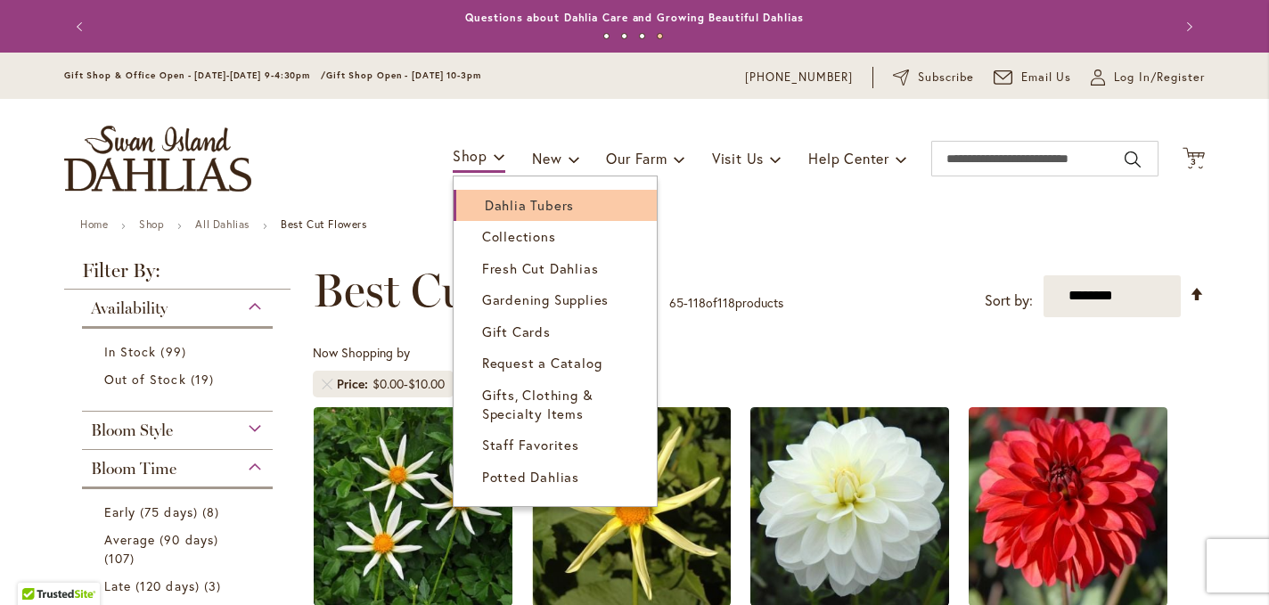
click at [492, 209] on span "Dahlia Tubers" at bounding box center [529, 205] width 89 height 18
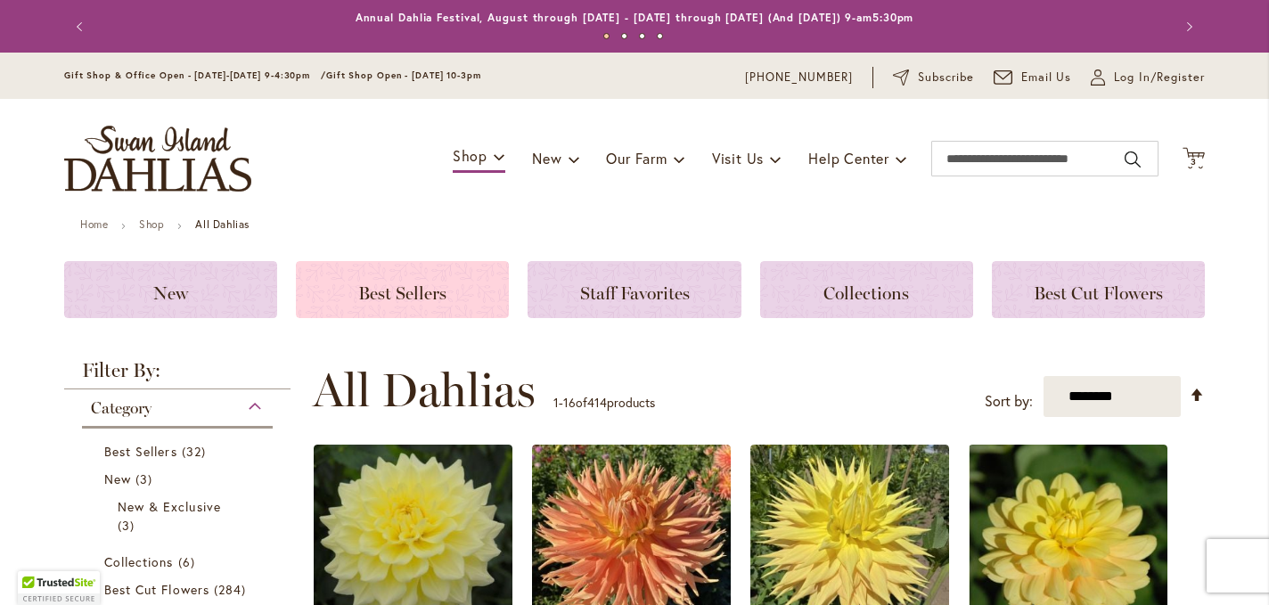
click at [417, 293] on span "Best Sellers" at bounding box center [402, 292] width 88 height 21
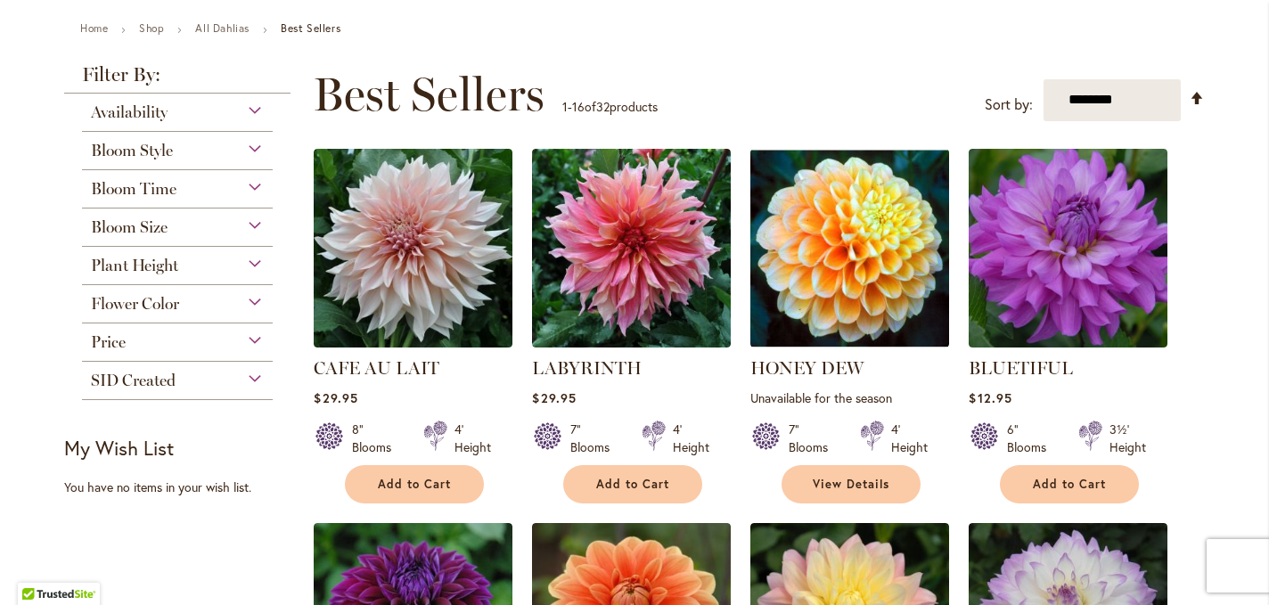
scroll to position [197, 0]
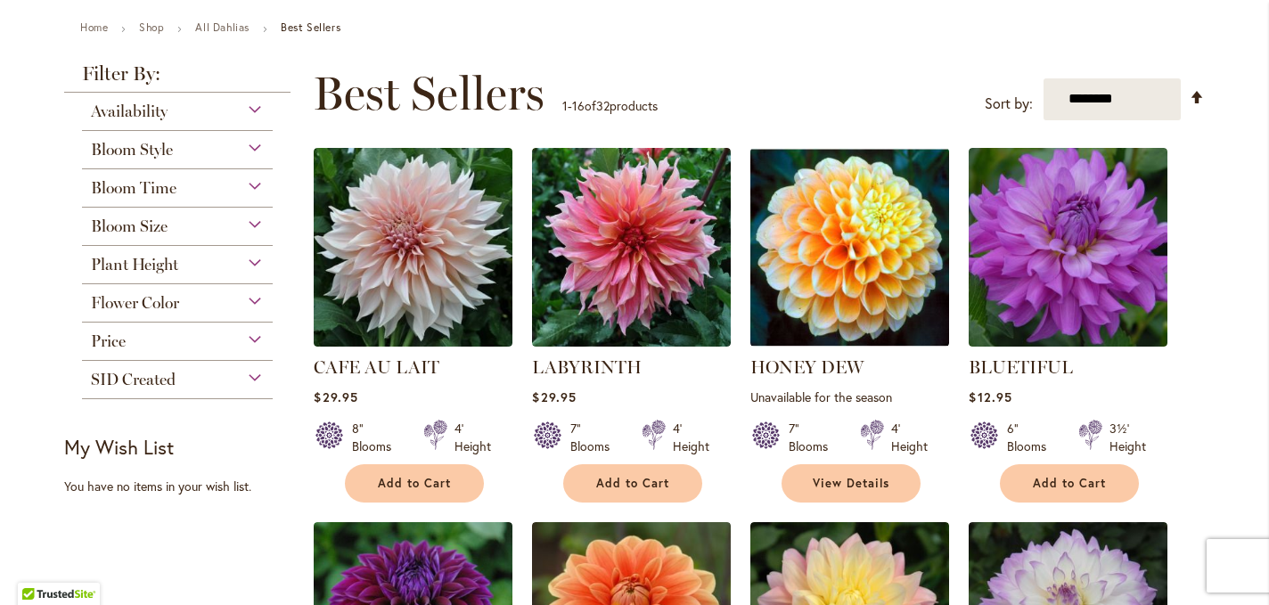
click at [209, 345] on div "Price" at bounding box center [177, 336] width 191 height 29
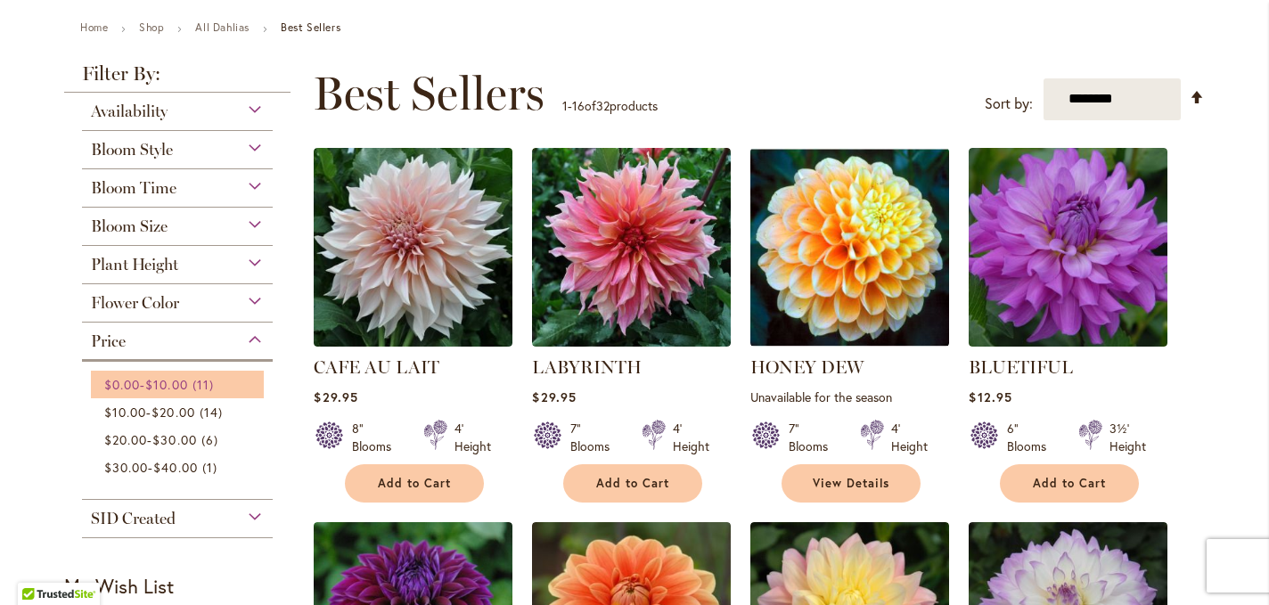
click at [202, 383] on link "$0.00 - $10.00 11 items" at bounding box center [179, 384] width 151 height 19
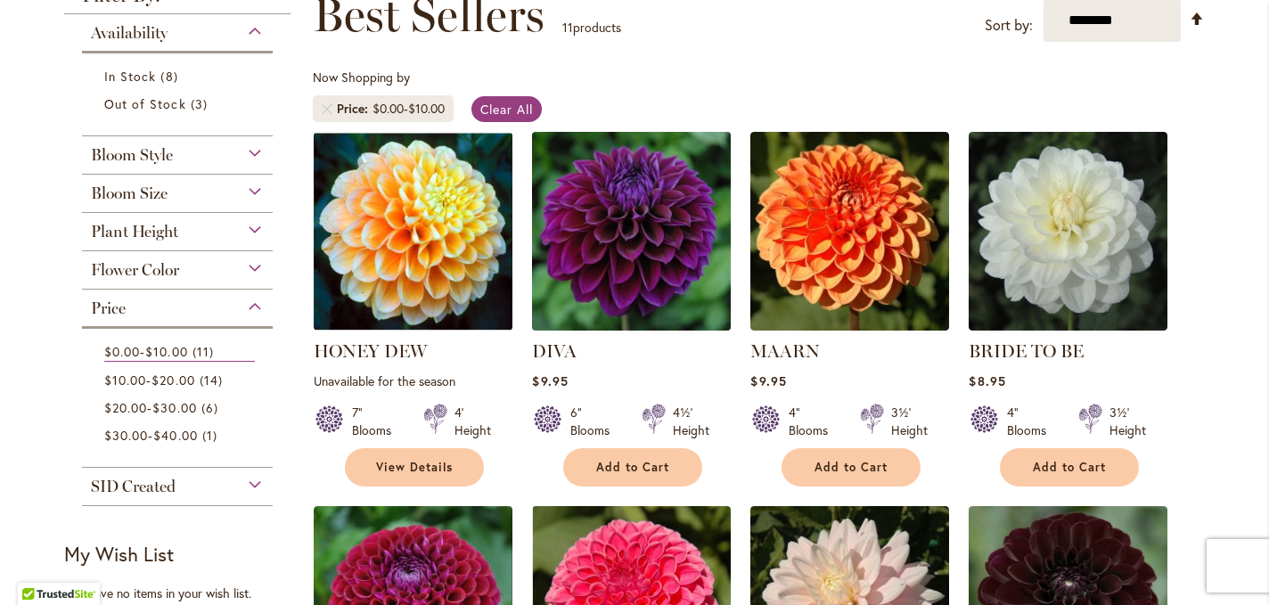
scroll to position [268, 0]
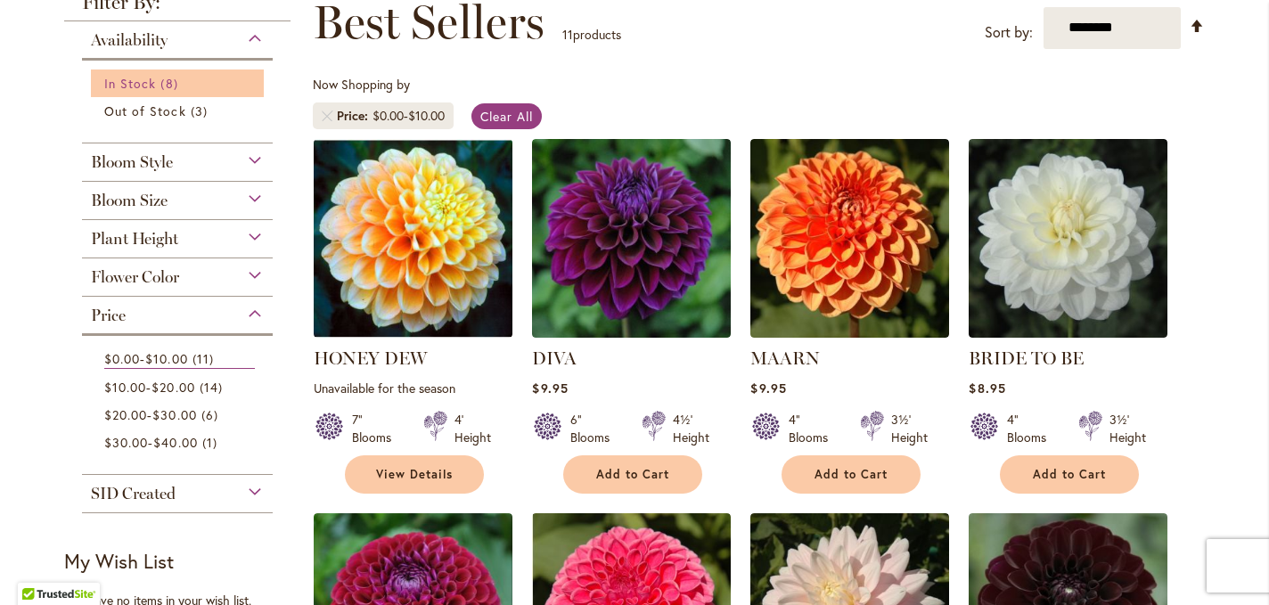
click at [143, 85] on span "In Stock" at bounding box center [130, 83] width 52 height 17
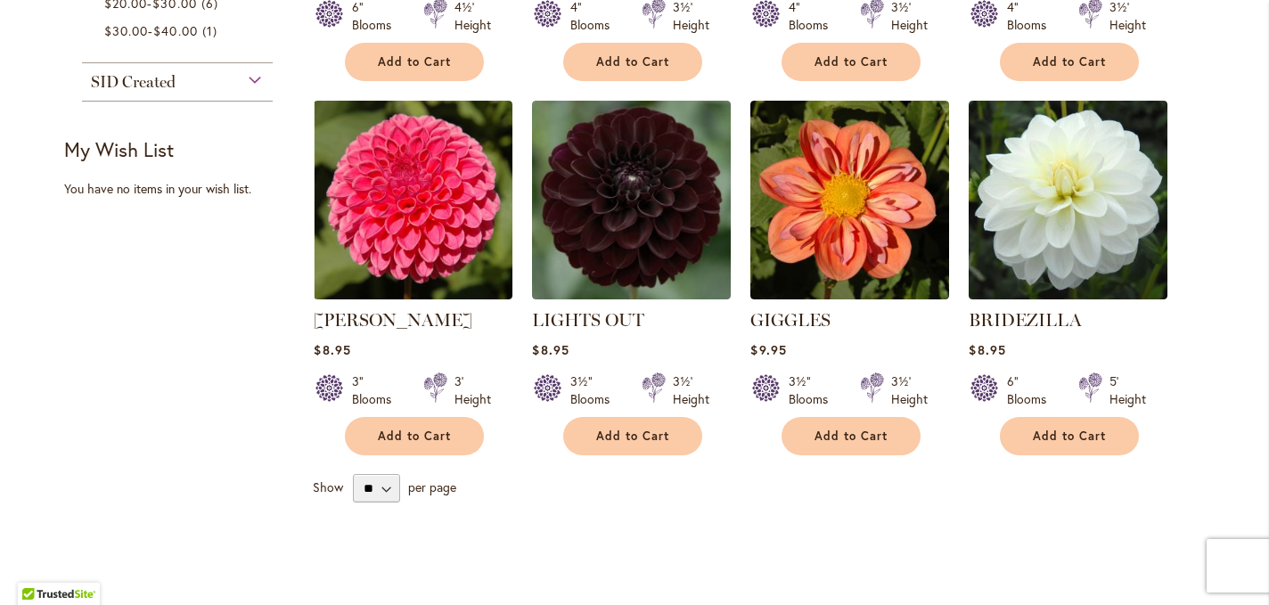
scroll to position [689, 0]
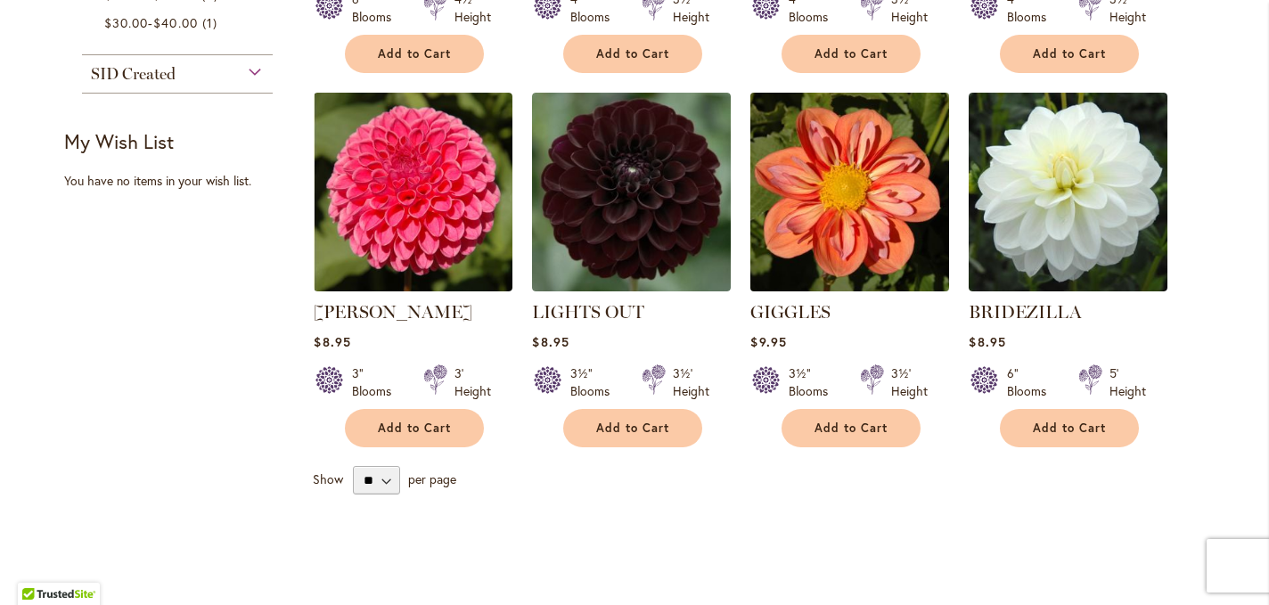
click at [843, 256] on img at bounding box center [850, 191] width 208 height 208
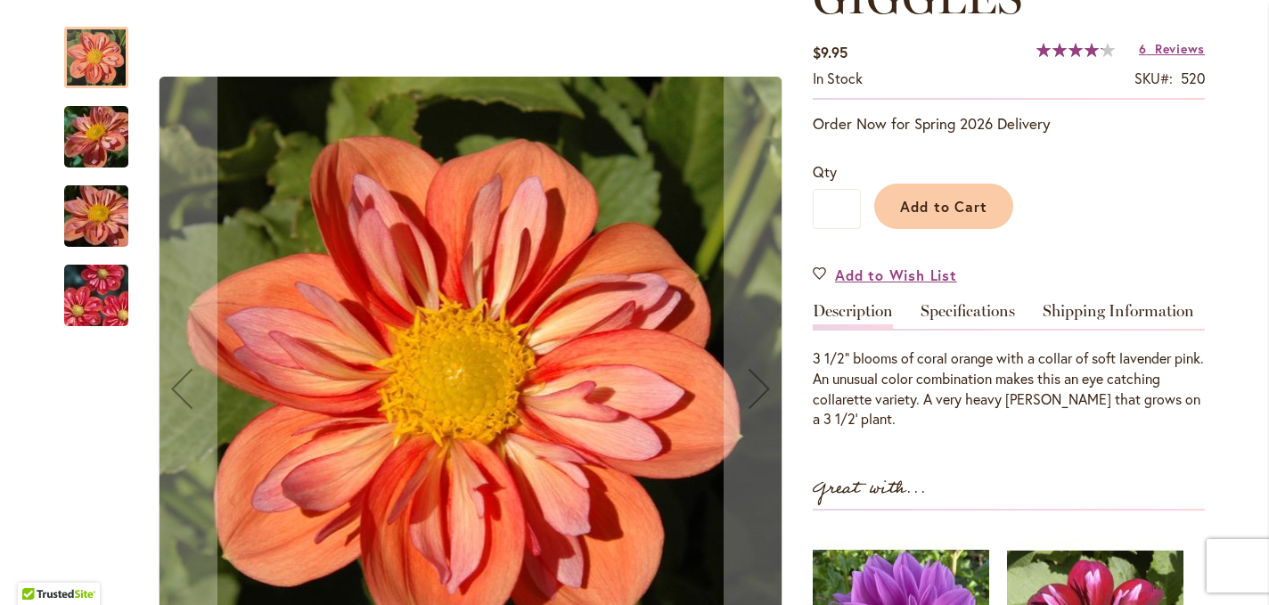
scroll to position [296, 0]
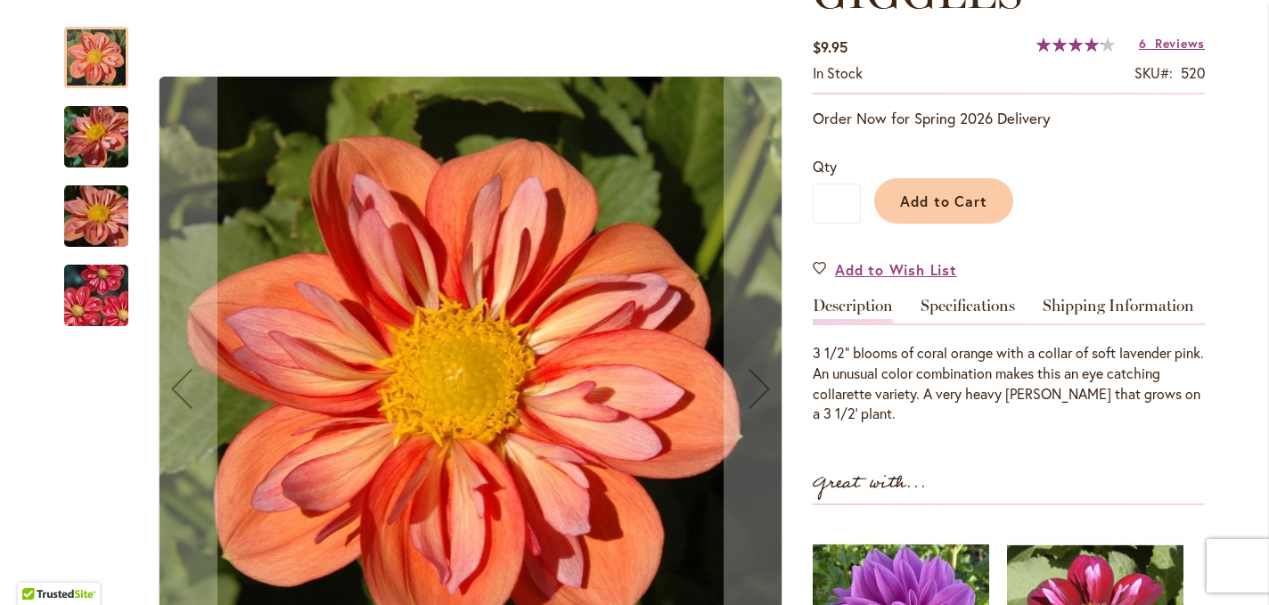
click at [86, 306] on img "GIGGLES" at bounding box center [96, 296] width 128 height 86
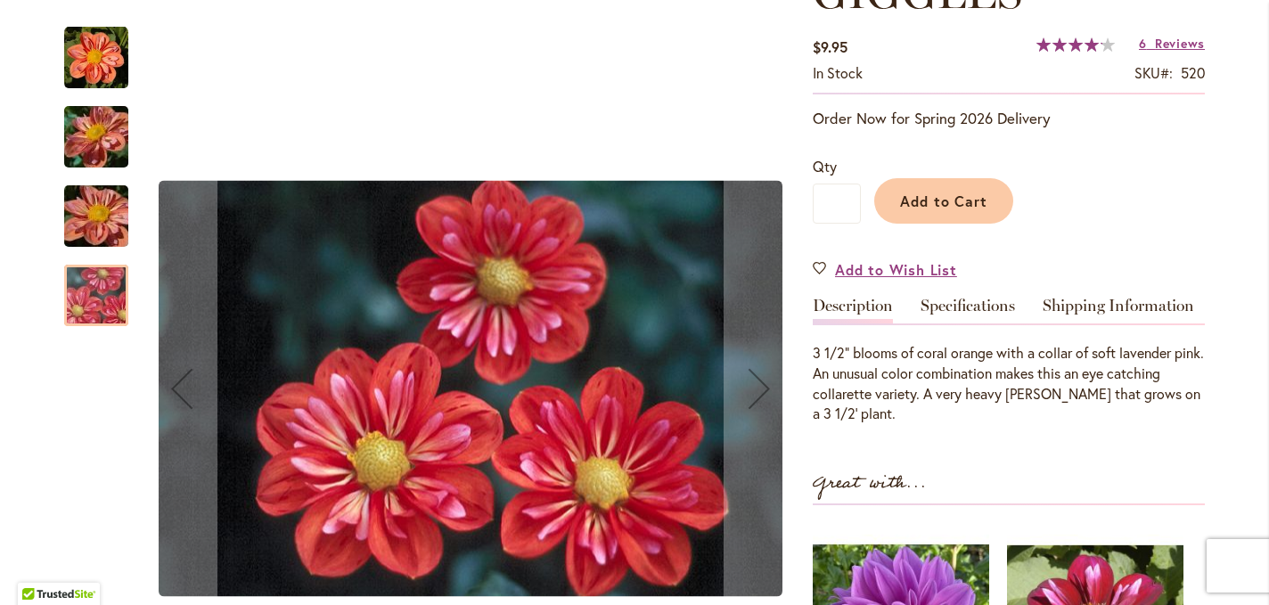
click at [74, 220] on img "GIGGLES" at bounding box center [96, 216] width 128 height 96
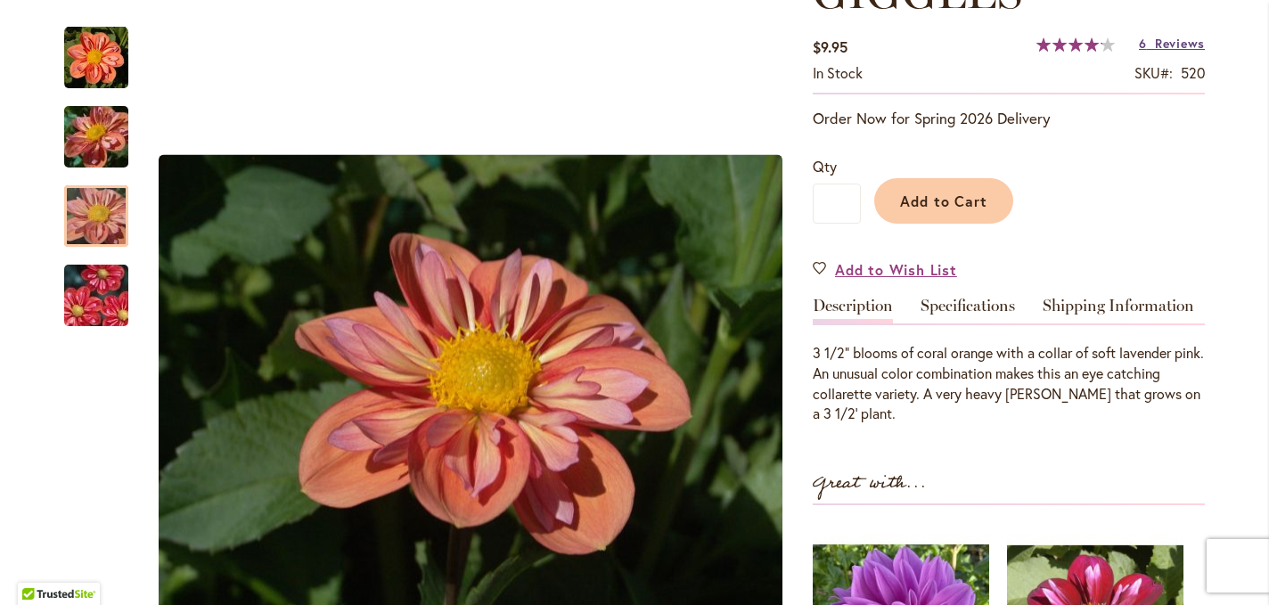
click at [1158, 46] on span "Reviews" at bounding box center [1180, 43] width 50 height 17
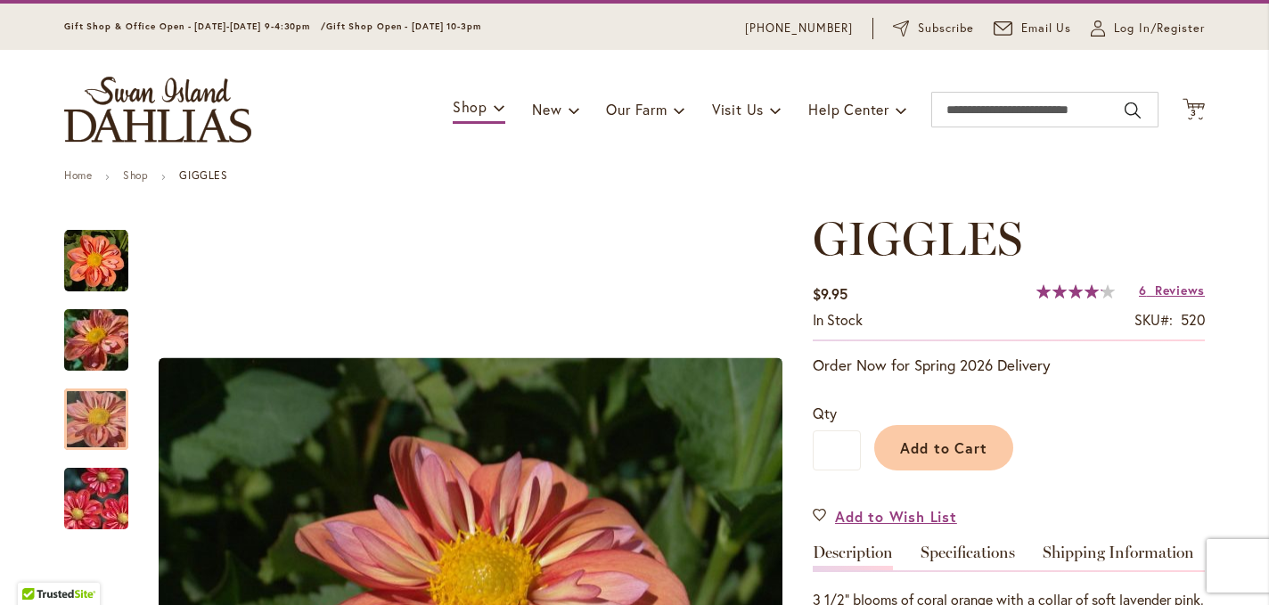
scroll to position [0, 0]
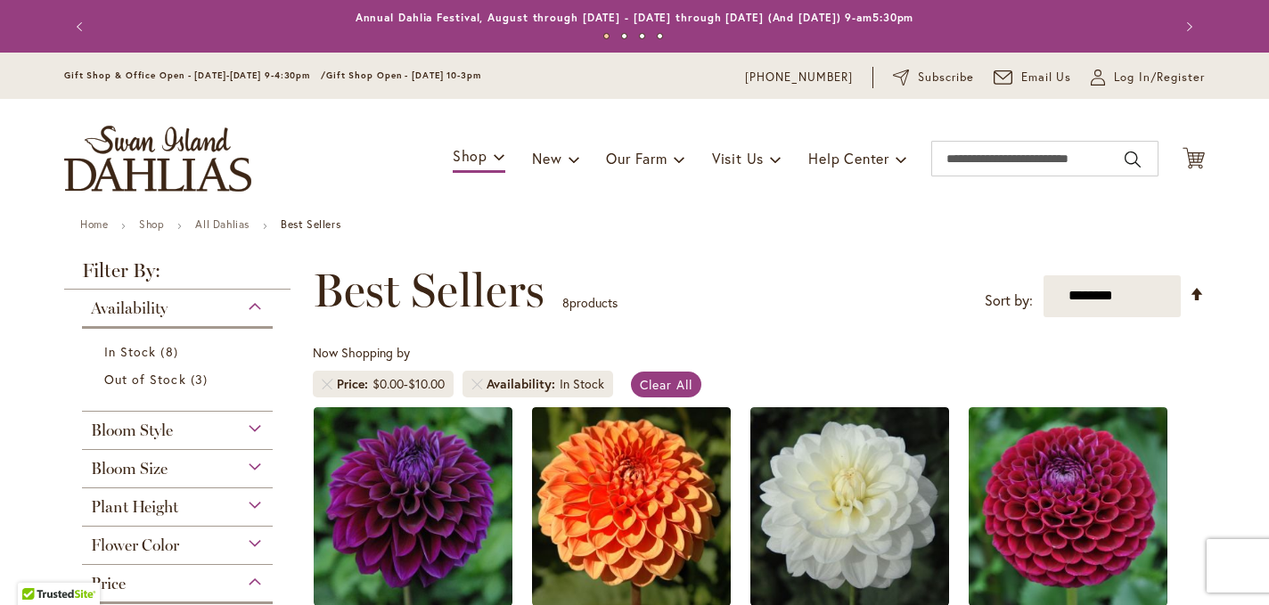
scroll to position [689, 0]
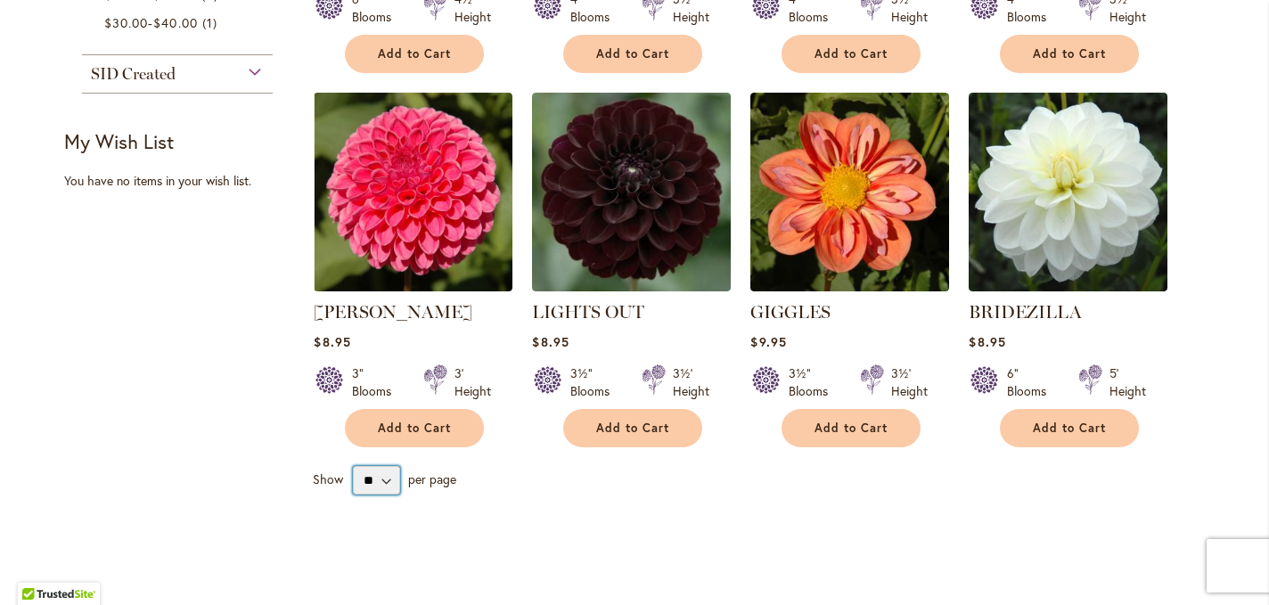
select select "**"
click option "**" at bounding box center [0, 0] width 0 height 0
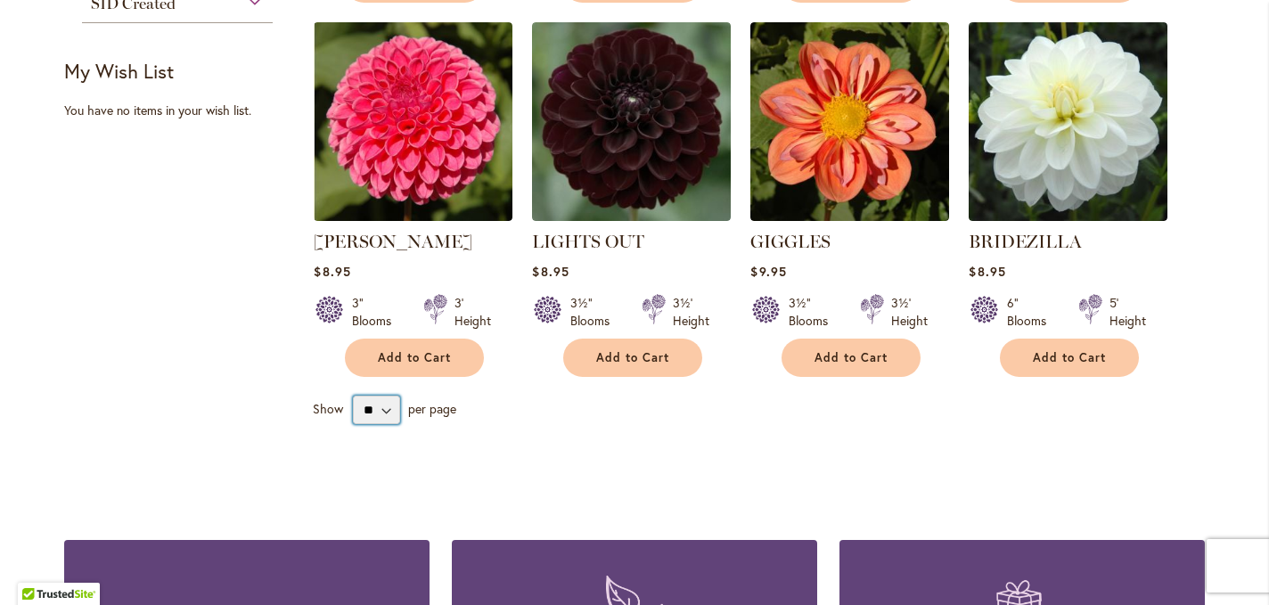
scroll to position [623, 0]
